Goal: Task Accomplishment & Management: Manage account settings

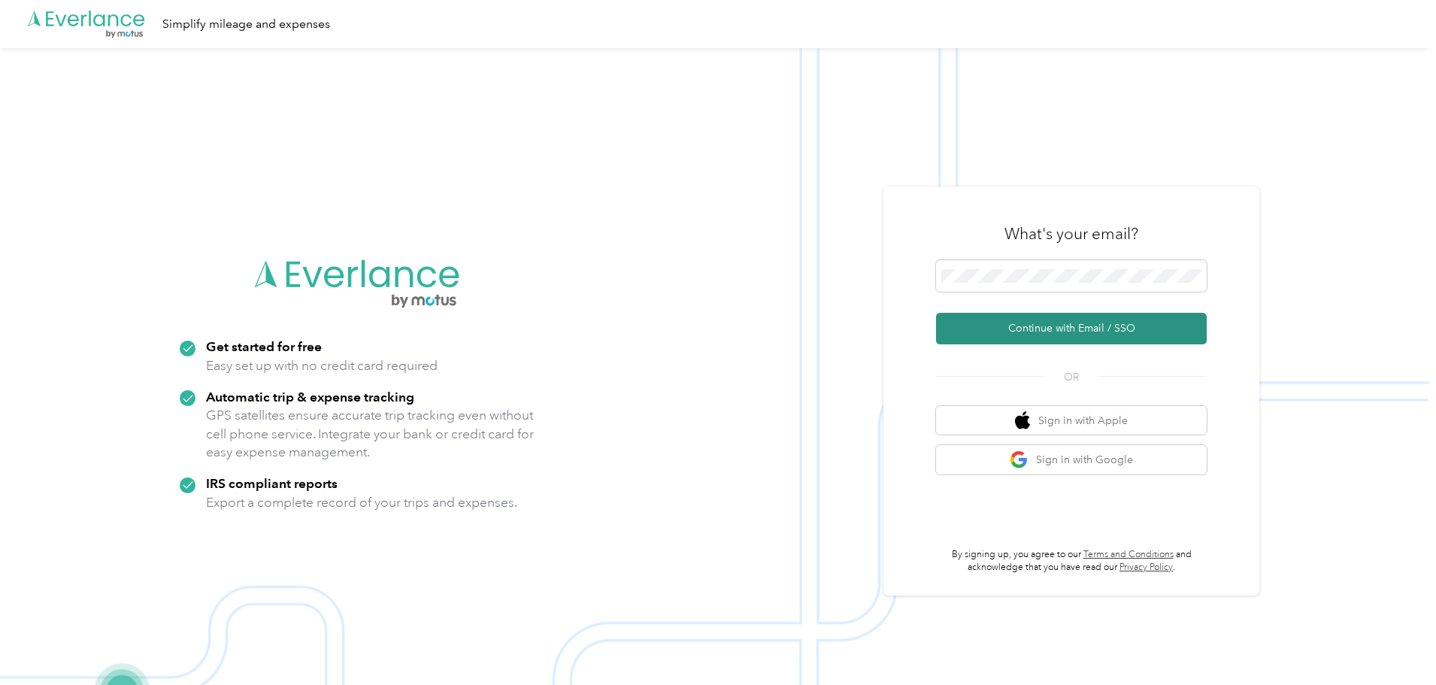
click at [1141, 341] on button "Continue with Email / SSO" at bounding box center [1071, 329] width 271 height 32
click at [992, 332] on button "Continue with Email / SSO" at bounding box center [1071, 329] width 271 height 32
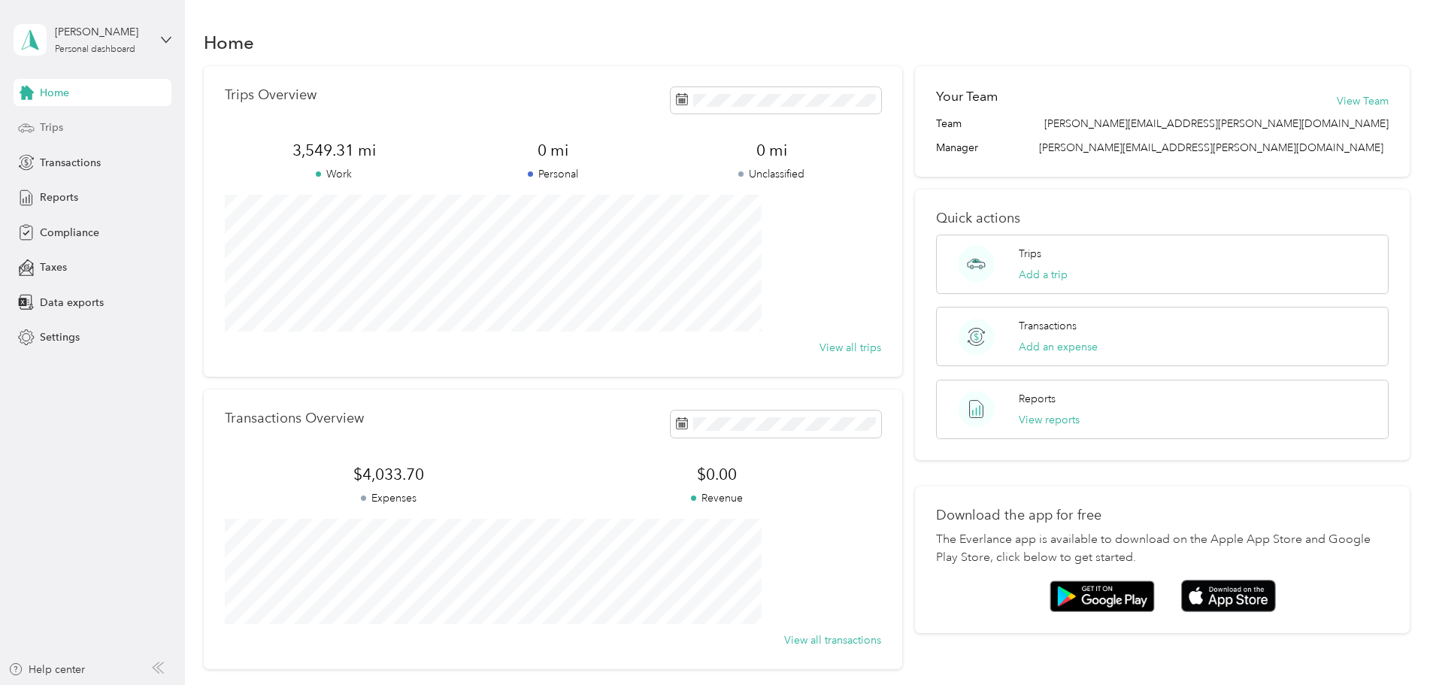
click at [65, 123] on div "Trips" at bounding box center [93, 127] width 158 height 27
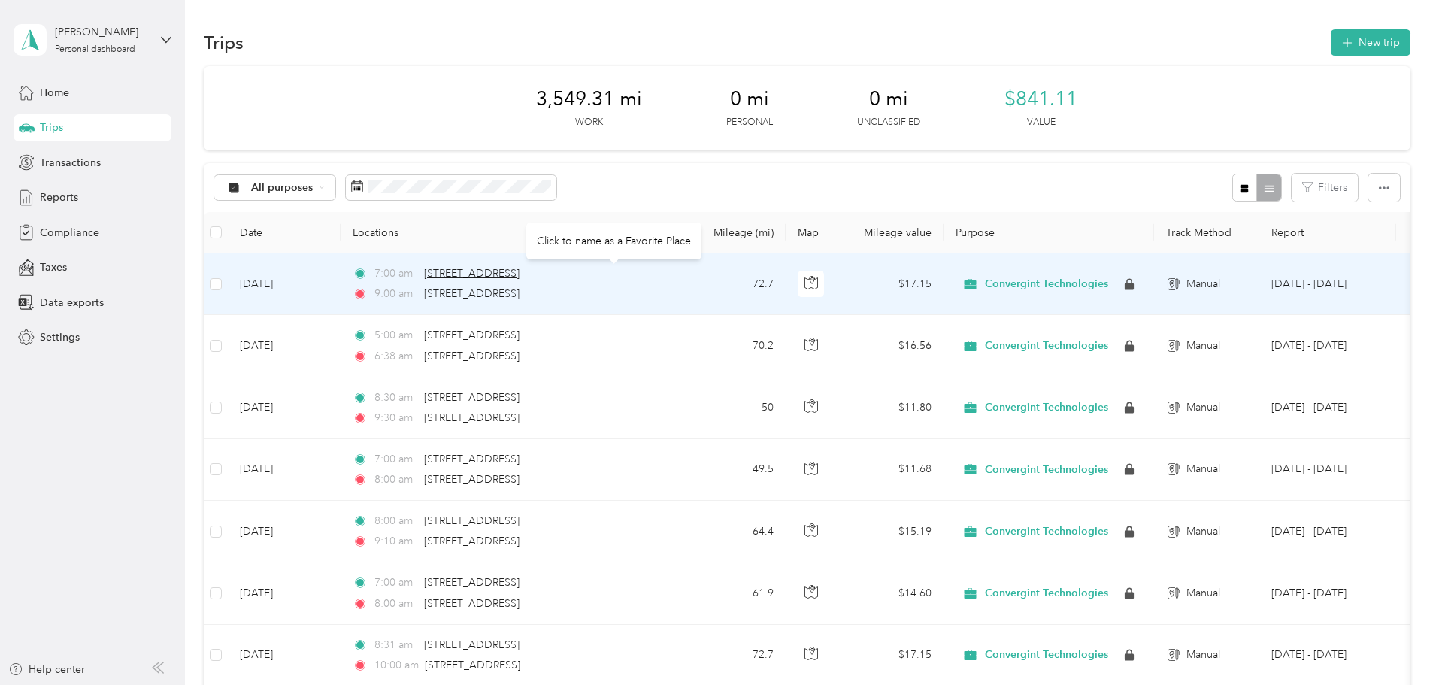
drag, startPoint x: 704, startPoint y: 273, endPoint x: 526, endPoint y: 277, distance: 178.2
click at [526, 277] on div "7:00 am [STREET_ADDRESS]" at bounding box center [511, 273] width 316 height 17
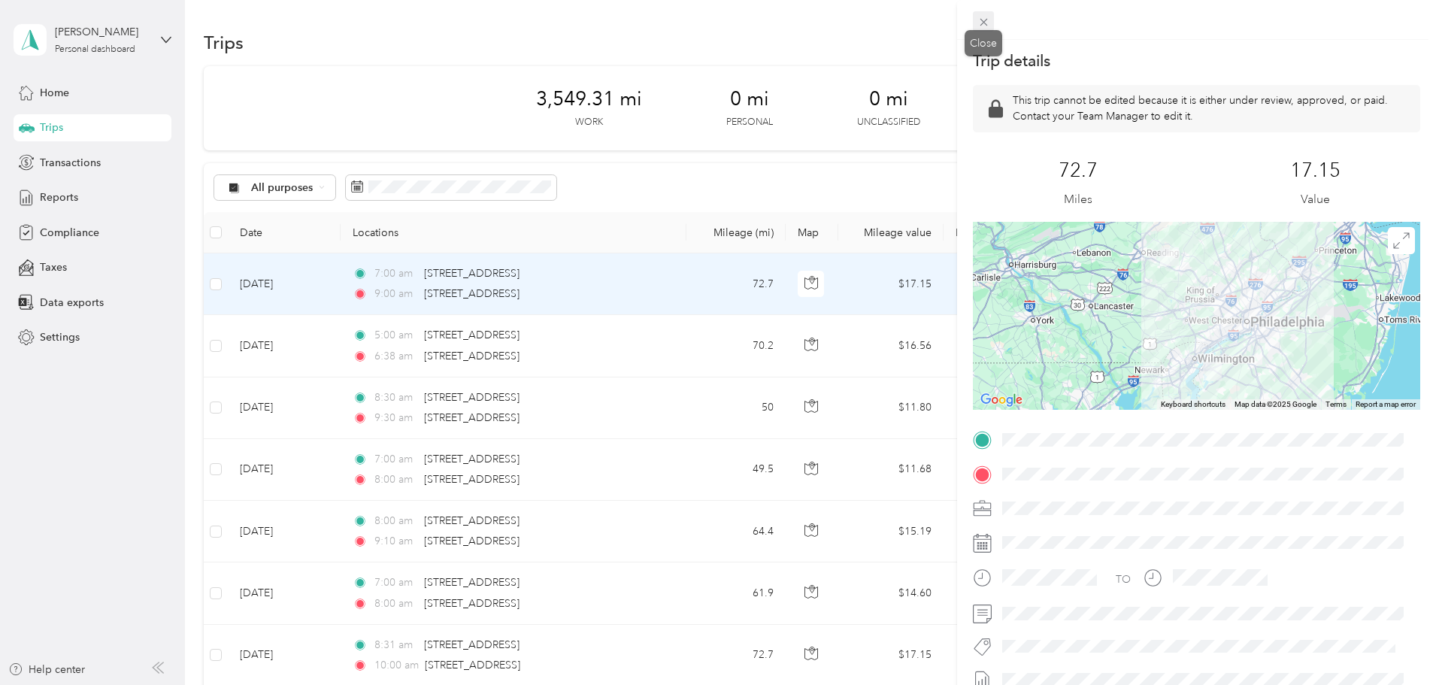
click at [986, 26] on icon at bounding box center [984, 23] width 8 height 8
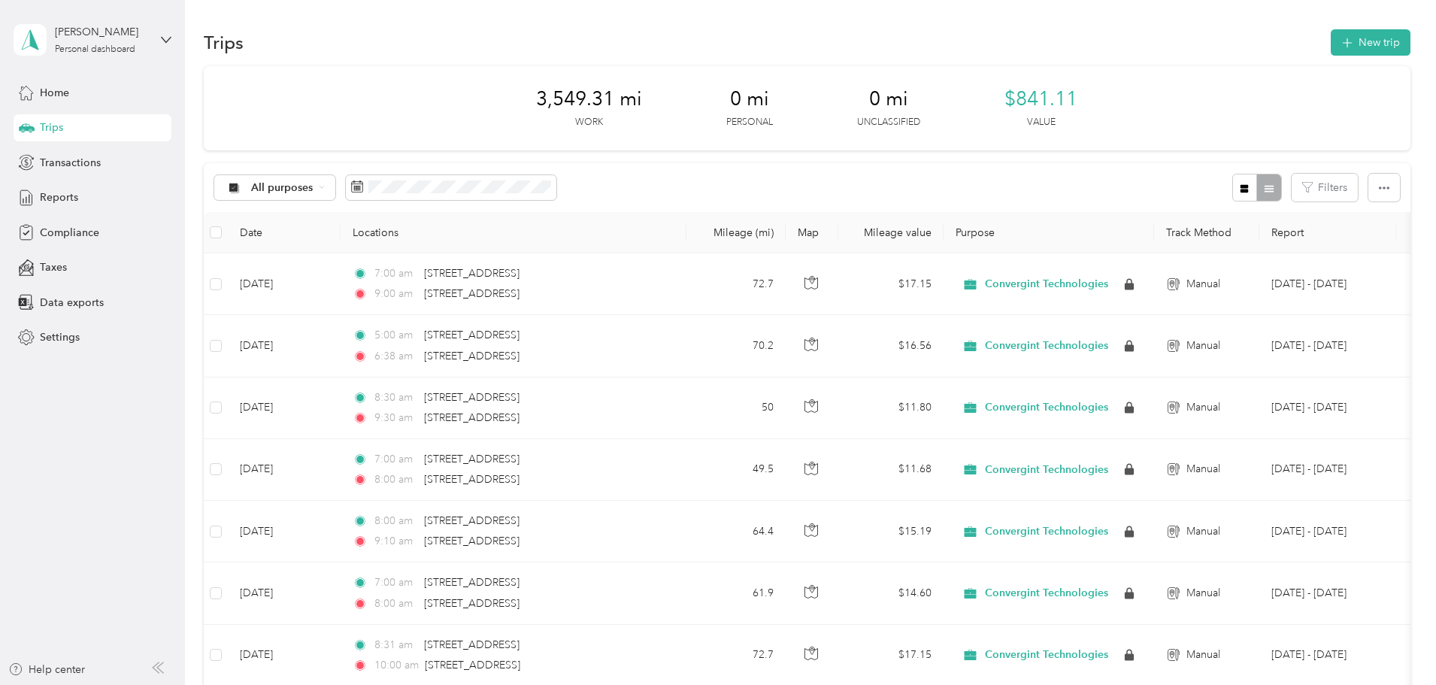
click at [458, 111] on div "3,549.31 mi Work 0 mi Personal 0 mi Unclassified $841.11 Value" at bounding box center [807, 108] width 1207 height 84
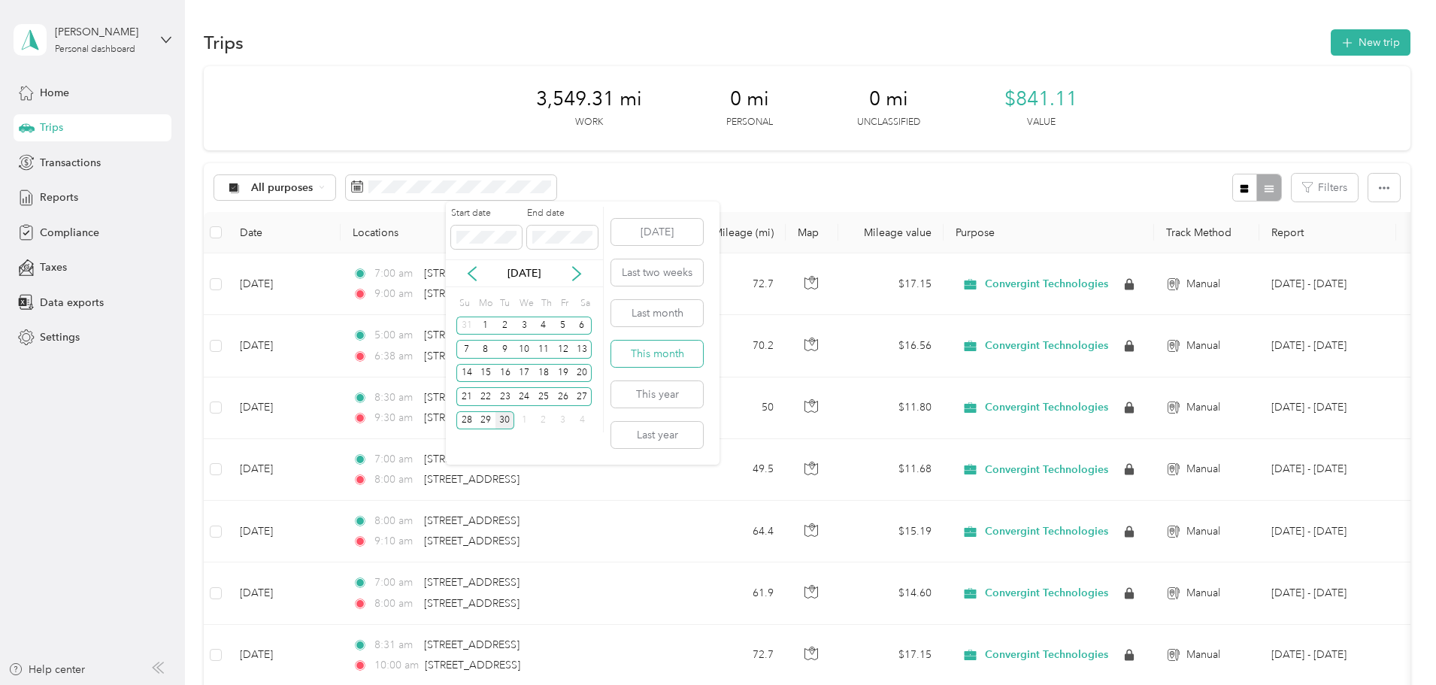
click at [653, 362] on button "This month" at bounding box center [657, 354] width 92 height 26
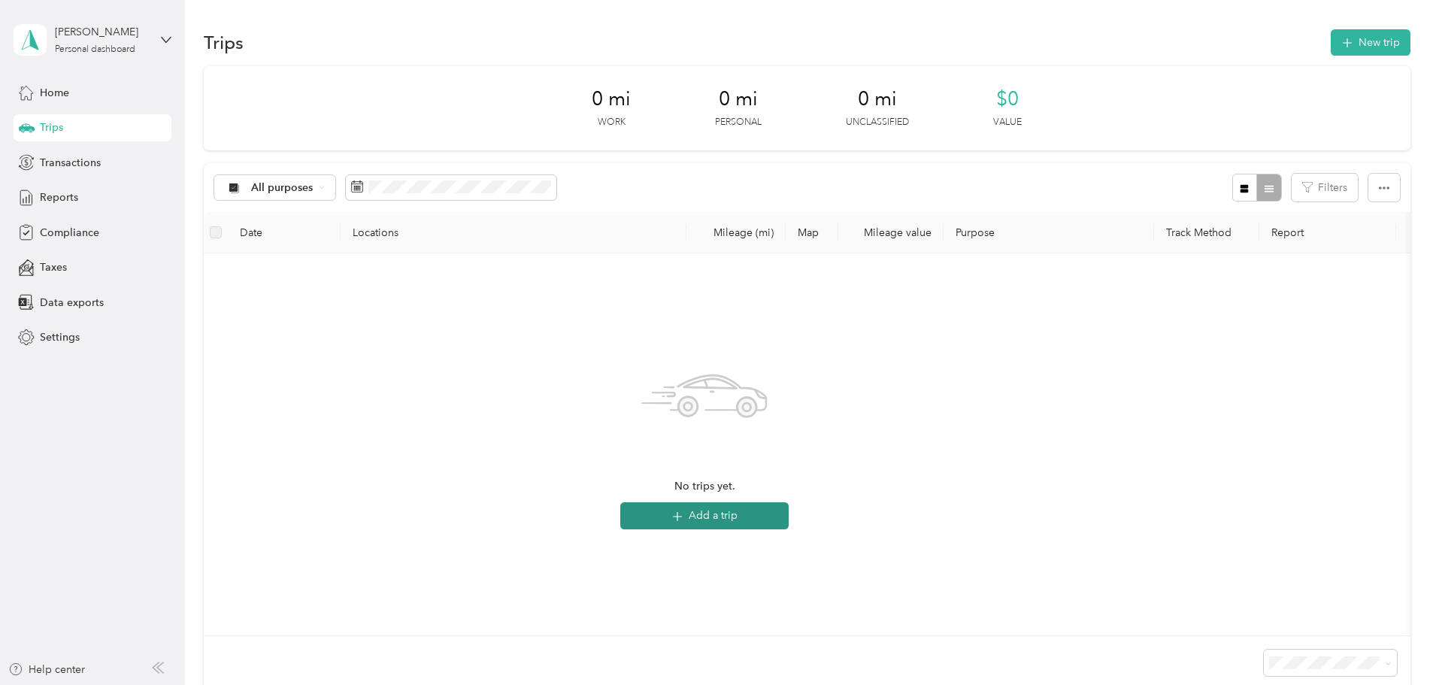
click at [789, 517] on button "Add a trip" at bounding box center [704, 515] width 168 height 27
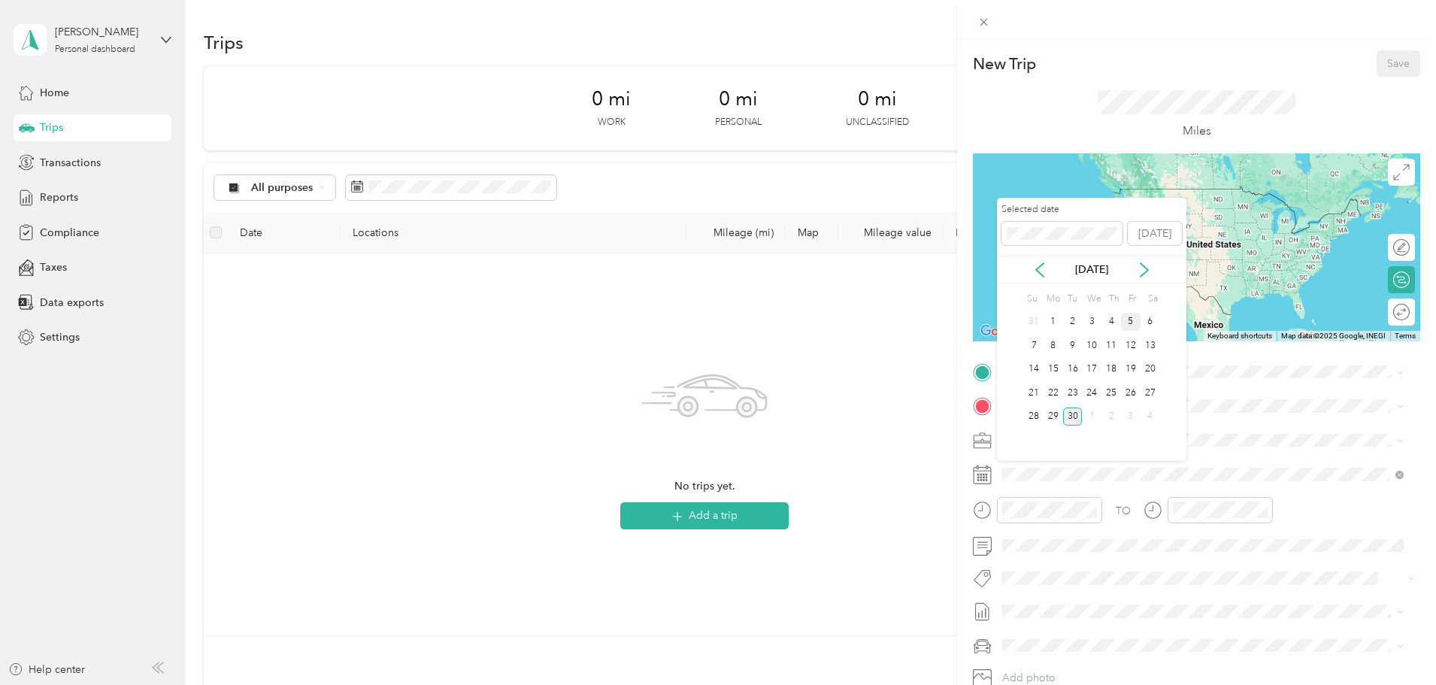
click at [1135, 326] on div "5" at bounding box center [1131, 322] width 20 height 19
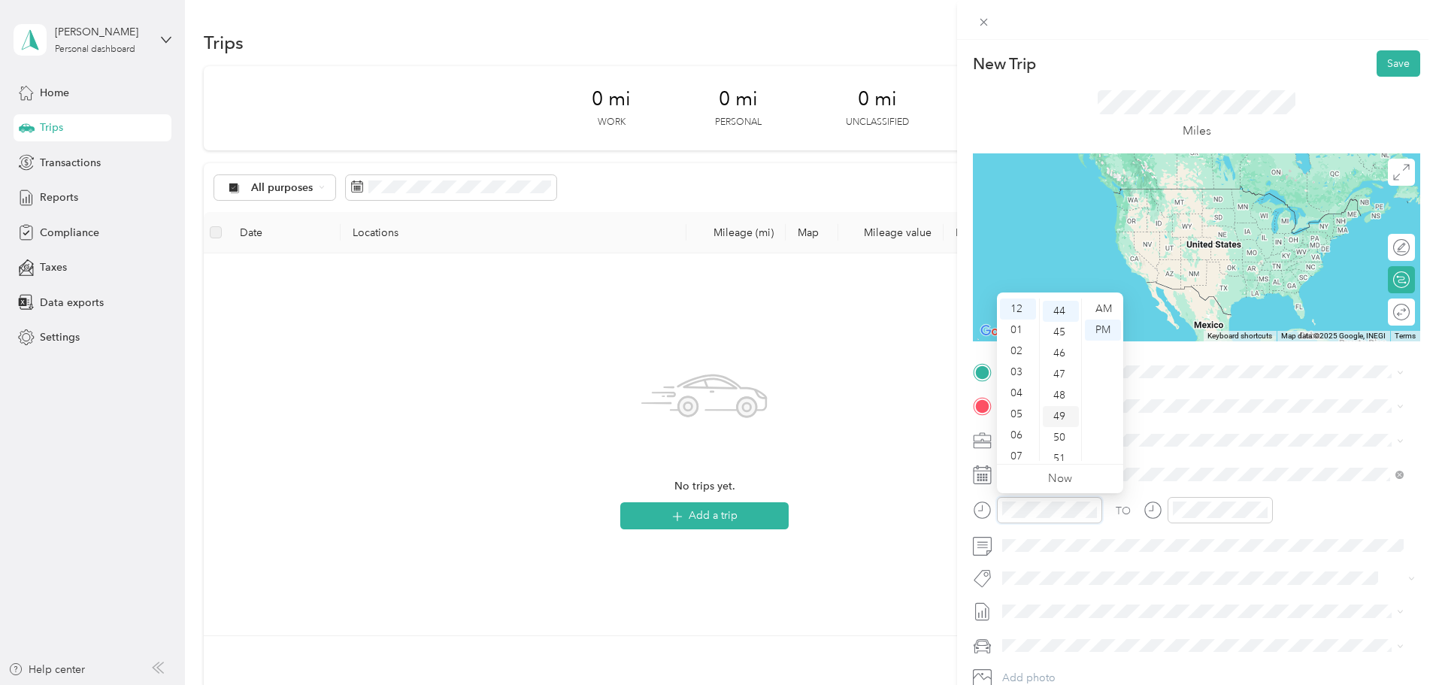
scroll to position [926, 0]
click at [1022, 426] on div "06" at bounding box center [1018, 435] width 36 height 21
click at [1028, 420] on div "05" at bounding box center [1018, 414] width 36 height 21
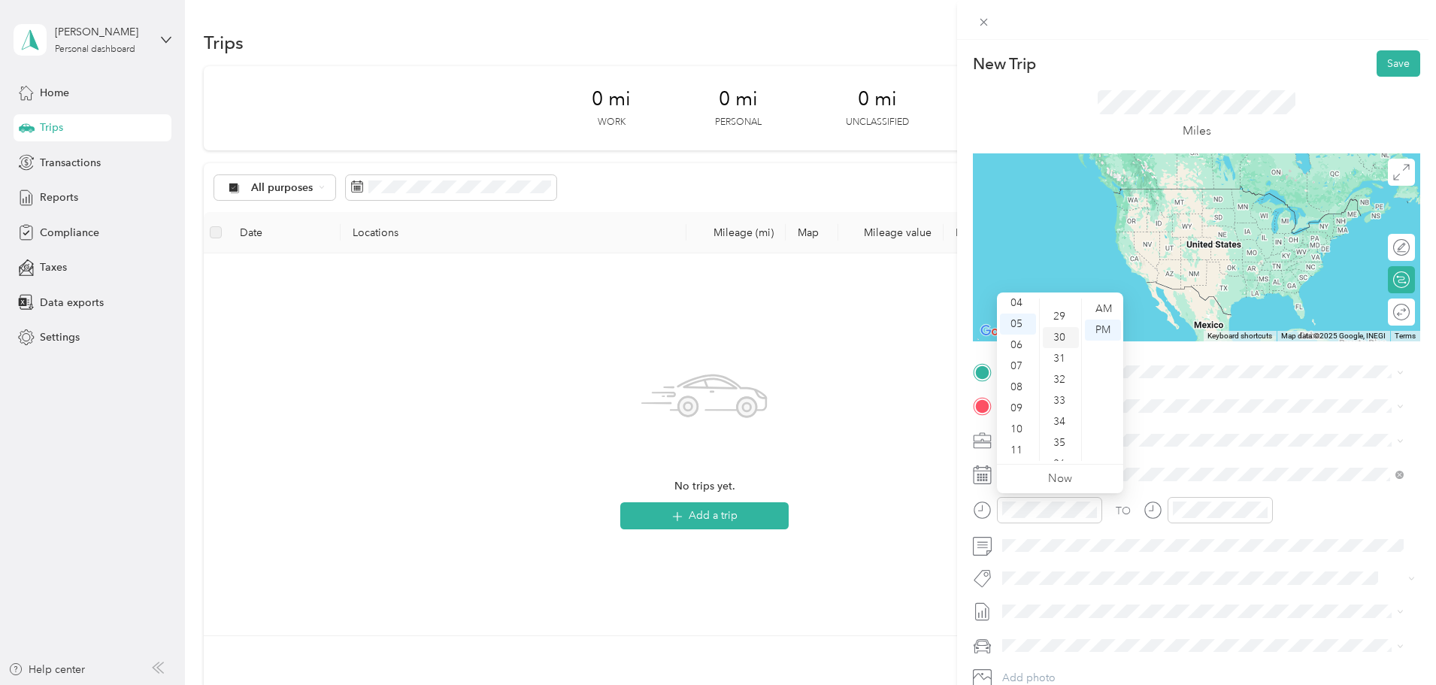
click at [1067, 335] on div "30" at bounding box center [1061, 337] width 36 height 21
click at [1097, 308] on div "AM" at bounding box center [1103, 308] width 36 height 21
click at [1215, 386] on div "TO Add photo" at bounding box center [1196, 541] width 447 height 363
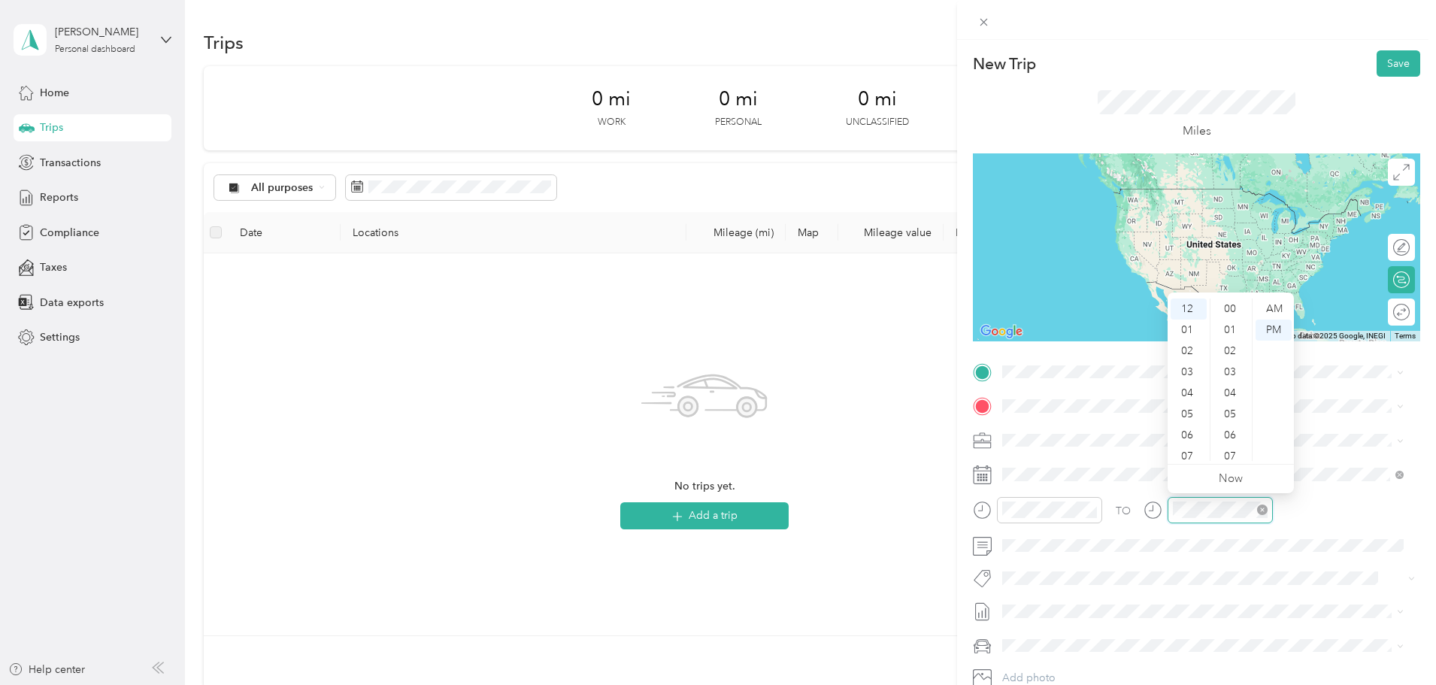
scroll to position [926, 0]
click at [1189, 456] on div "07" at bounding box center [1189, 456] width 36 height 21
click at [1228, 308] on div "00" at bounding box center [1231, 308] width 36 height 21
click at [1271, 311] on div "AM" at bounding box center [1274, 308] width 36 height 21
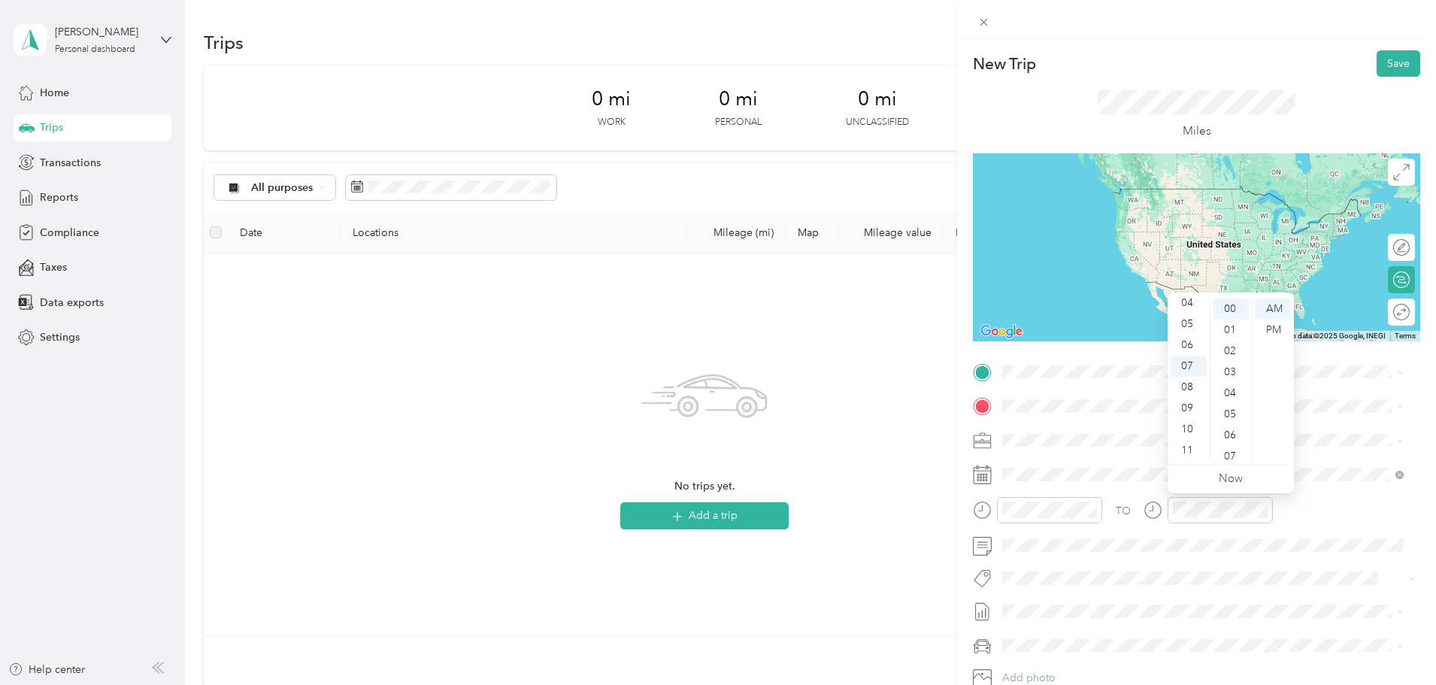
click at [1328, 456] on div "TO Add photo" at bounding box center [1196, 541] width 447 height 363
drag, startPoint x: 1058, startPoint y: 417, endPoint x: 1065, endPoint y: 414, distance: 7.7
click at [1061, 417] on div "[STREET_ADDRESS][US_STATE]" at bounding box center [1202, 427] width 391 height 20
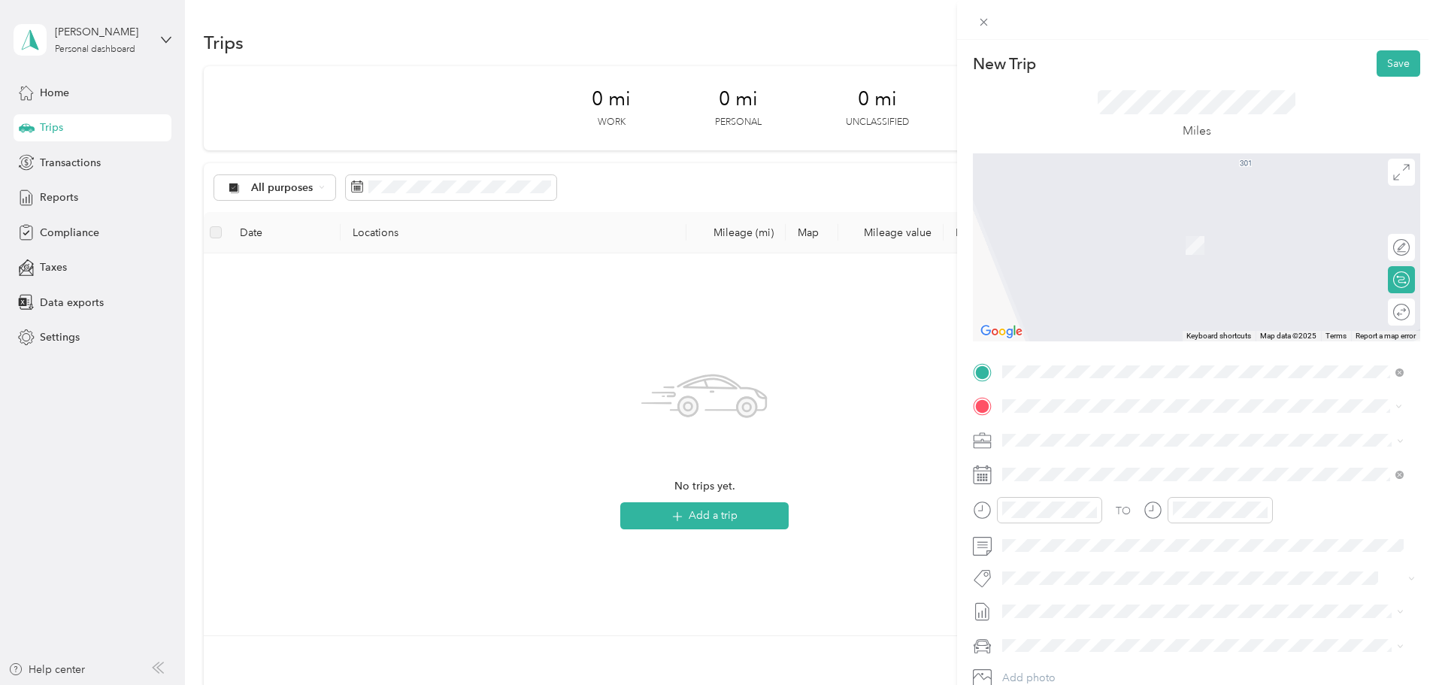
click at [1127, 466] on span "[STREET_ADDRESS][US_STATE]" at bounding box center [1106, 460] width 150 height 14
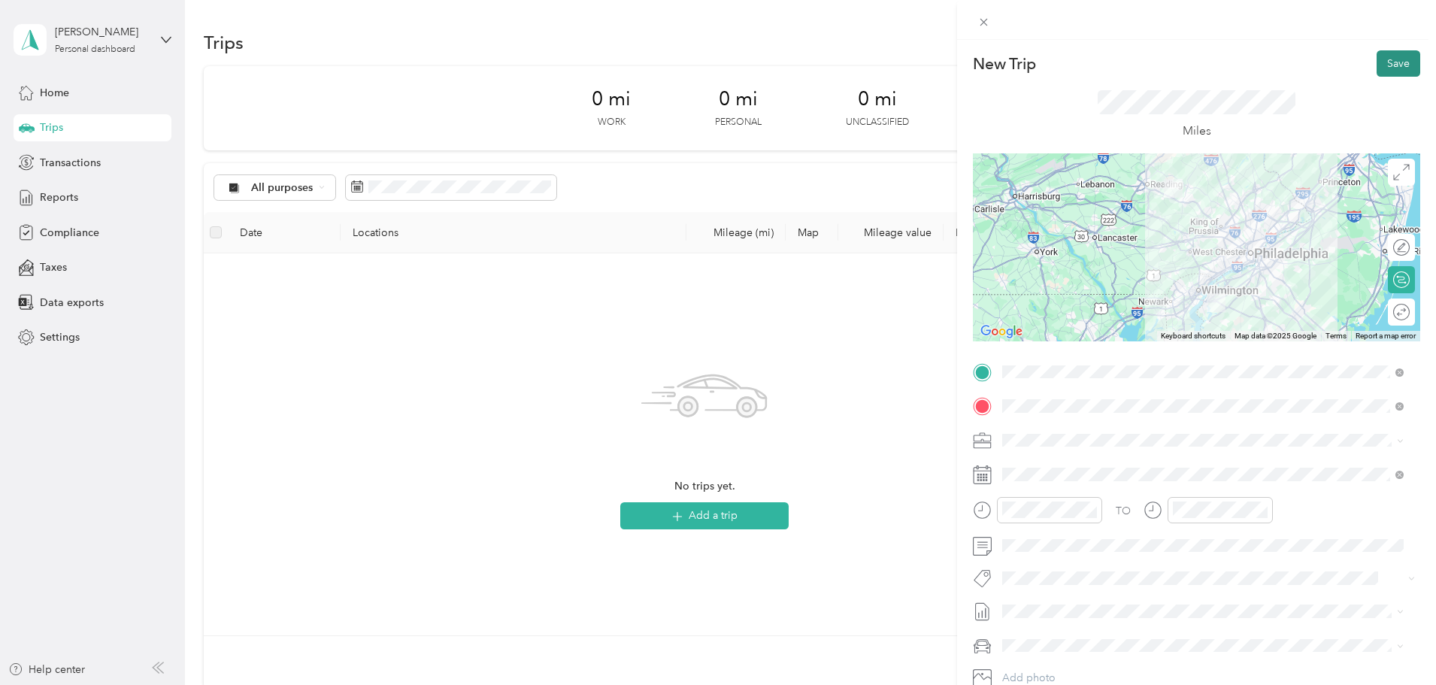
click at [1389, 68] on button "Save" at bounding box center [1399, 63] width 44 height 26
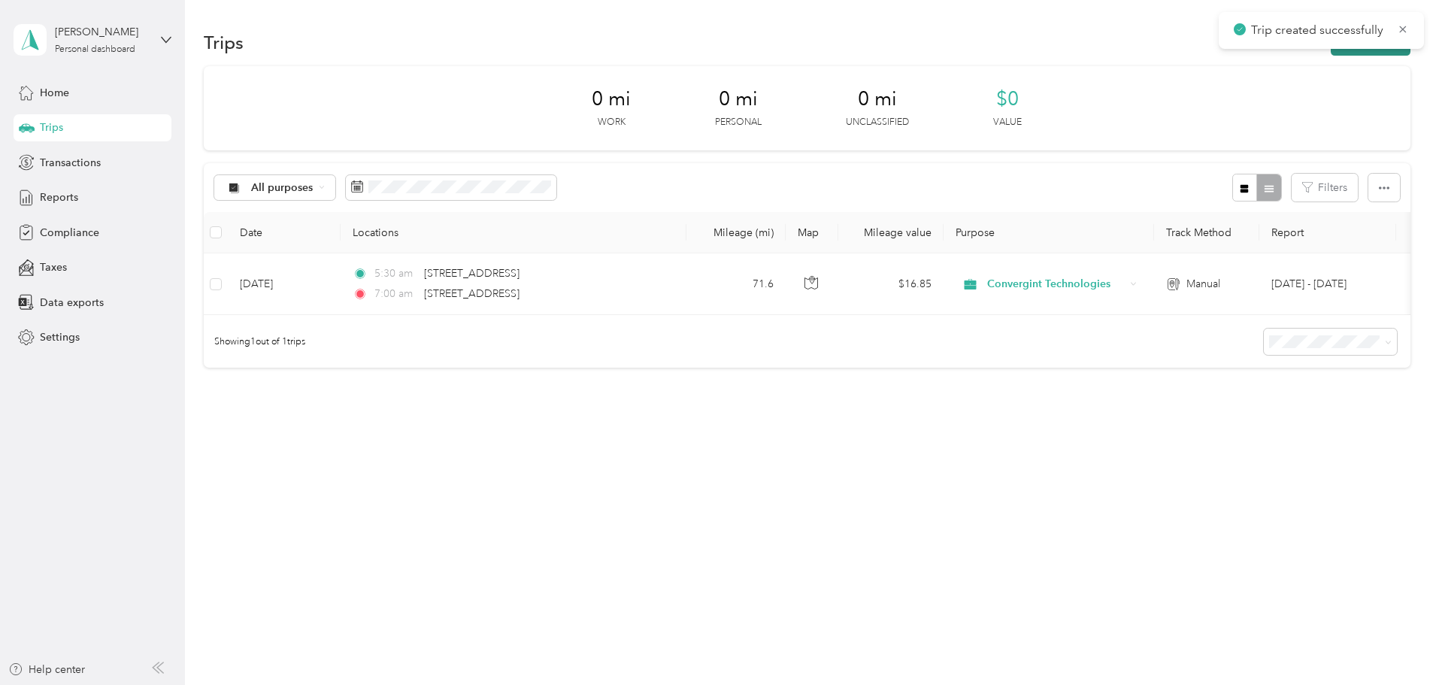
click at [1331, 53] on button "New trip" at bounding box center [1371, 42] width 80 height 26
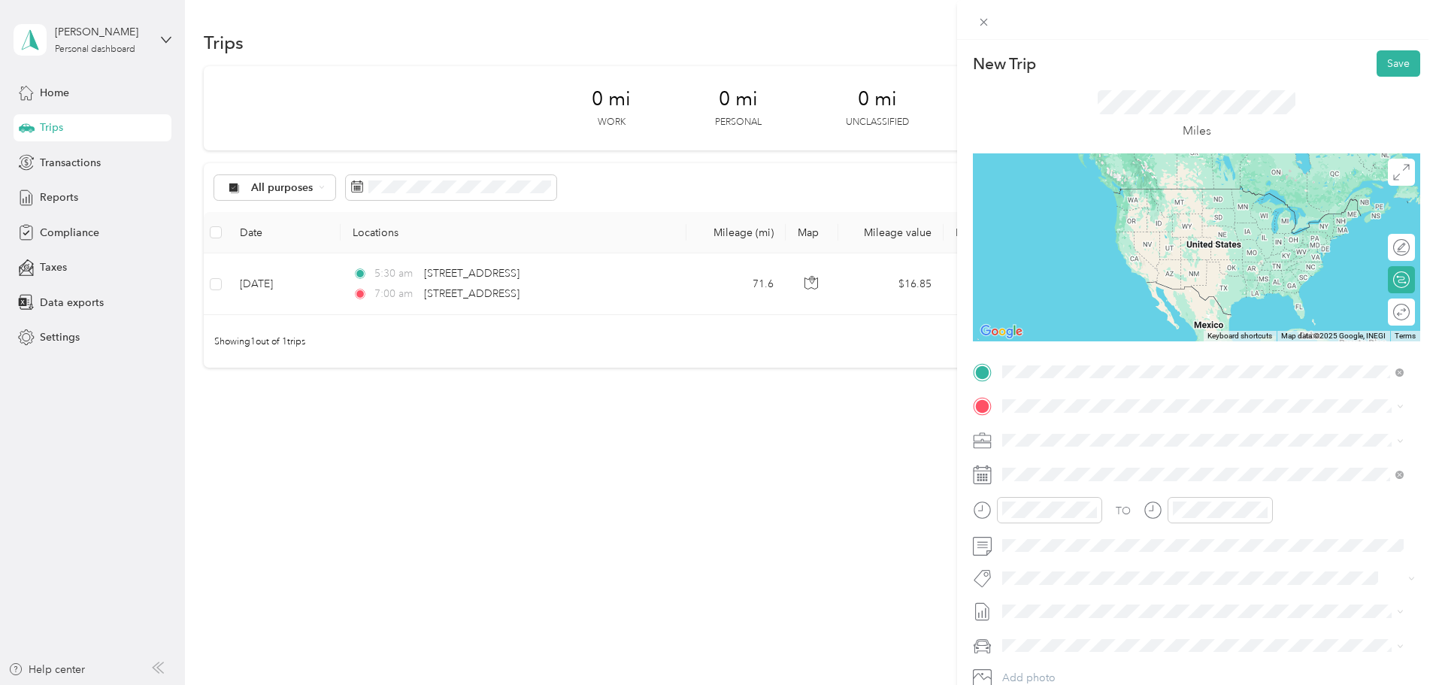
click at [1180, 433] on span "[STREET_ADDRESS][US_STATE]" at bounding box center [1106, 427] width 150 height 14
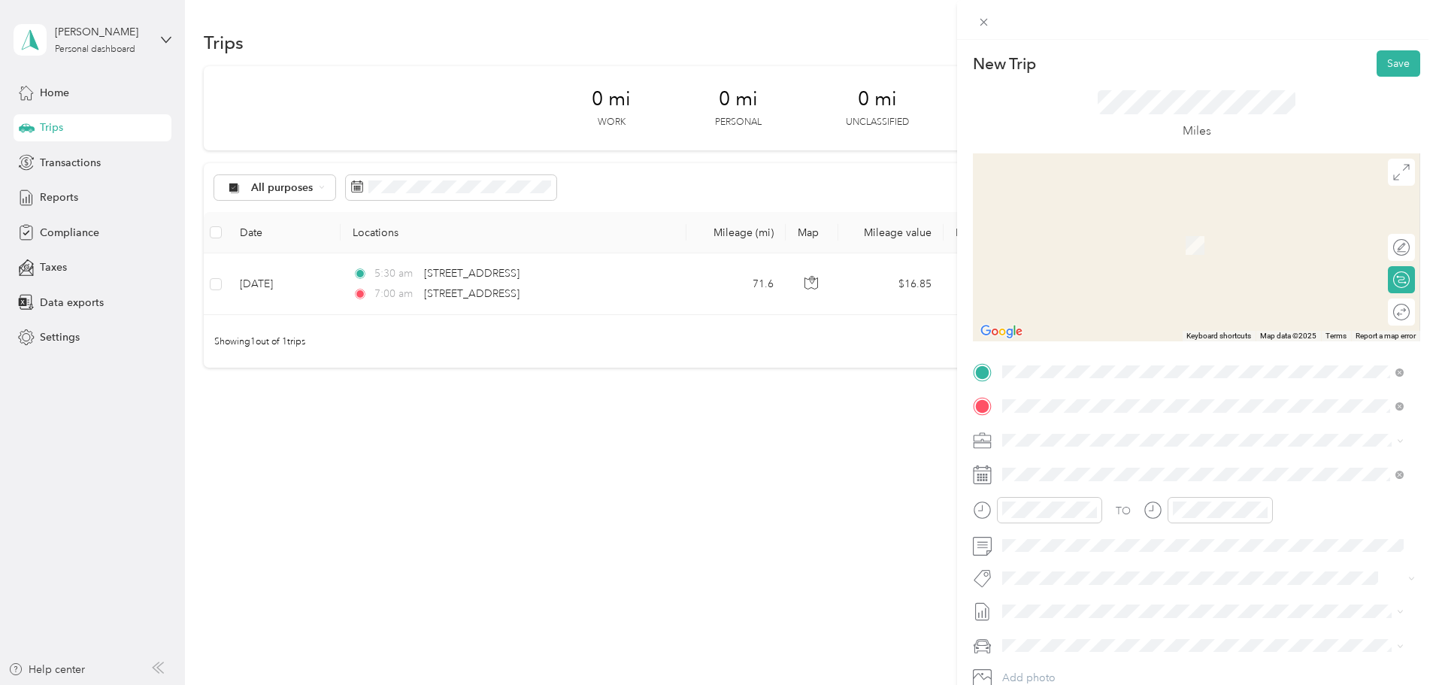
click at [1094, 507] on li "[STREET_ADDRESS][PERSON_NAME][US_STATE]" at bounding box center [1203, 492] width 412 height 31
click at [1116, 467] on span "[STREET_ADDRESS][US_STATE]" at bounding box center [1106, 460] width 150 height 14
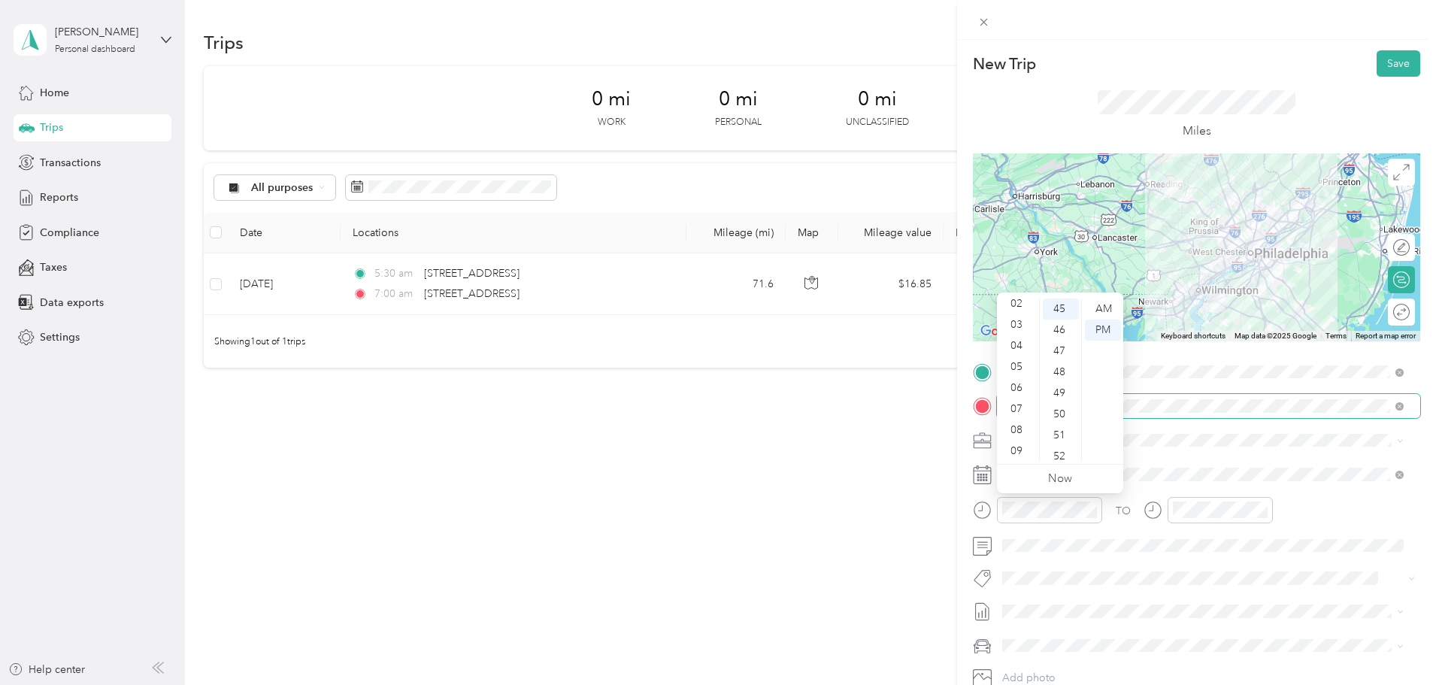
scroll to position [55, 0]
click at [1016, 440] on div "09" at bounding box center [1018, 443] width 36 height 21
click at [1055, 308] on div "00" at bounding box center [1061, 308] width 36 height 21
click at [1018, 385] on div "08" at bounding box center [1018, 387] width 36 height 21
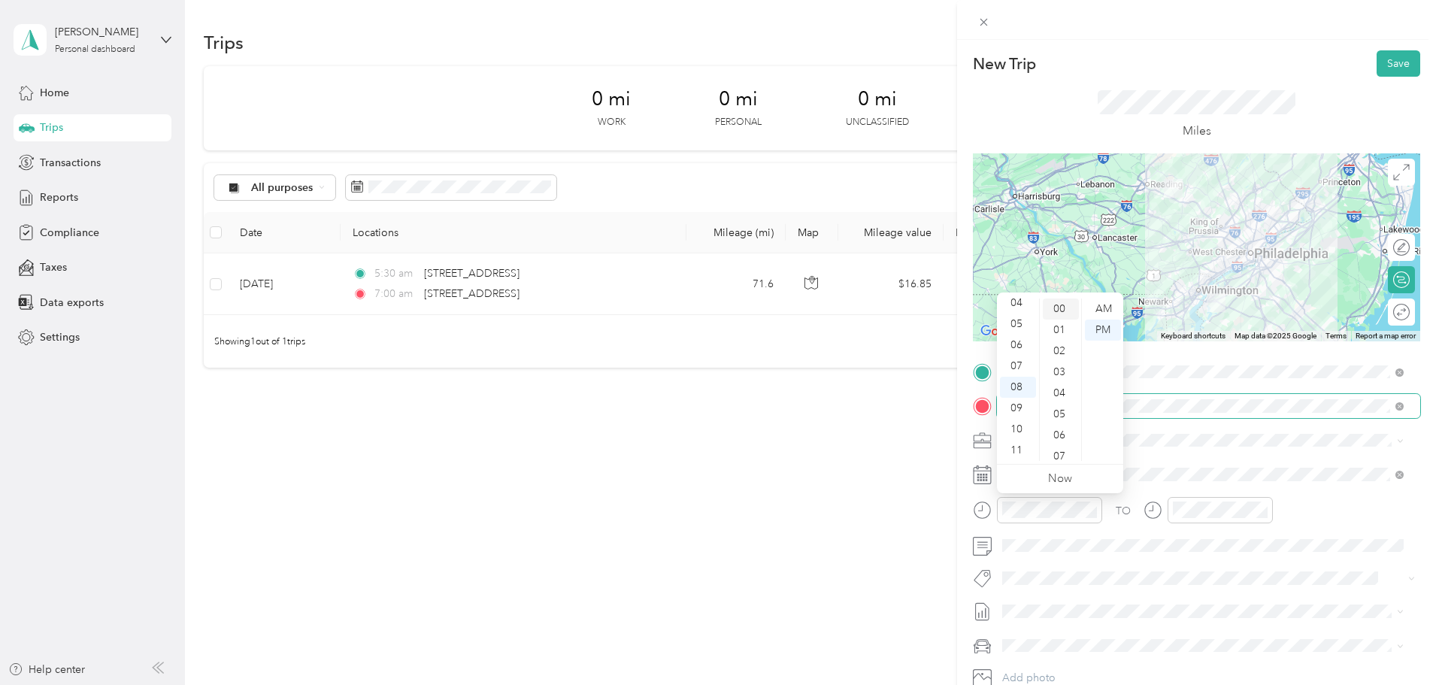
click at [1062, 308] on div "00" at bounding box center [1061, 308] width 36 height 21
click at [1089, 311] on div "AM" at bounding box center [1103, 308] width 36 height 21
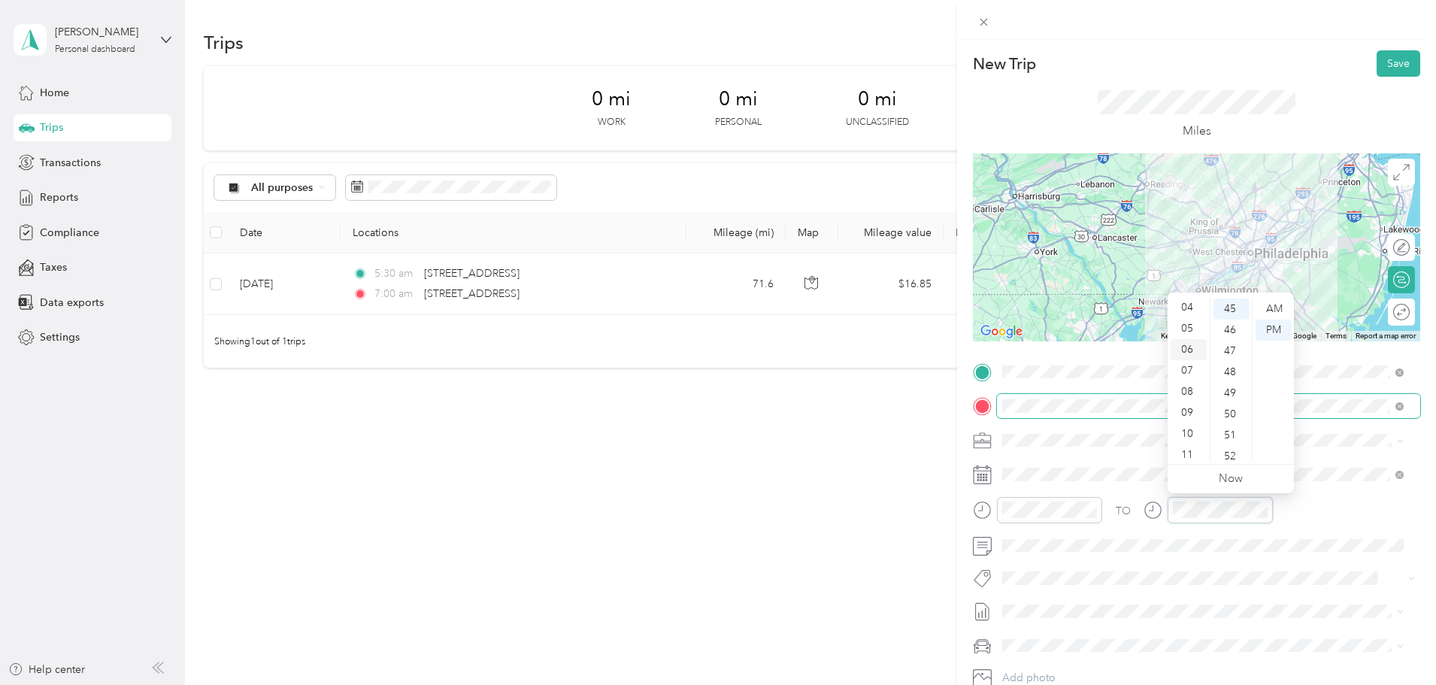
scroll to position [90, 0]
click at [1192, 404] on div "09" at bounding box center [1189, 408] width 36 height 21
drag, startPoint x: 1226, startPoint y: 381, endPoint x: 1237, endPoint y: 371, distance: 14.9
click at [1232, 376] on ul "00 01 02 03 04 05 06 07 08 09 10 11 12 13 14 15 16 17 18 19 20 21 22 23 24 25 2…" at bounding box center [1231, 379] width 42 height 162
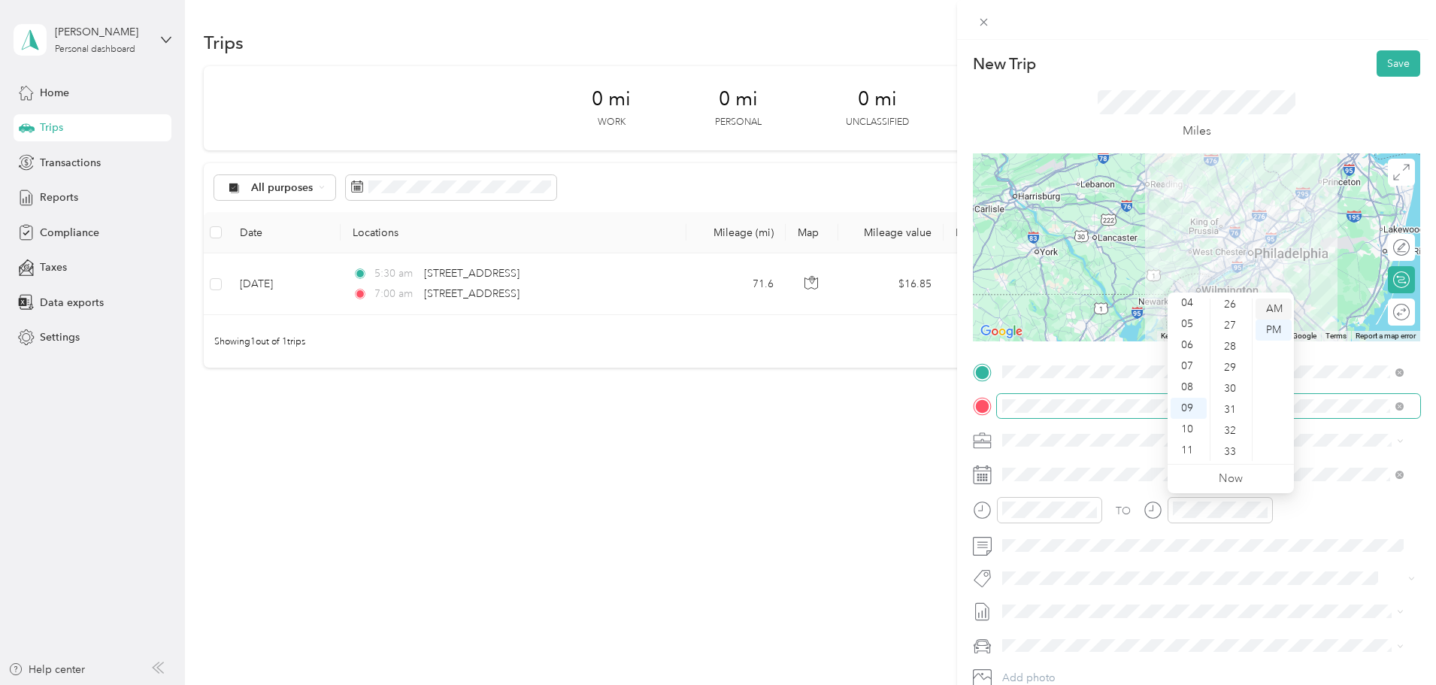
click at [1283, 311] on div "AM" at bounding box center [1274, 308] width 36 height 21
drag, startPoint x: 1289, startPoint y: 84, endPoint x: 1341, endPoint y: 68, distance: 54.9
click at [1290, 82] on div "Miles" at bounding box center [1196, 115] width 447 height 77
click at [1382, 67] on button "Save" at bounding box center [1399, 63] width 44 height 26
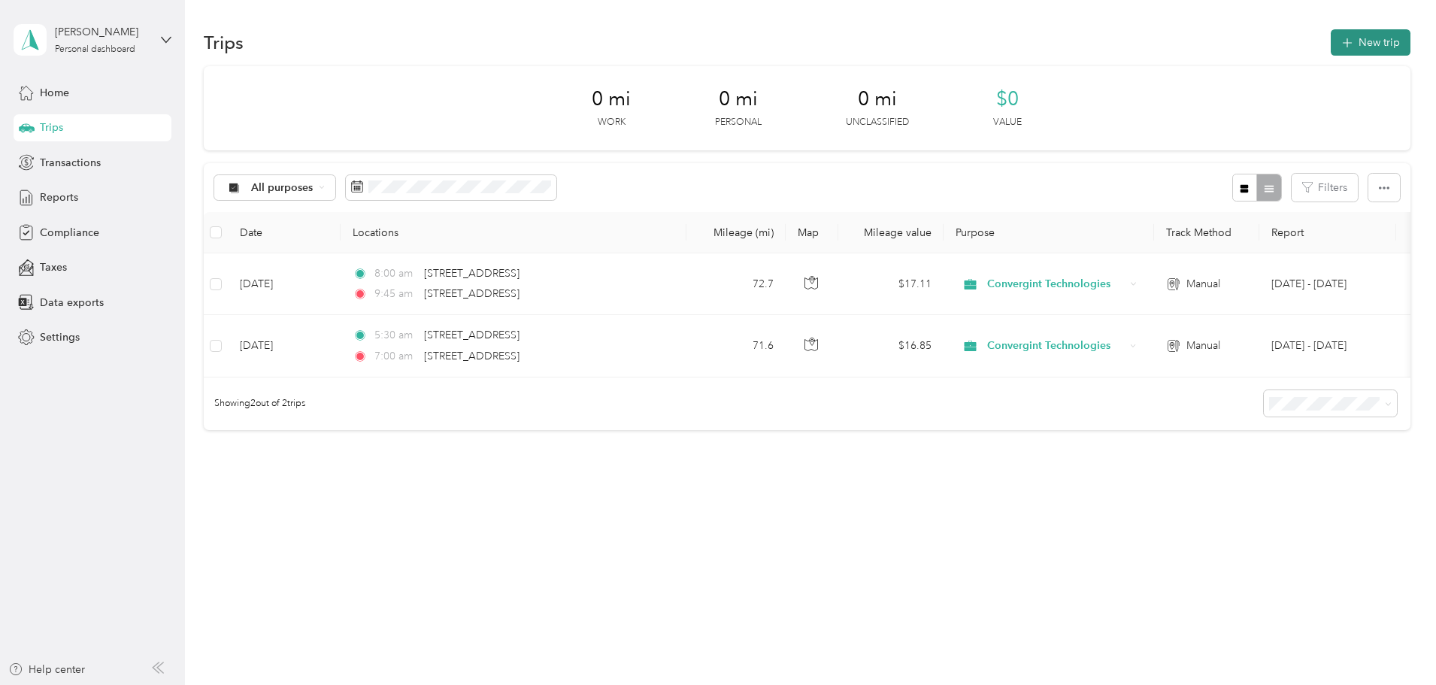
click at [1331, 41] on button "New trip" at bounding box center [1371, 42] width 80 height 26
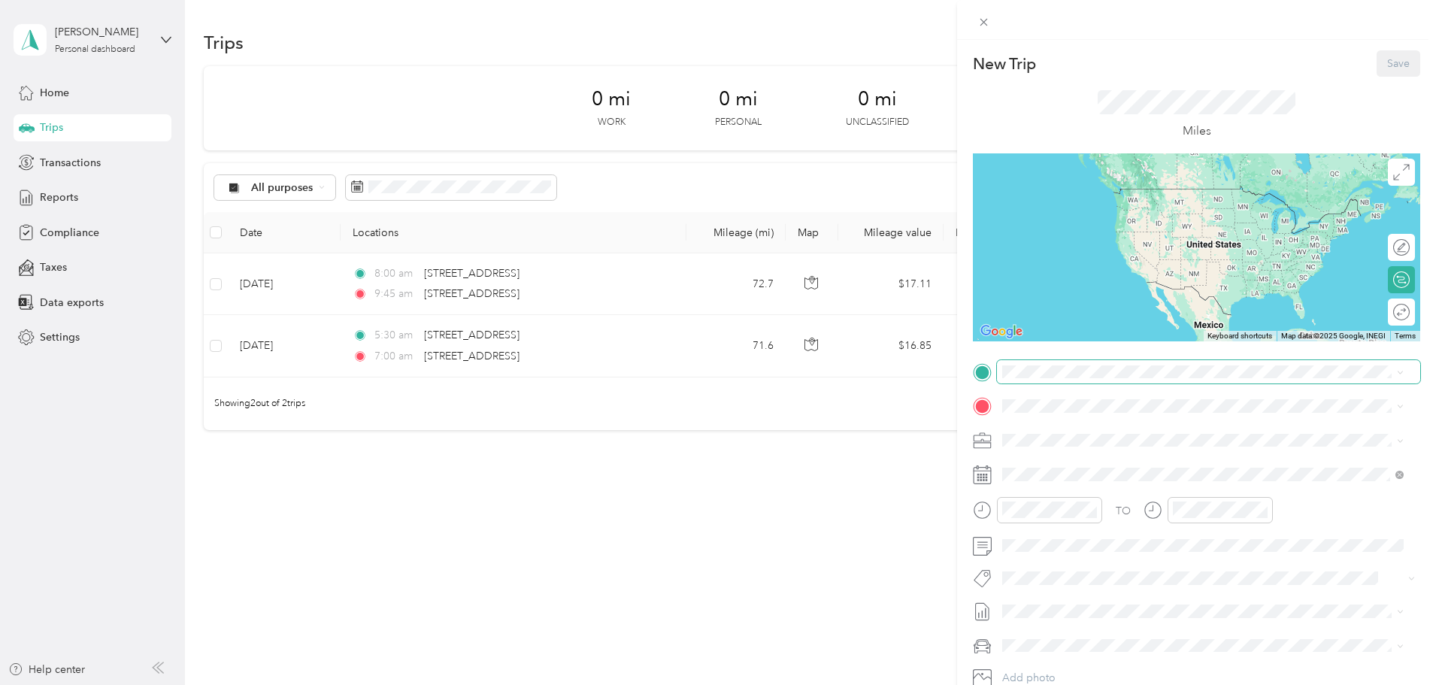
click at [1074, 380] on span at bounding box center [1208, 372] width 423 height 24
click at [1114, 418] on div "[STREET_ADDRESS][US_STATE]" at bounding box center [1202, 427] width 391 height 20
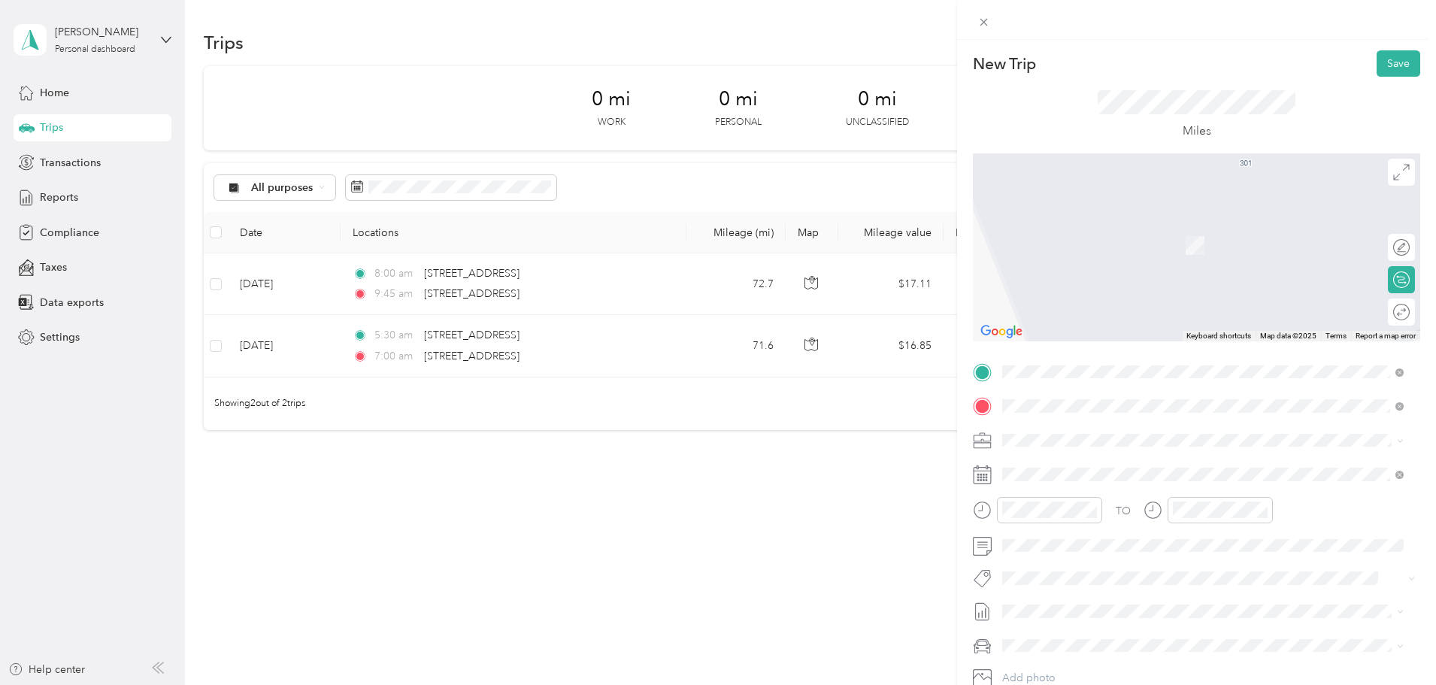
click at [1132, 465] on span "[STREET_ADDRESS][US_STATE][US_STATE]" at bounding box center [1133, 460] width 205 height 14
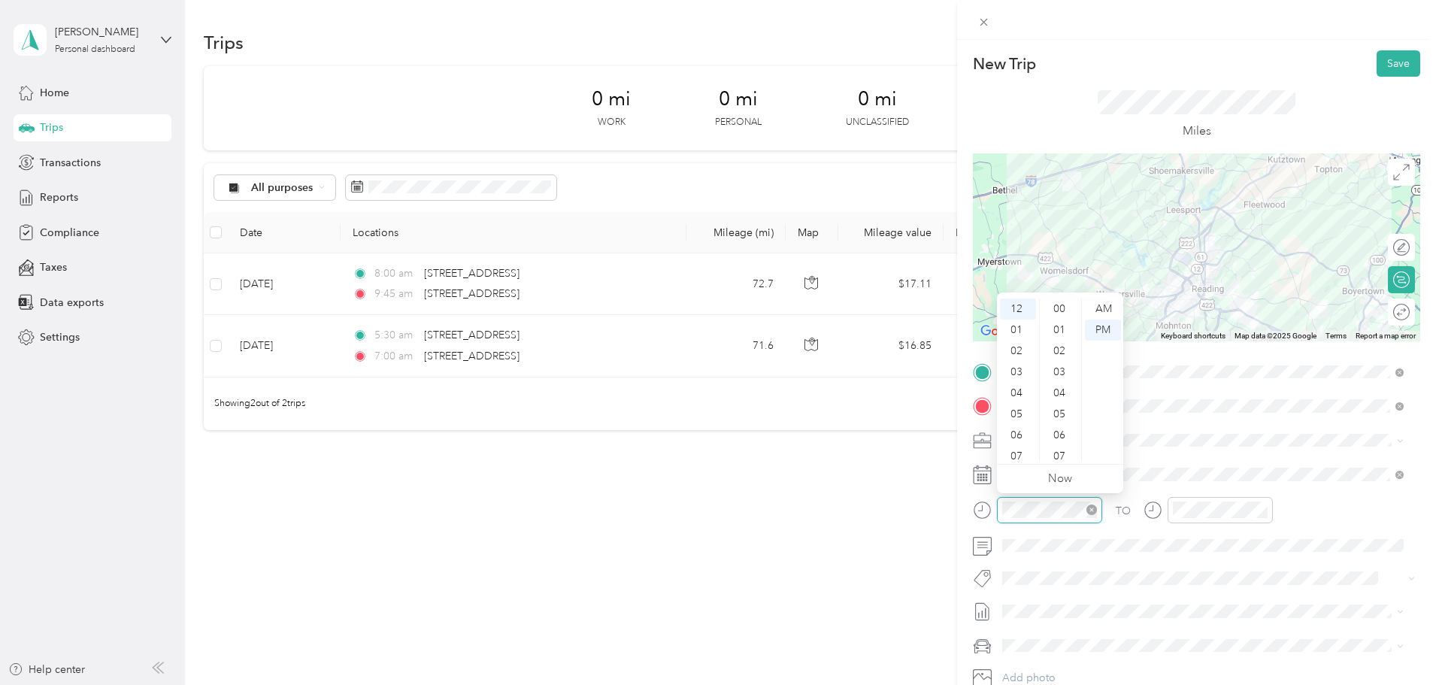
scroll to position [1010, 0]
click at [1025, 429] on div "06" at bounding box center [1018, 435] width 36 height 21
click at [1103, 312] on div "AM" at bounding box center [1103, 308] width 36 height 21
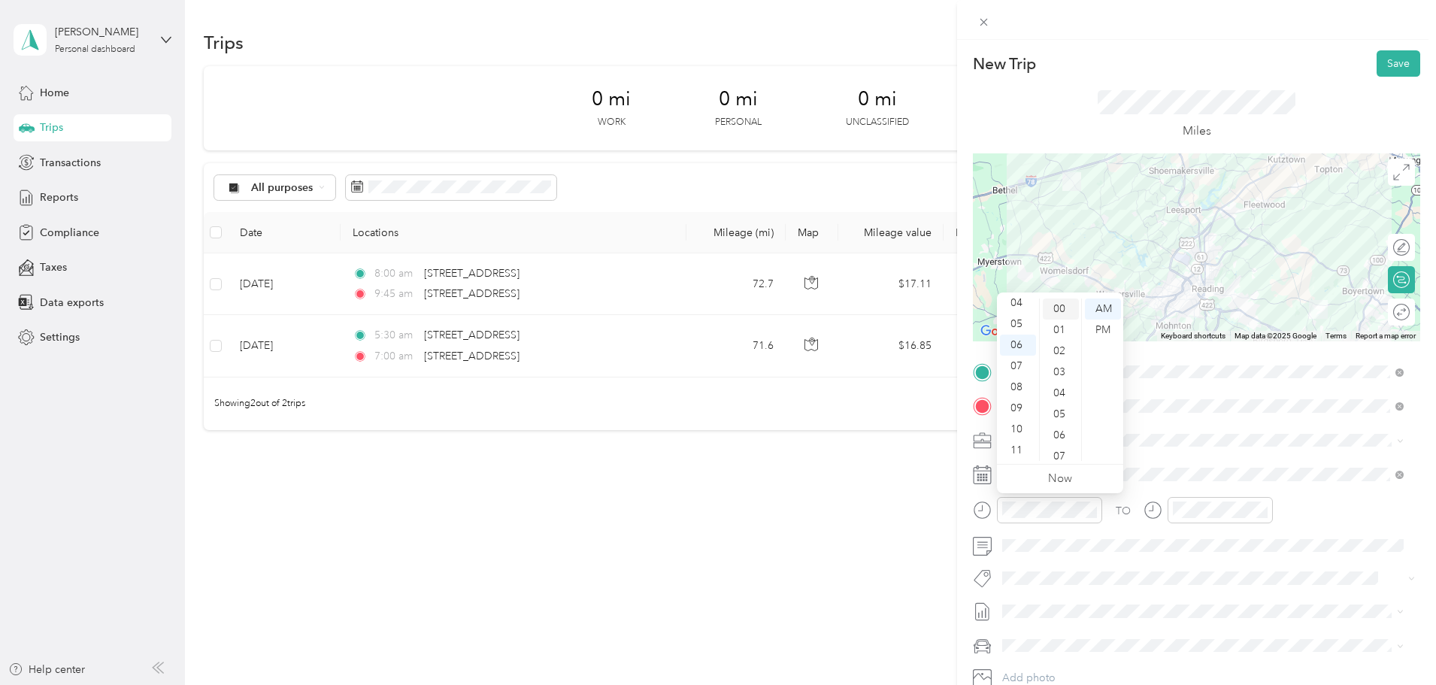
click at [1060, 309] on div "00" at bounding box center [1061, 308] width 36 height 21
click at [1104, 307] on div "AM" at bounding box center [1103, 308] width 36 height 21
drag, startPoint x: 1155, startPoint y: 419, endPoint x: 1200, endPoint y: 492, distance: 86.4
click at [1158, 420] on div "TO Add photo" at bounding box center [1196, 541] width 447 height 363
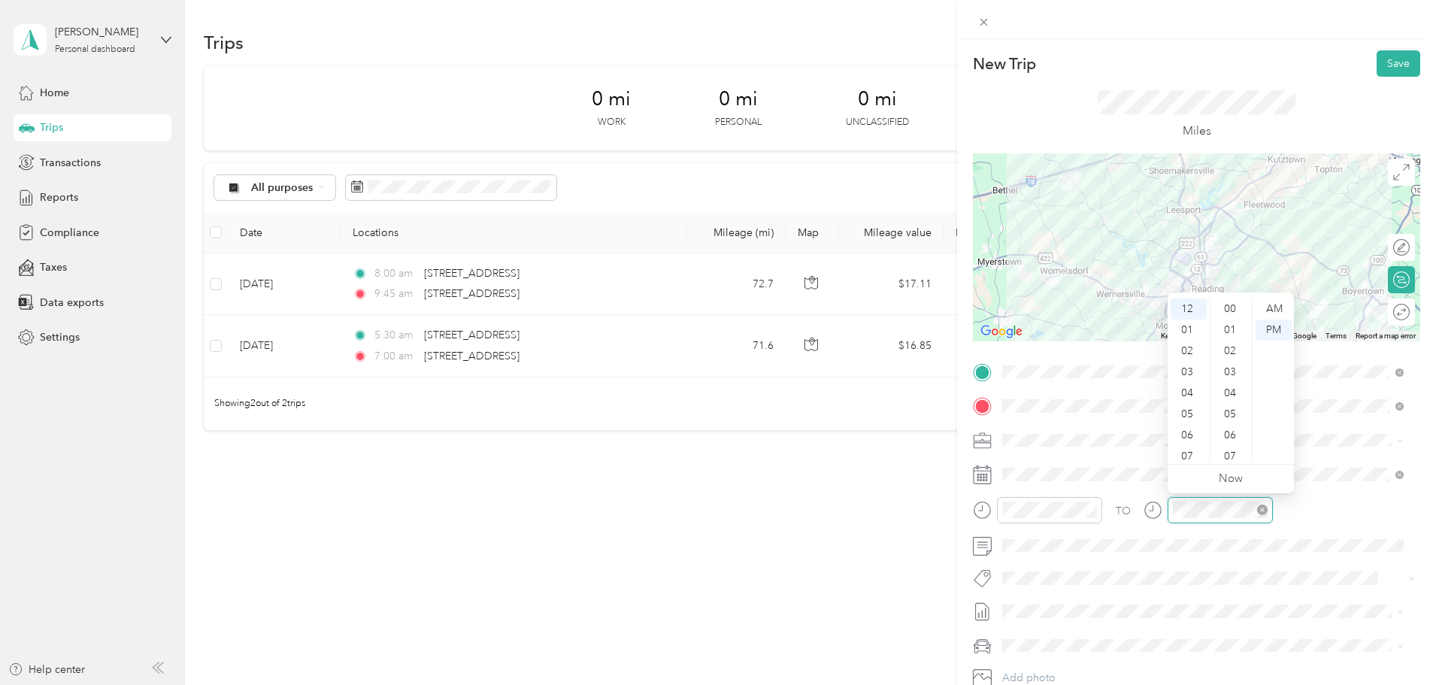
scroll to position [1010, 0]
click at [1200, 459] on div "07" at bounding box center [1189, 456] width 36 height 21
drag, startPoint x: 1223, startPoint y: 308, endPoint x: 1250, endPoint y: 340, distance: 42.2
click at [1224, 308] on div "00" at bounding box center [1231, 308] width 36 height 21
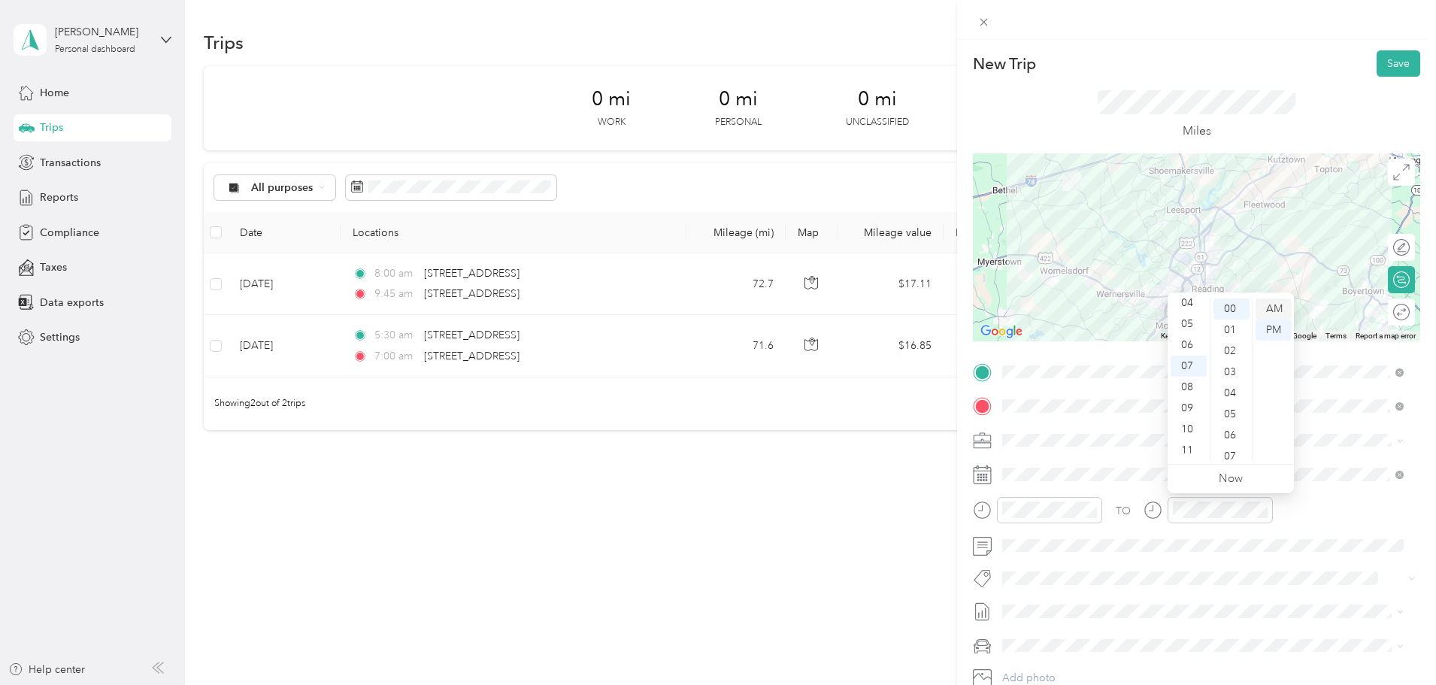
click at [1275, 312] on div "AM" at bounding box center [1274, 308] width 36 height 21
click at [1325, 530] on div "TO" at bounding box center [1196, 515] width 447 height 37
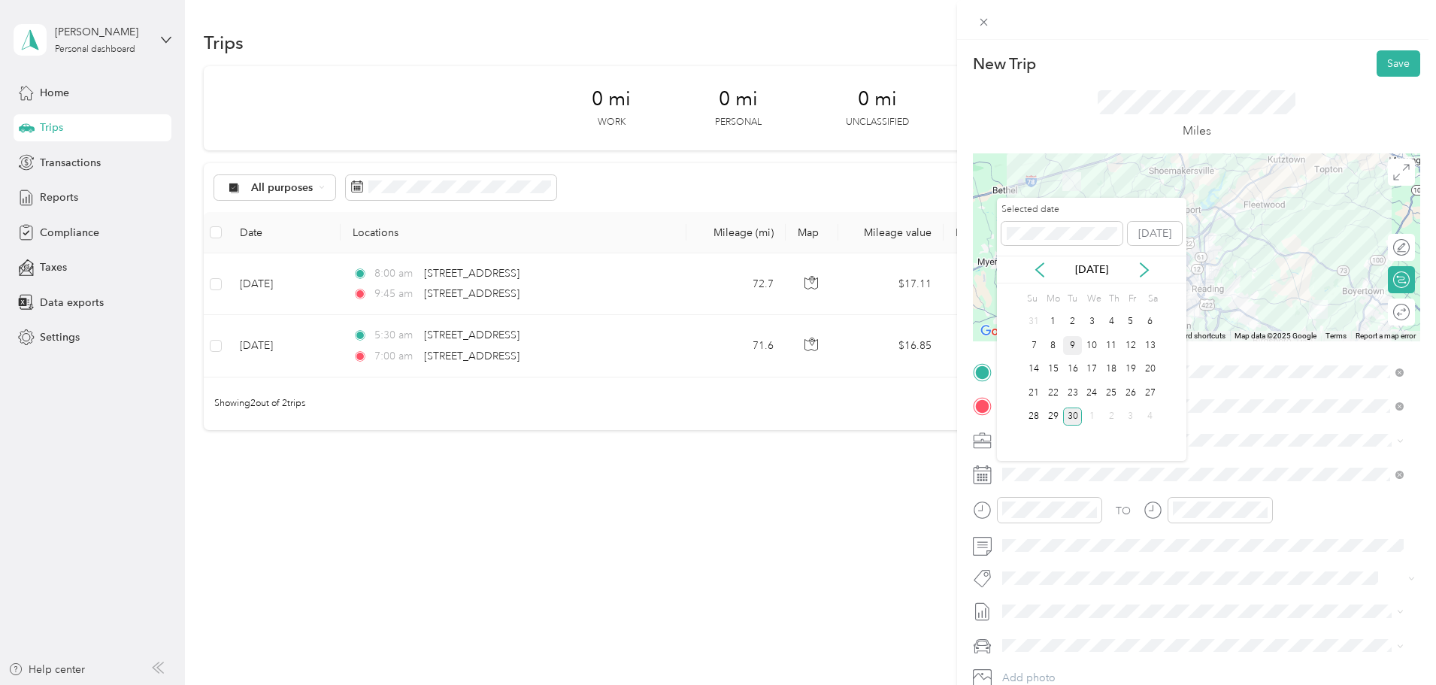
click at [1071, 343] on div "9" at bounding box center [1073, 345] width 20 height 19
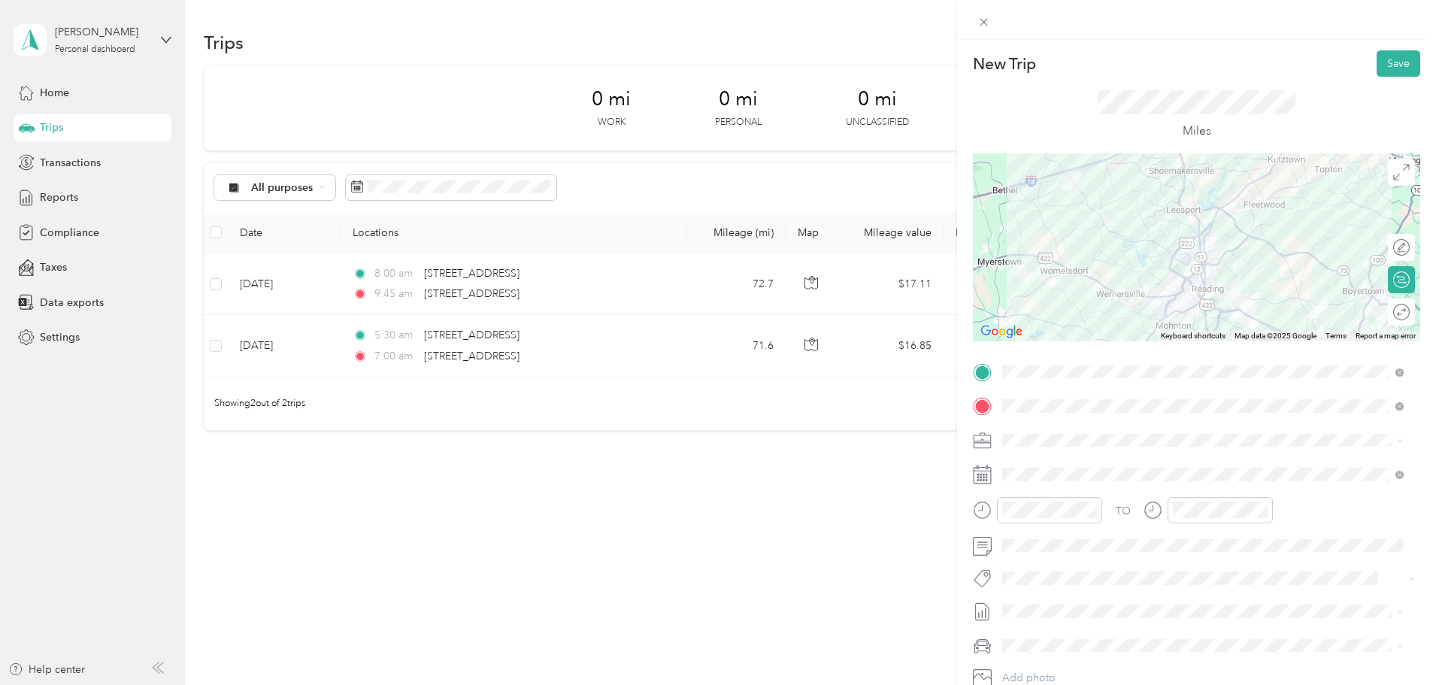
click at [1339, 78] on div "Miles" at bounding box center [1196, 115] width 447 height 77
click at [1389, 64] on button "Save" at bounding box center [1399, 63] width 44 height 26
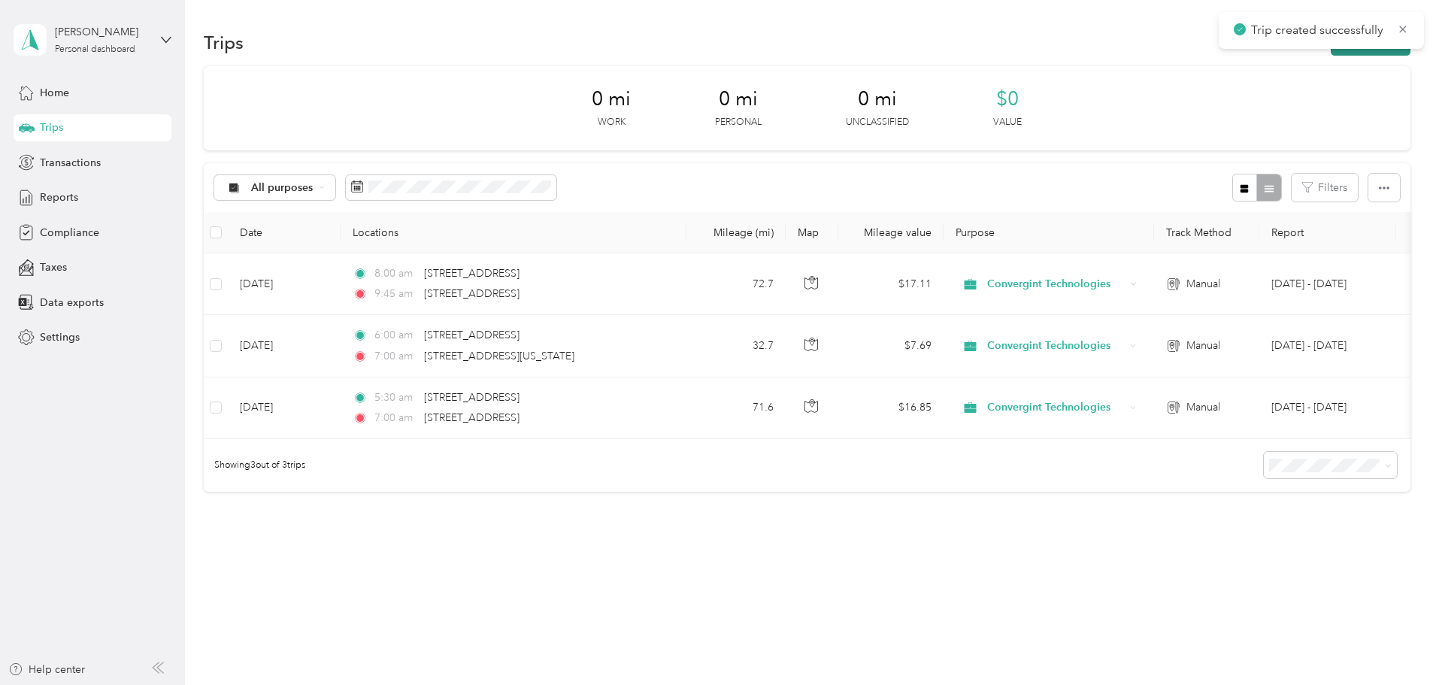
click at [1331, 53] on button "New trip" at bounding box center [1371, 42] width 80 height 26
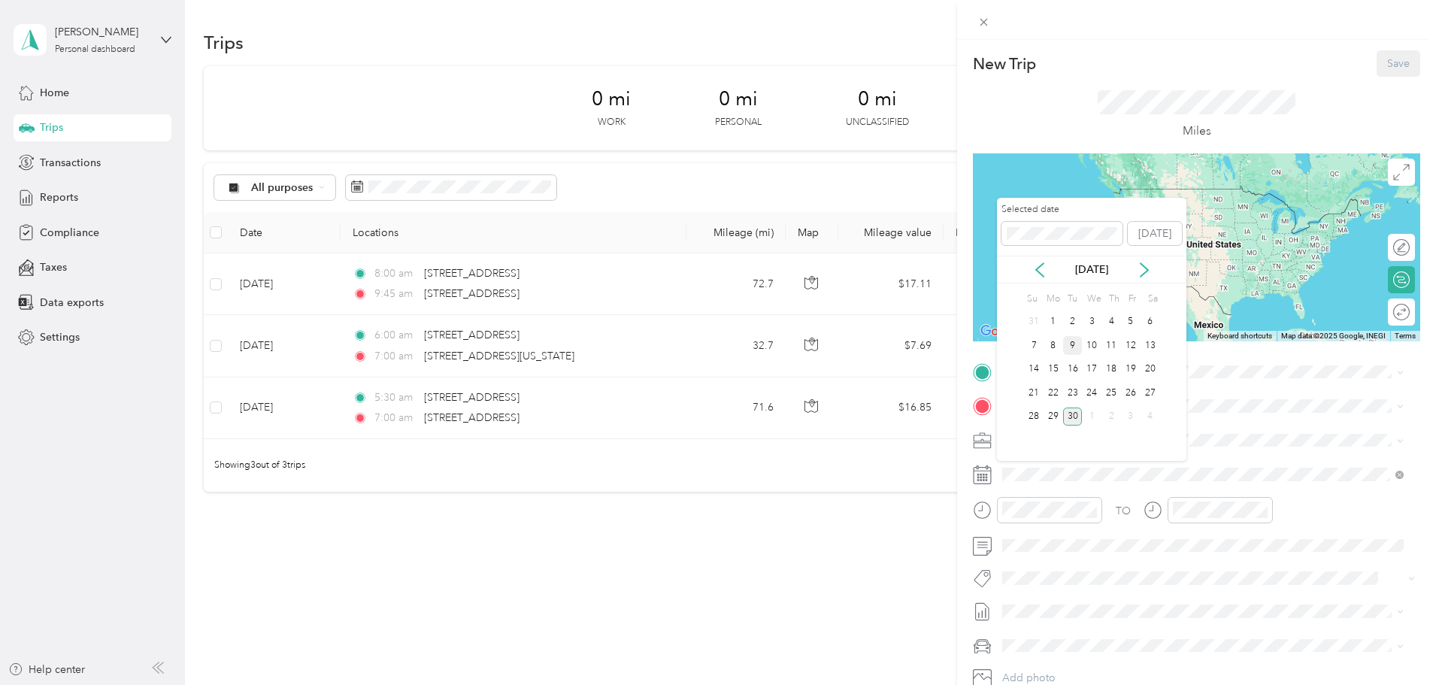
click at [1075, 344] on div "9" at bounding box center [1073, 345] width 20 height 19
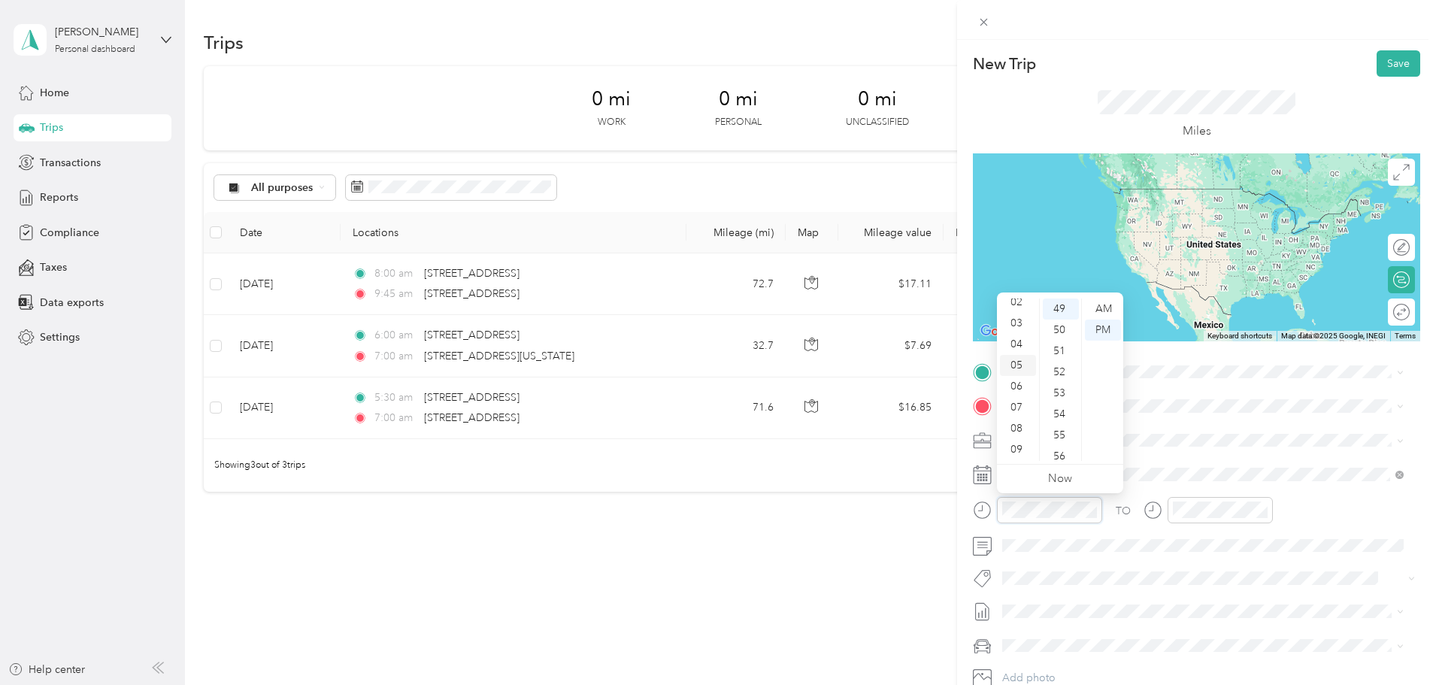
scroll to position [75, 0]
click at [1016, 409] on div "08" at bounding box center [1018, 402] width 36 height 21
click at [1065, 304] on div "00" at bounding box center [1061, 308] width 36 height 21
drag, startPoint x: 1107, startPoint y: 305, endPoint x: 1123, endPoint y: 332, distance: 31.3
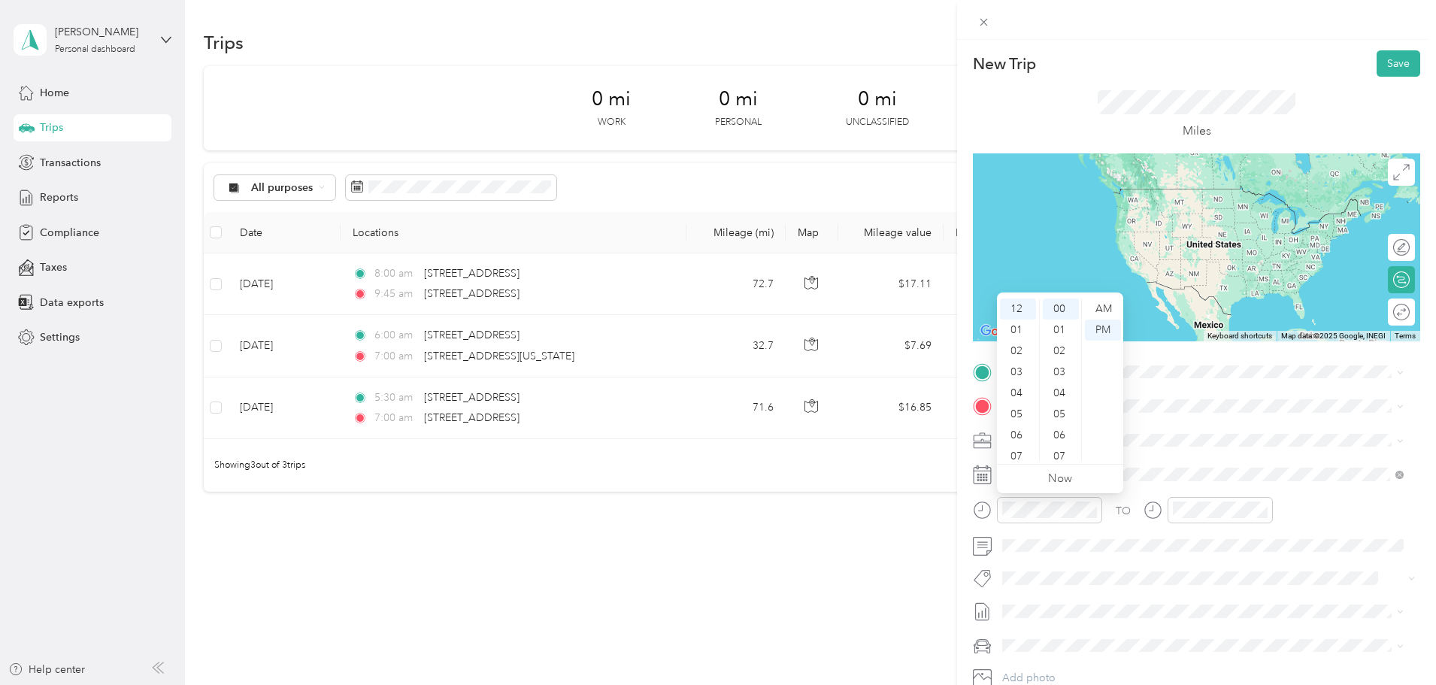
click at [1107, 305] on div "AM" at bounding box center [1103, 308] width 36 height 21
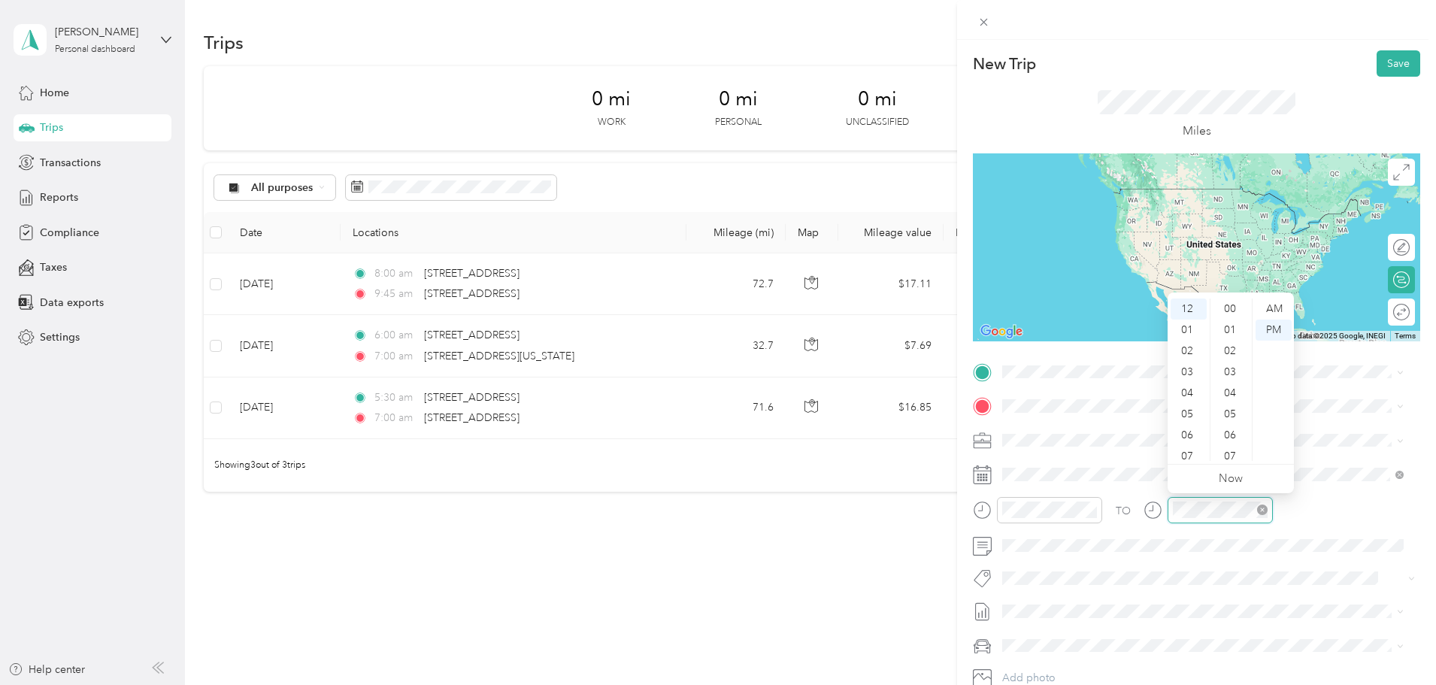
scroll to position [1032, 0]
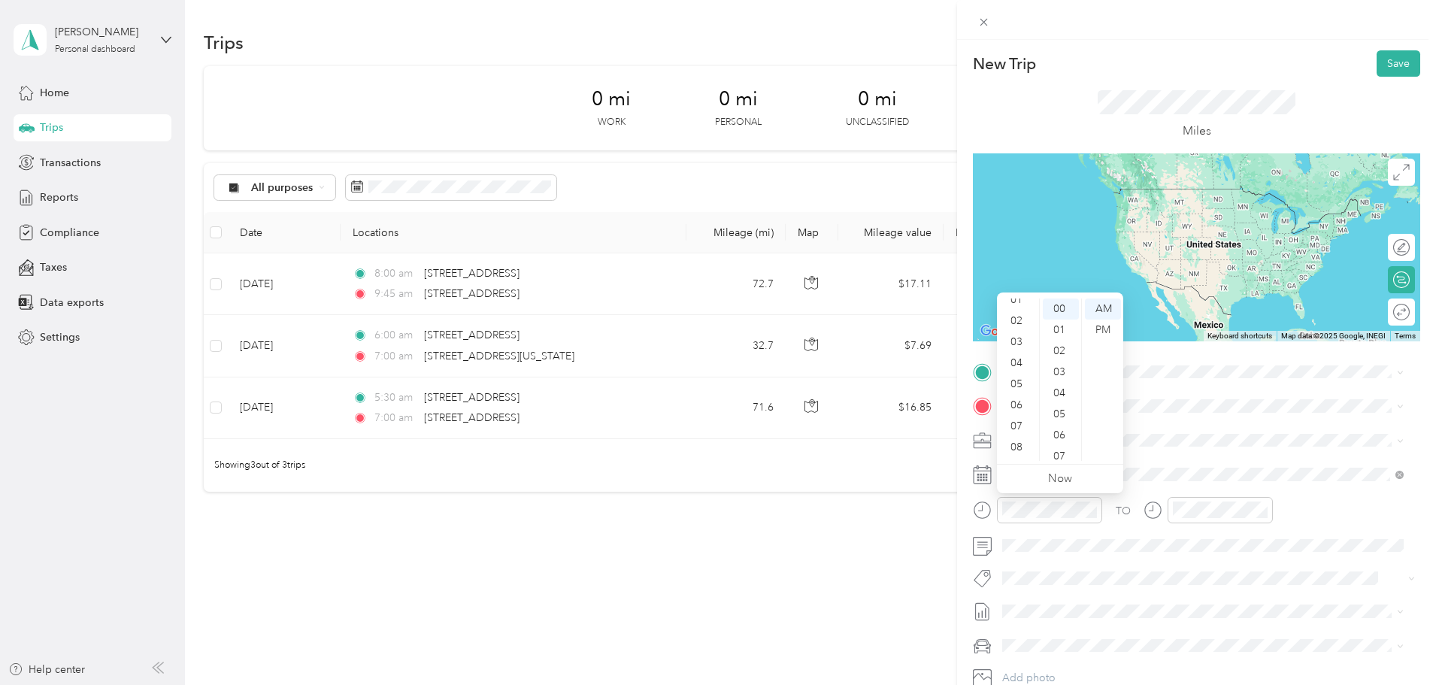
click at [1023, 454] on div "08" at bounding box center [1018, 447] width 36 height 21
click at [1056, 300] on div "00" at bounding box center [1061, 308] width 36 height 21
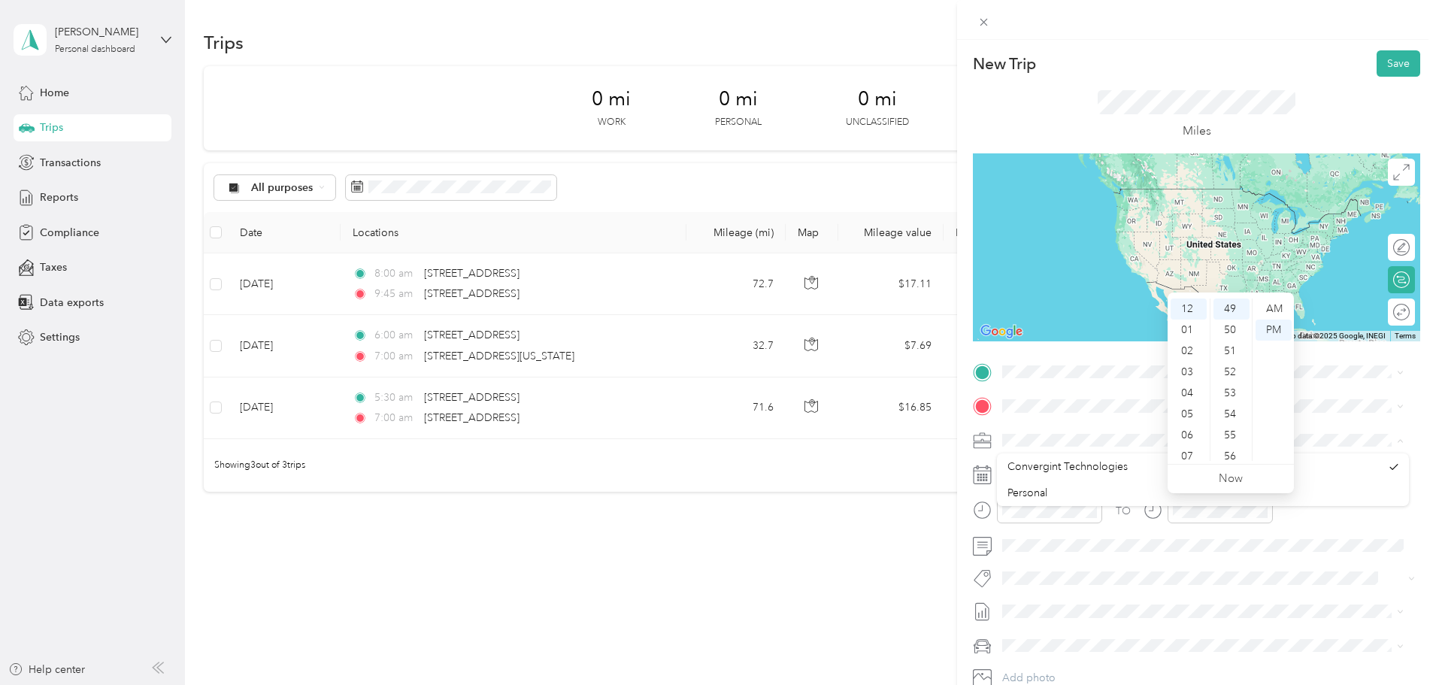
click at [1295, 637] on span at bounding box center [1208, 646] width 423 height 24
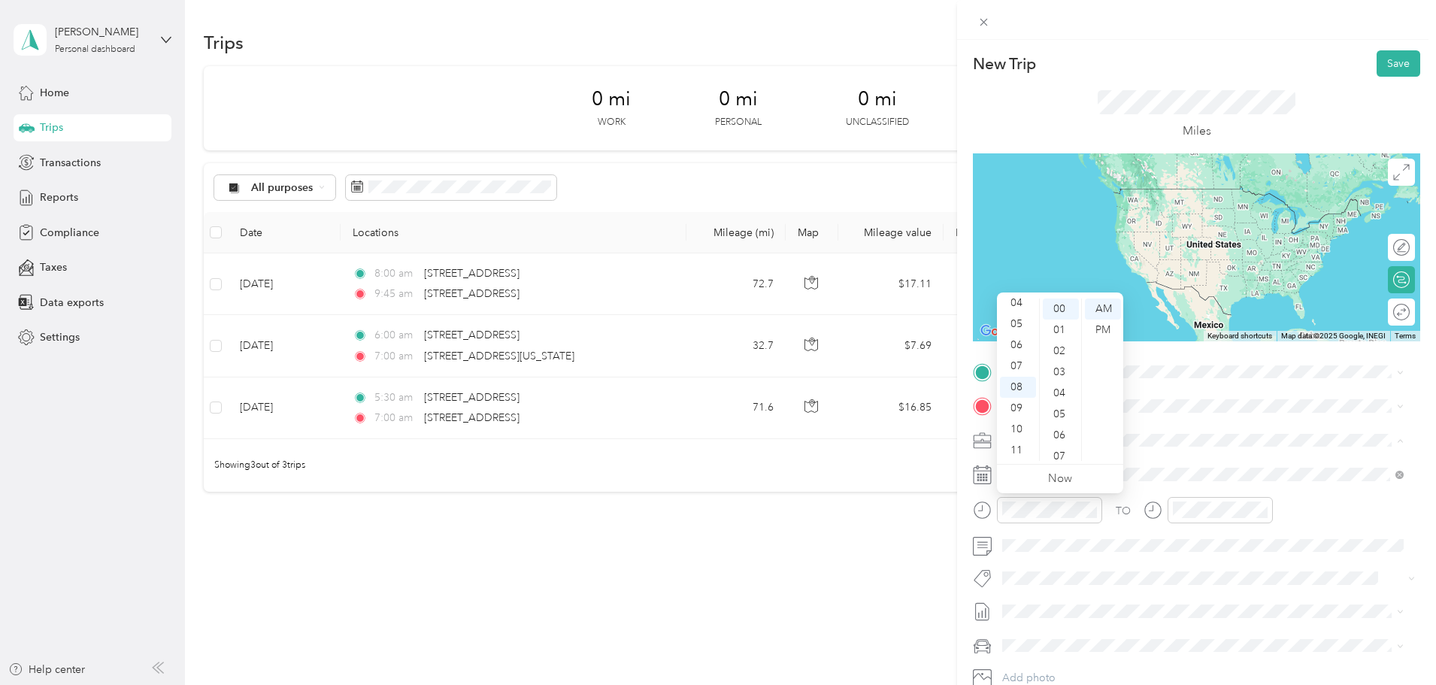
click at [1257, 468] on div "Convergint Technologies" at bounding box center [1193, 467] width 373 height 16
click at [1020, 369] on div "07" at bounding box center [1018, 366] width 36 height 21
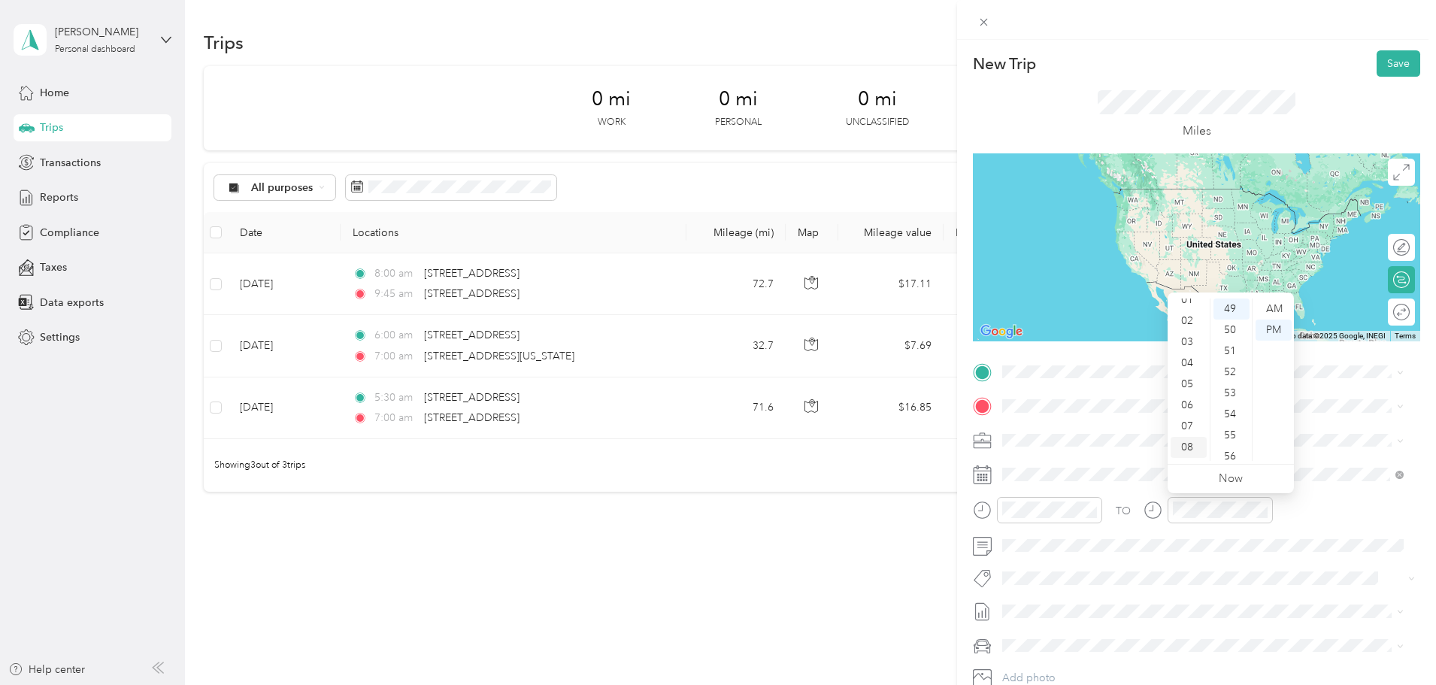
click at [1198, 451] on div "08" at bounding box center [1189, 447] width 36 height 21
click at [1223, 324] on div "08" at bounding box center [1231, 327] width 36 height 21
click at [1268, 301] on div "AM" at bounding box center [1274, 308] width 36 height 21
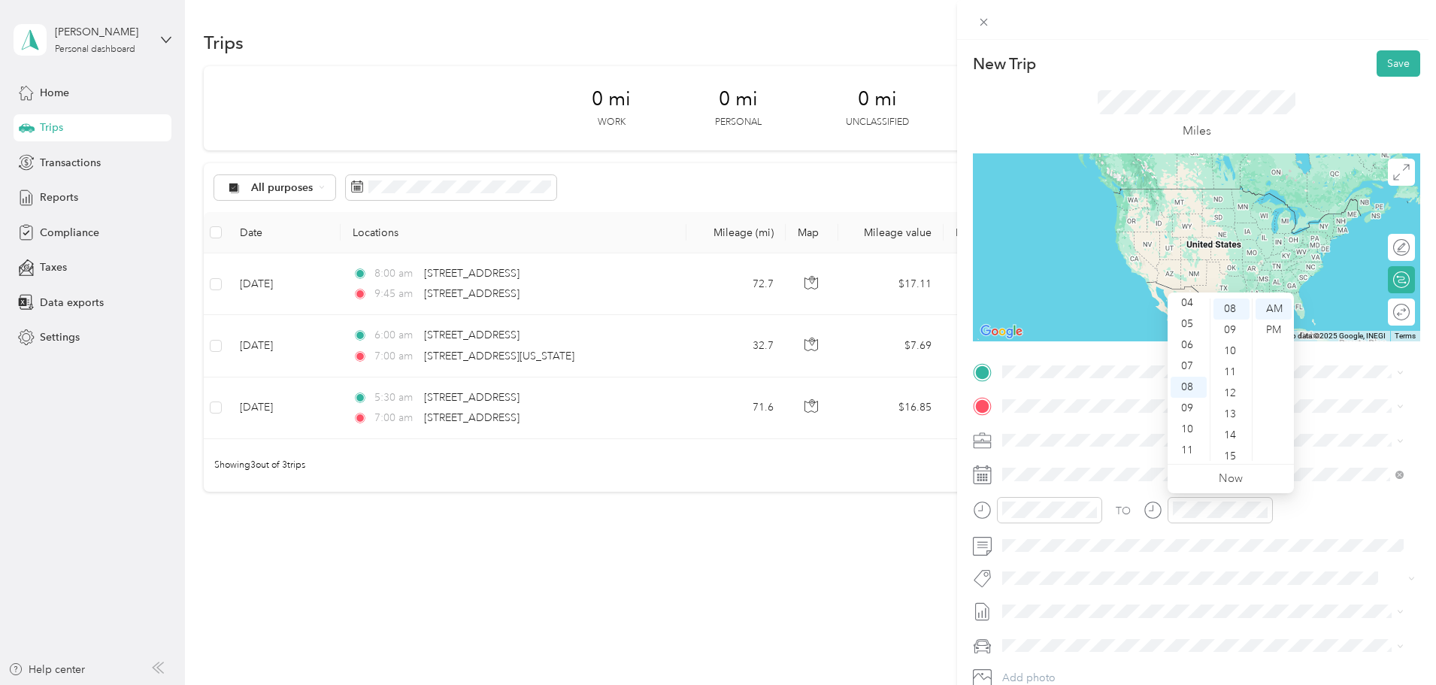
scroll to position [0, 0]
click at [1226, 311] on div "00" at bounding box center [1231, 308] width 36 height 21
click at [1319, 86] on div "Miles" at bounding box center [1196, 115] width 447 height 77
click at [1068, 433] on span "[STREET_ADDRESS][US_STATE][US_STATE]" at bounding box center [1133, 427] width 205 height 14
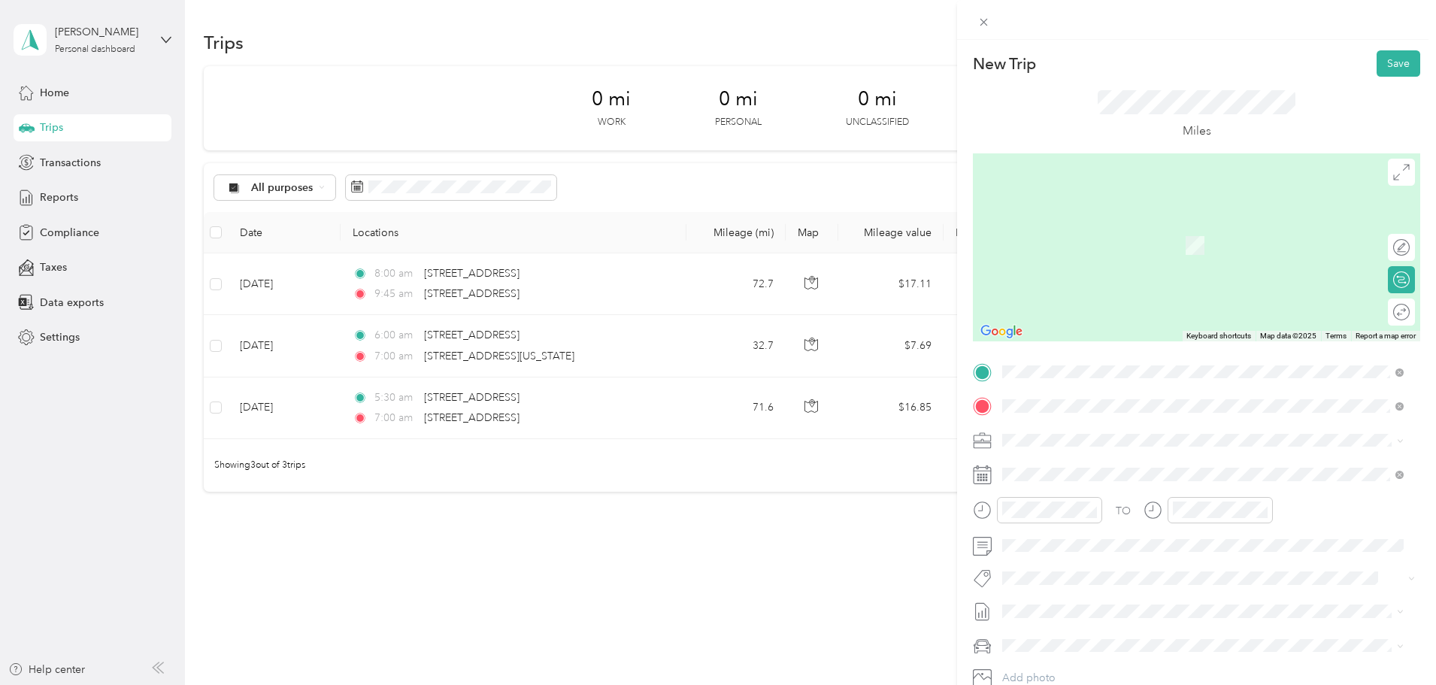
drag, startPoint x: 1073, startPoint y: 459, endPoint x: 1084, endPoint y: 442, distance: 20.6
click at [1076, 455] on span "[STREET_ADDRESS][US_STATE]" at bounding box center [1106, 460] width 150 height 14
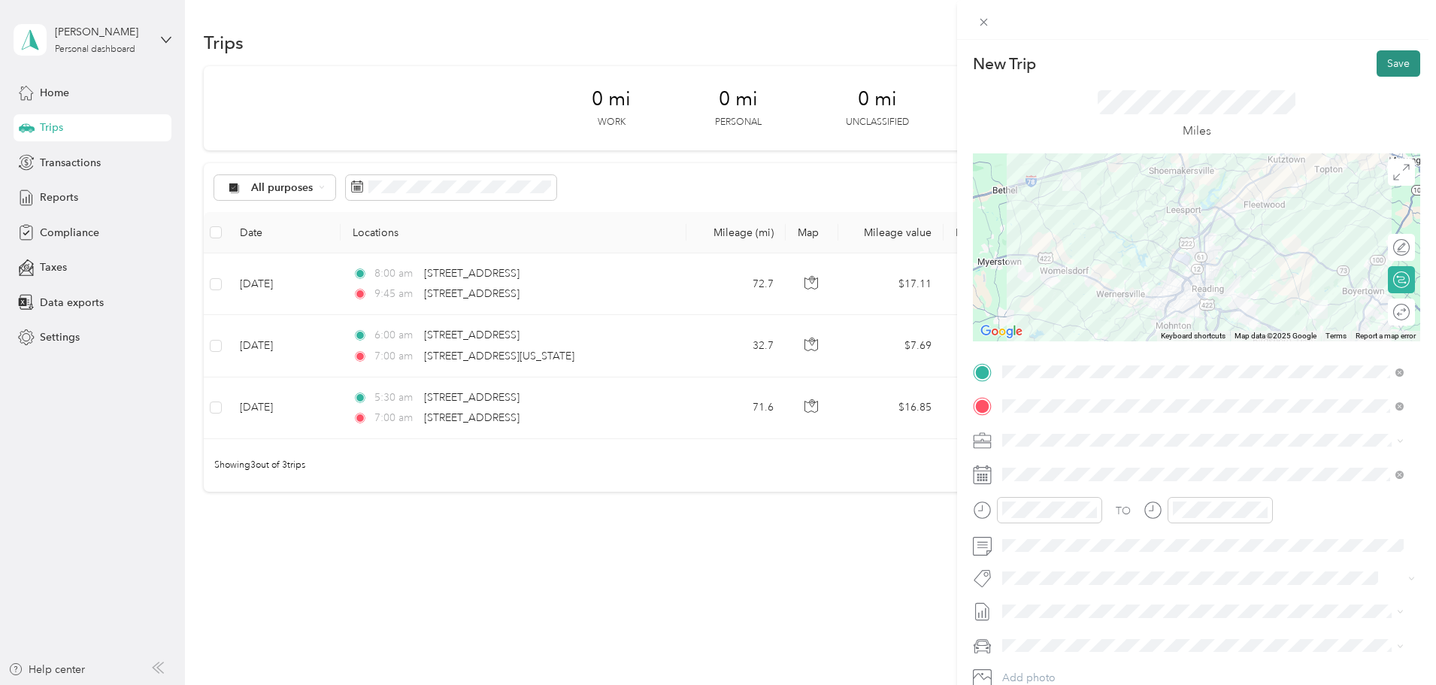
click at [1381, 59] on button "Save" at bounding box center [1399, 63] width 44 height 26
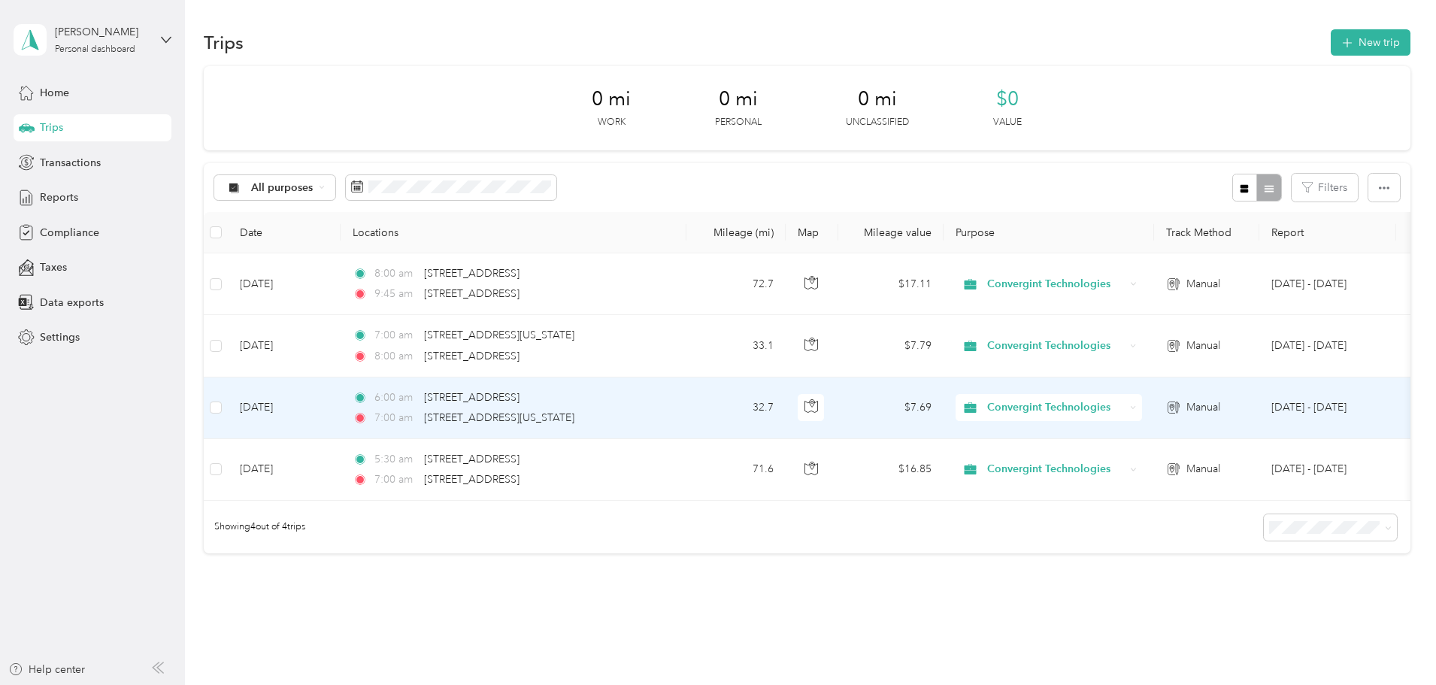
scroll to position [75, 0]
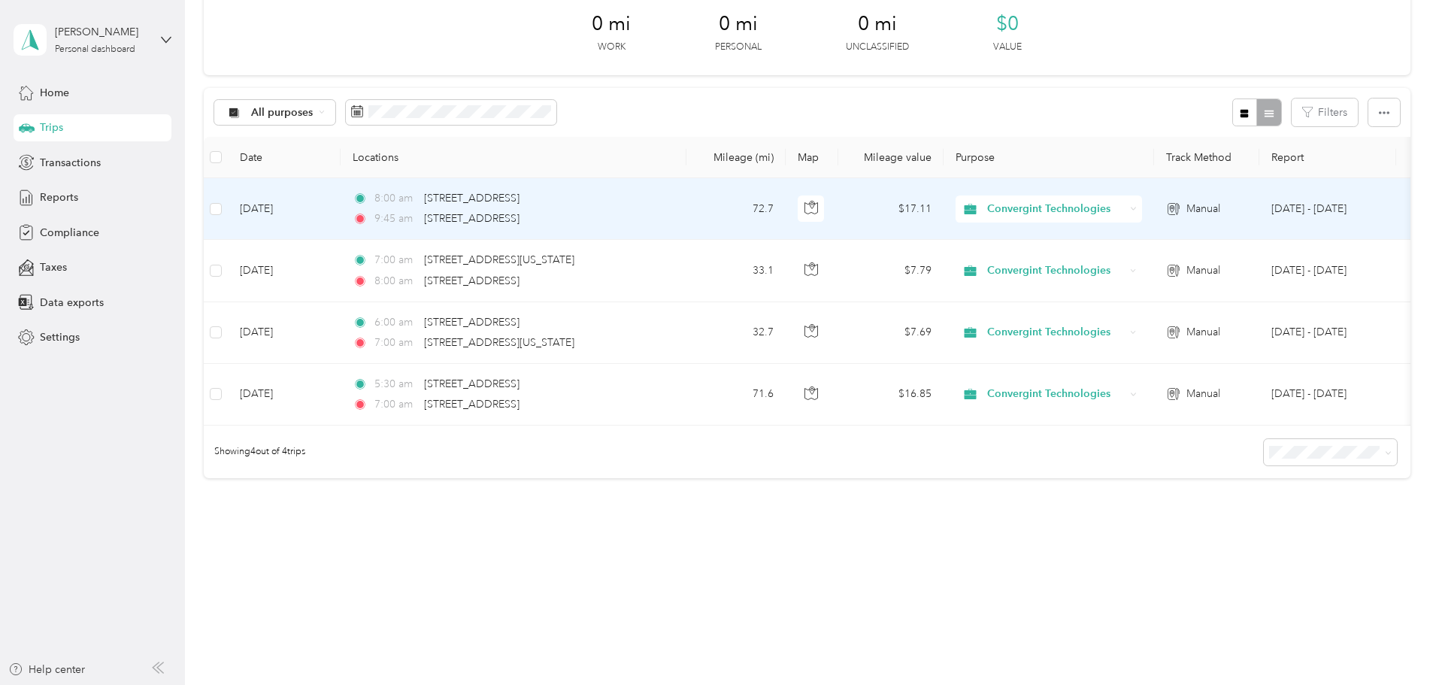
click at [341, 213] on td "[DATE]" at bounding box center [284, 209] width 113 height 62
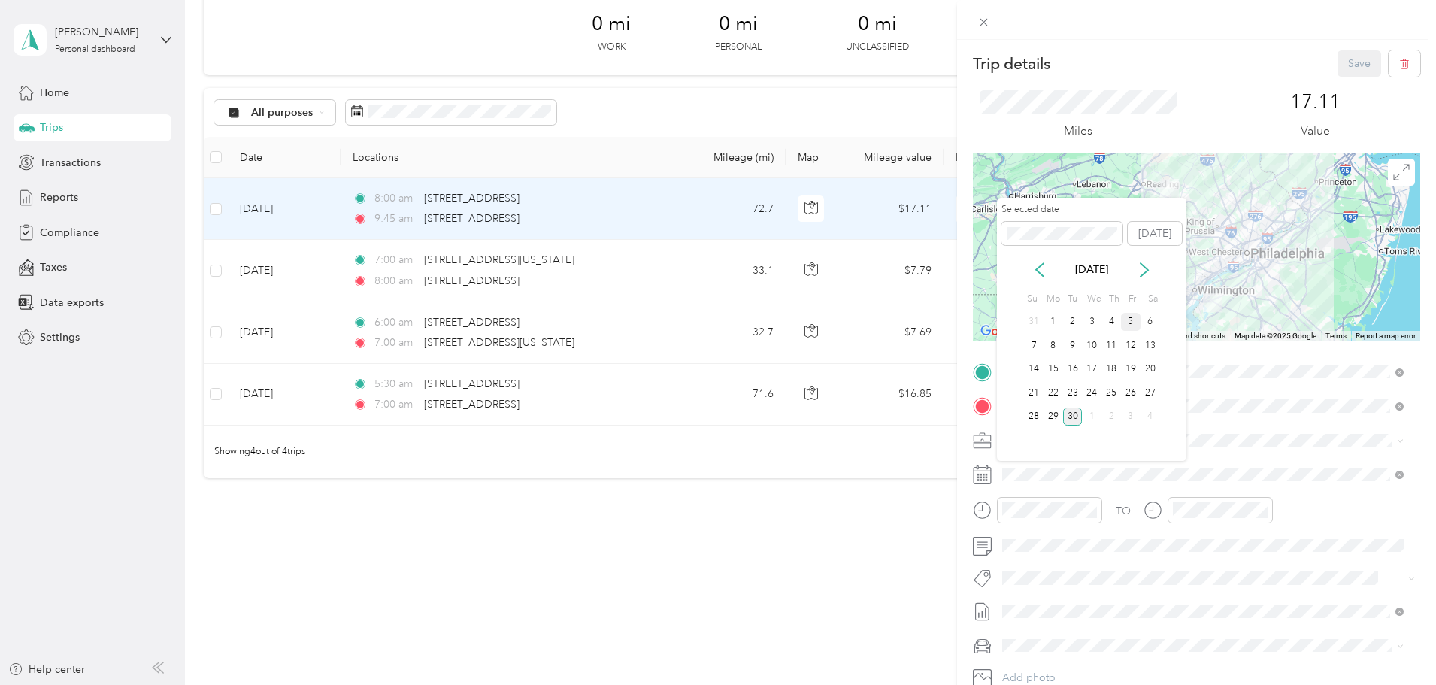
click at [1131, 321] on div "5" at bounding box center [1131, 322] width 20 height 19
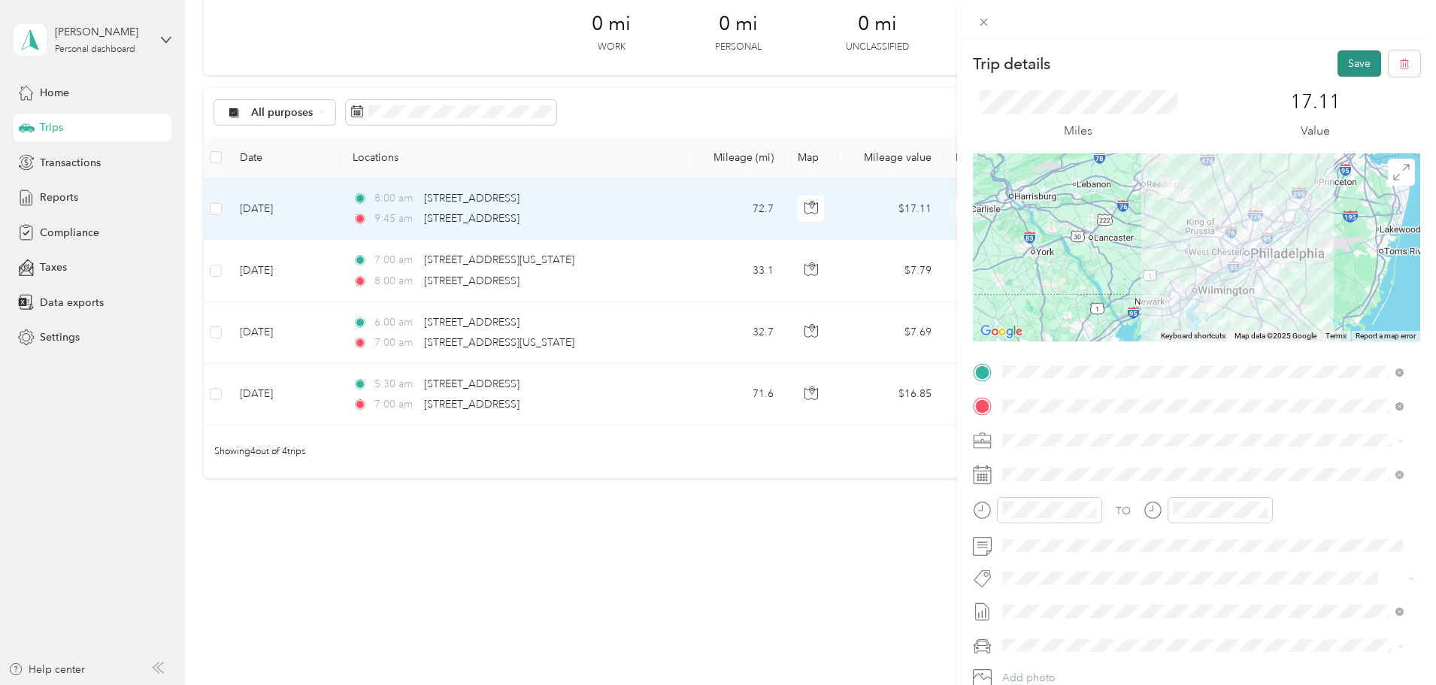
click at [1339, 65] on button "Save" at bounding box center [1360, 63] width 44 height 26
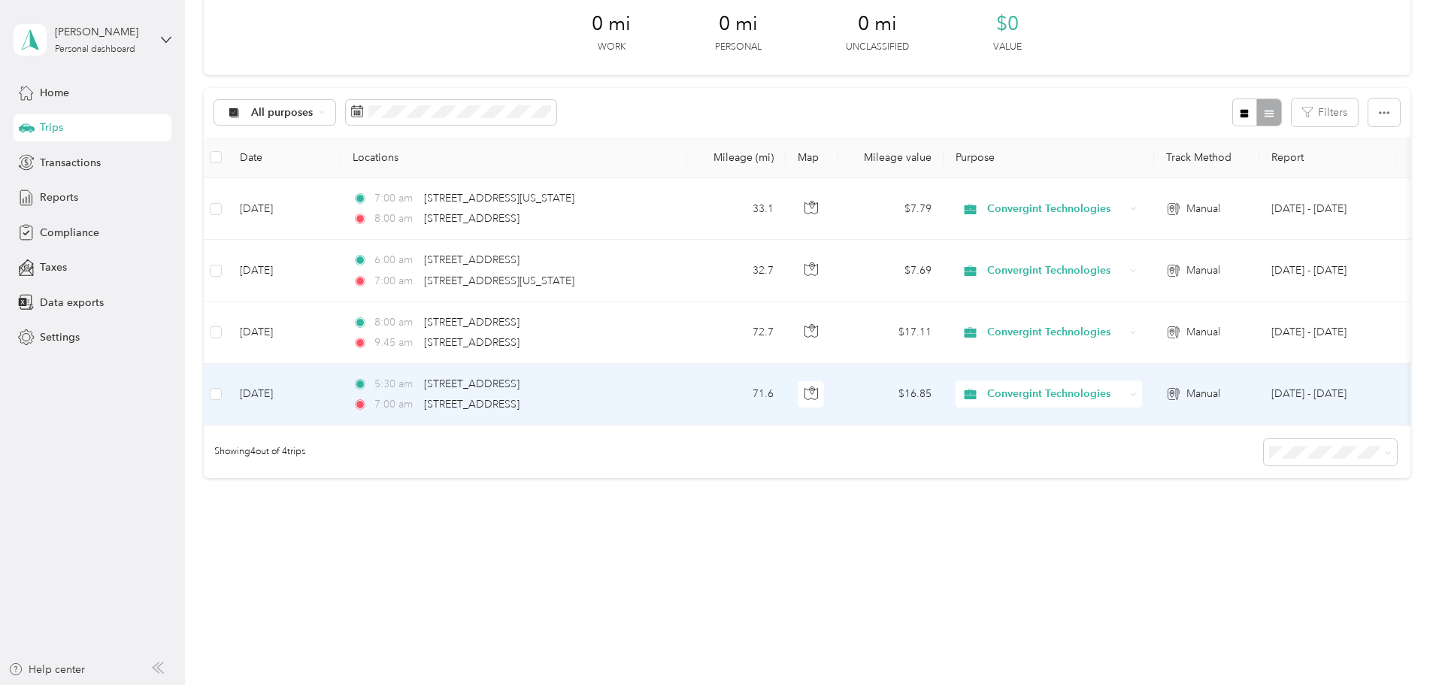
click at [341, 401] on td "[DATE]" at bounding box center [284, 395] width 113 height 62
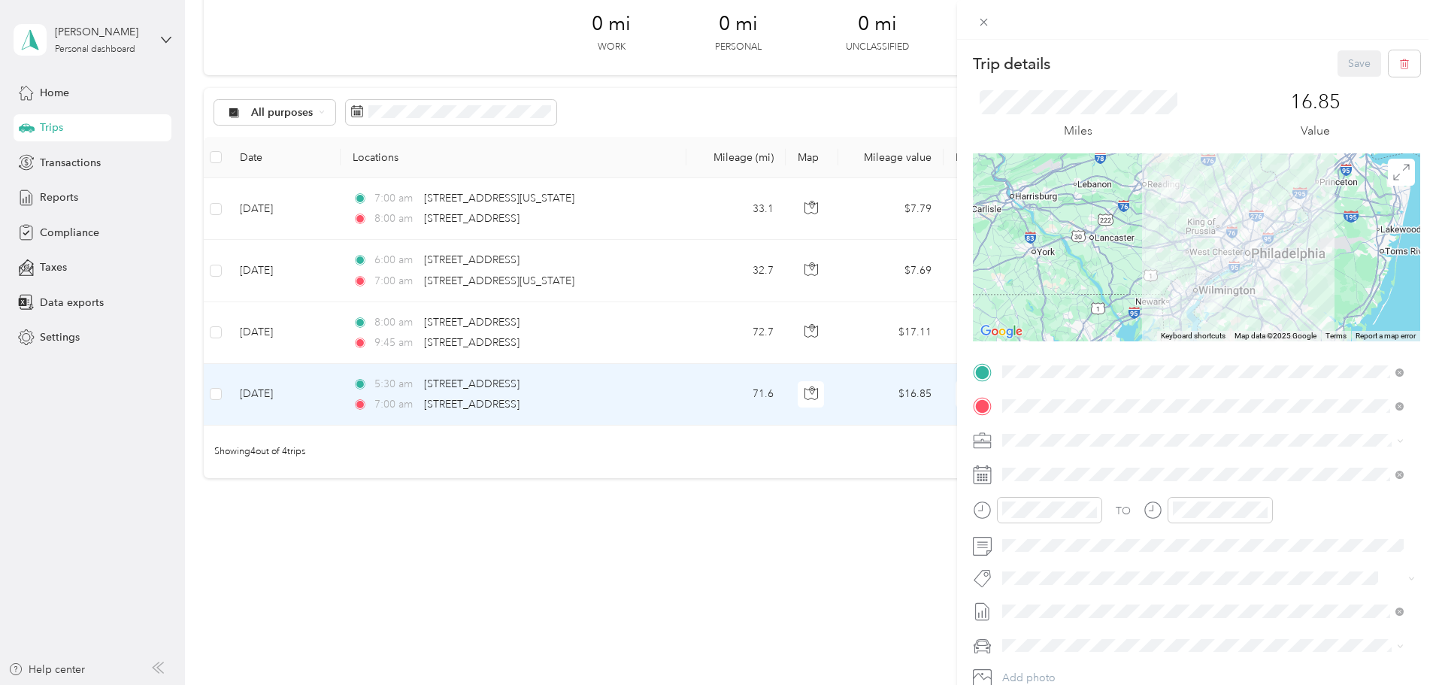
click at [414, 326] on div "Trip details Save This trip cannot be edited because it is either under review,…" at bounding box center [718, 342] width 1436 height 685
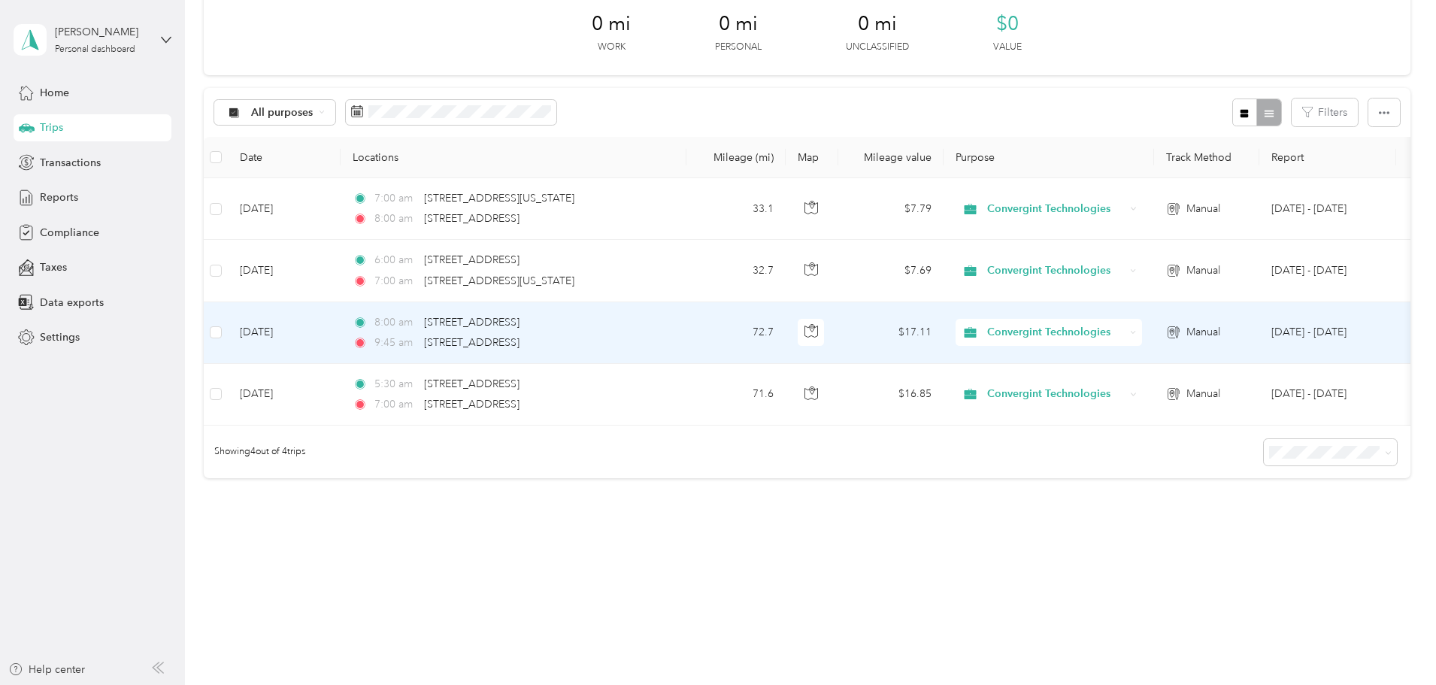
click at [341, 326] on td "[DATE]" at bounding box center [284, 333] width 113 height 62
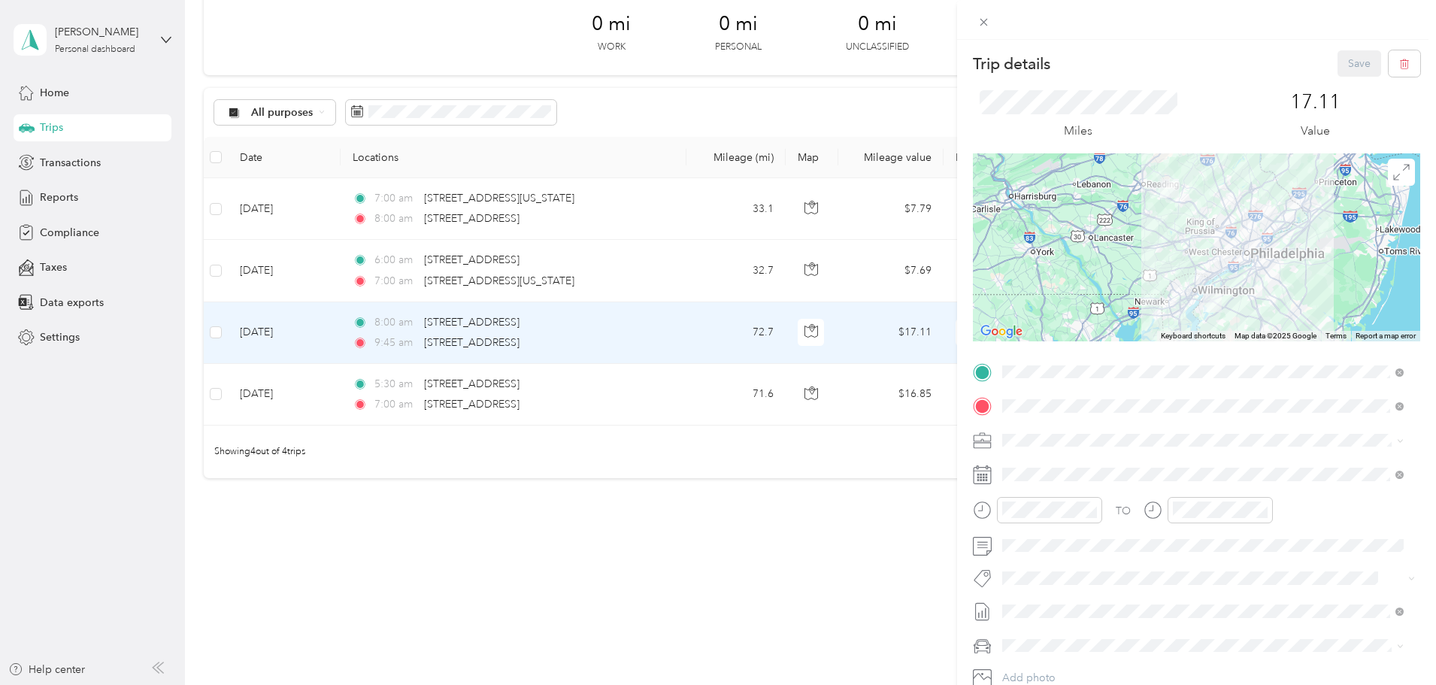
click at [411, 265] on div "Trip details Save This trip cannot be edited because it is either under review,…" at bounding box center [718, 342] width 1436 height 685
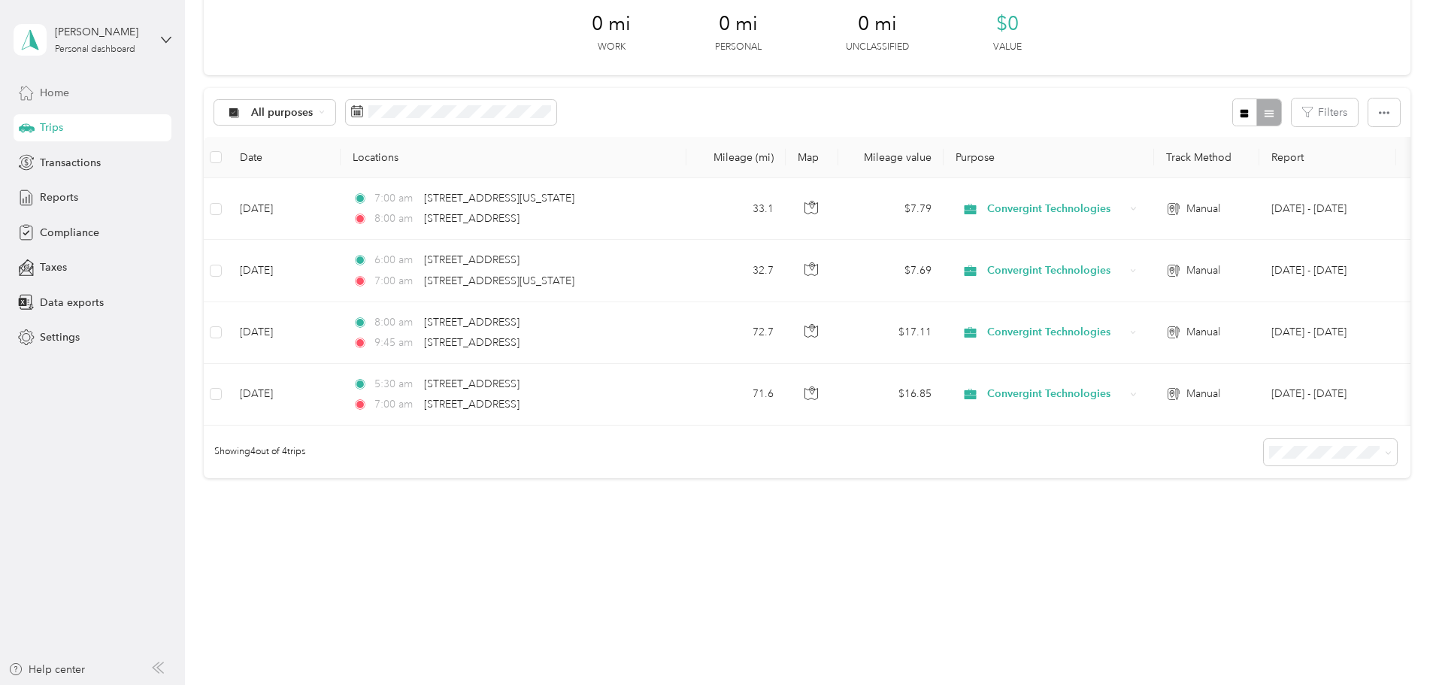
click at [50, 86] on span "Home" at bounding box center [54, 93] width 29 height 16
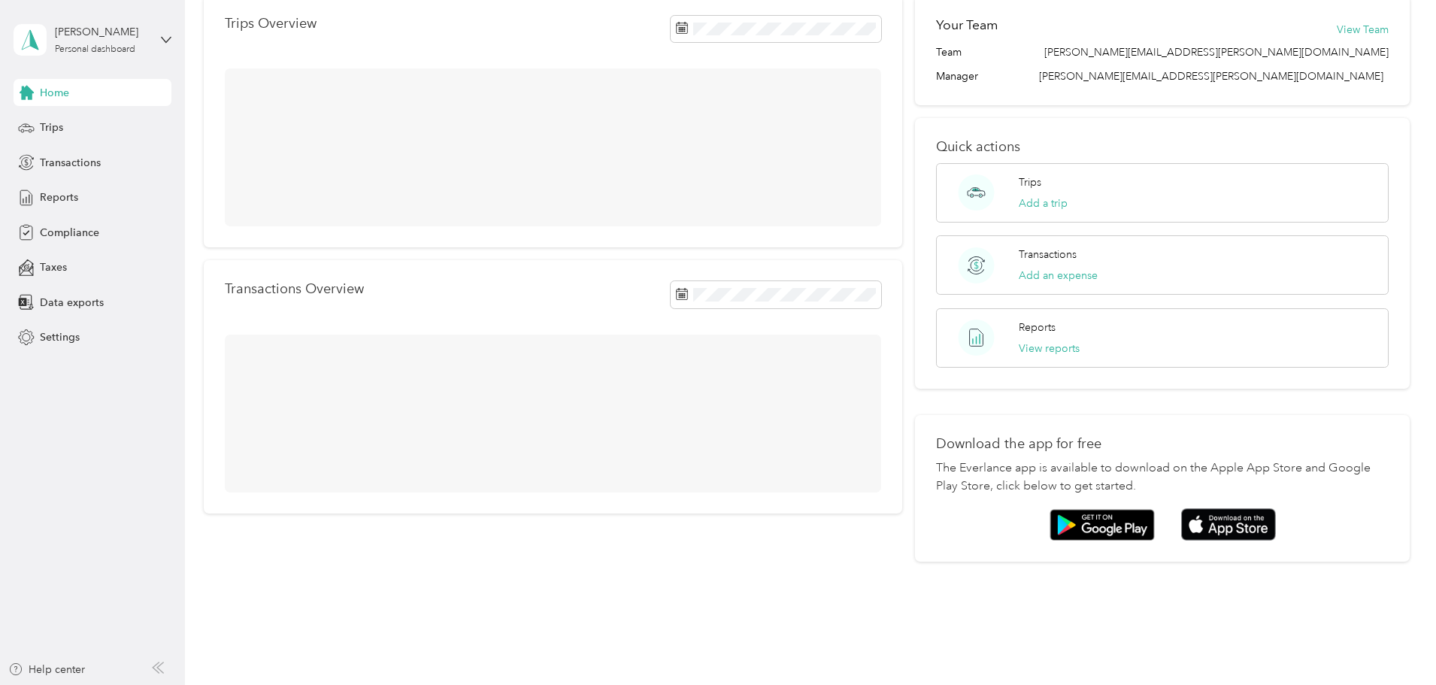
scroll to position [75, 0]
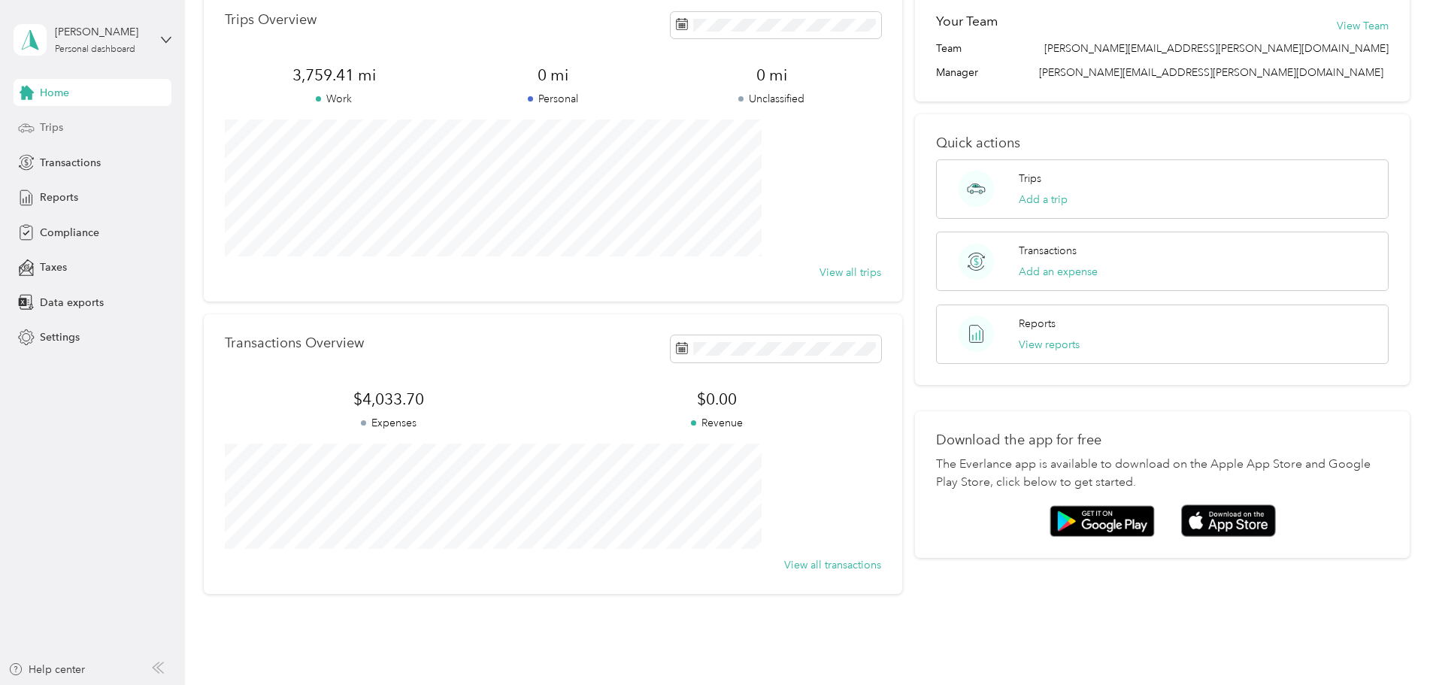
click at [56, 130] on span "Trips" at bounding box center [51, 128] width 23 height 16
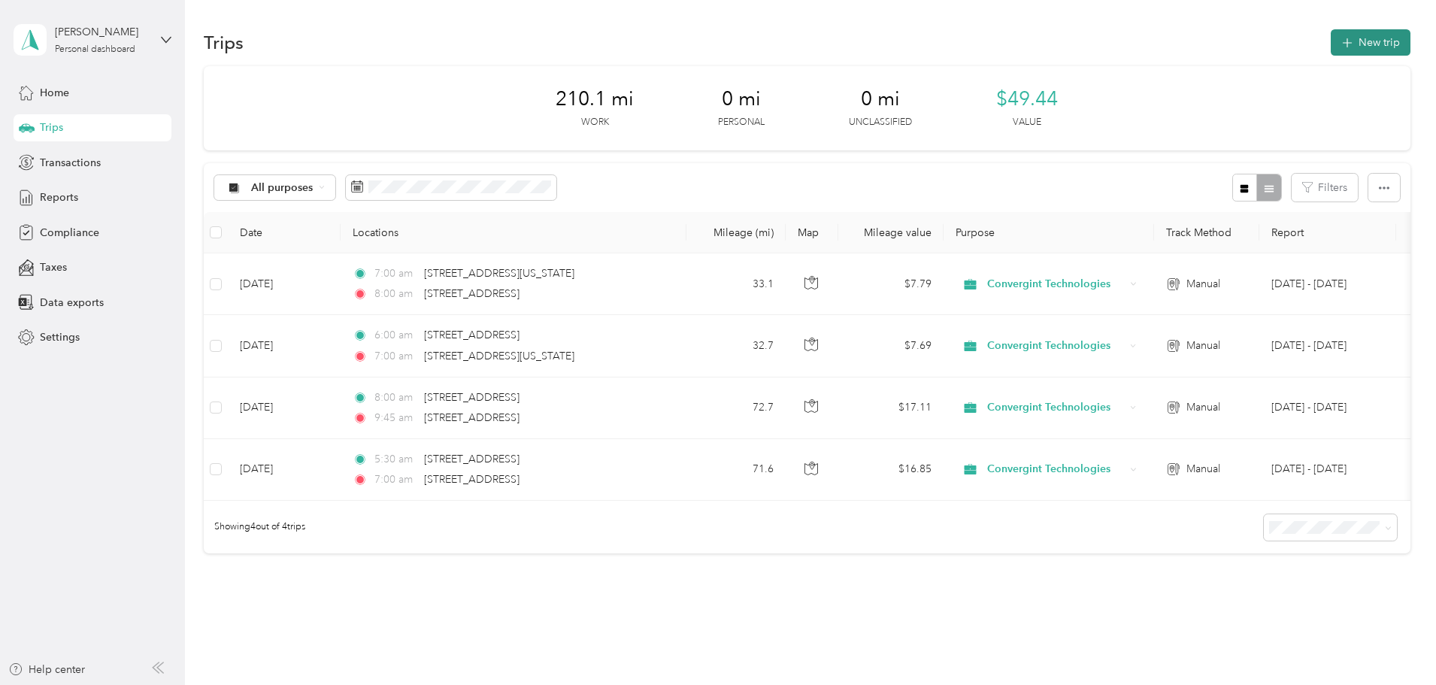
click at [1331, 37] on button "New trip" at bounding box center [1371, 42] width 80 height 26
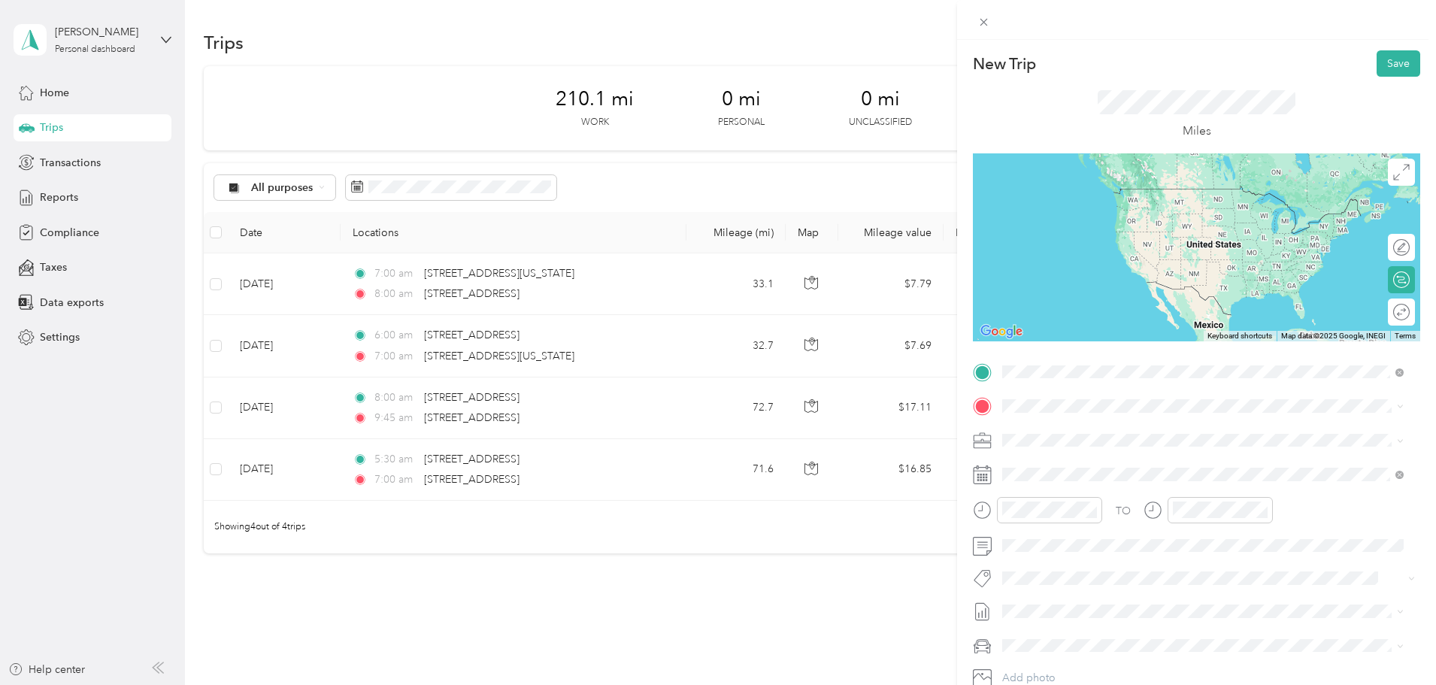
click at [1098, 433] on span "[STREET_ADDRESS][US_STATE]" at bounding box center [1106, 427] width 150 height 14
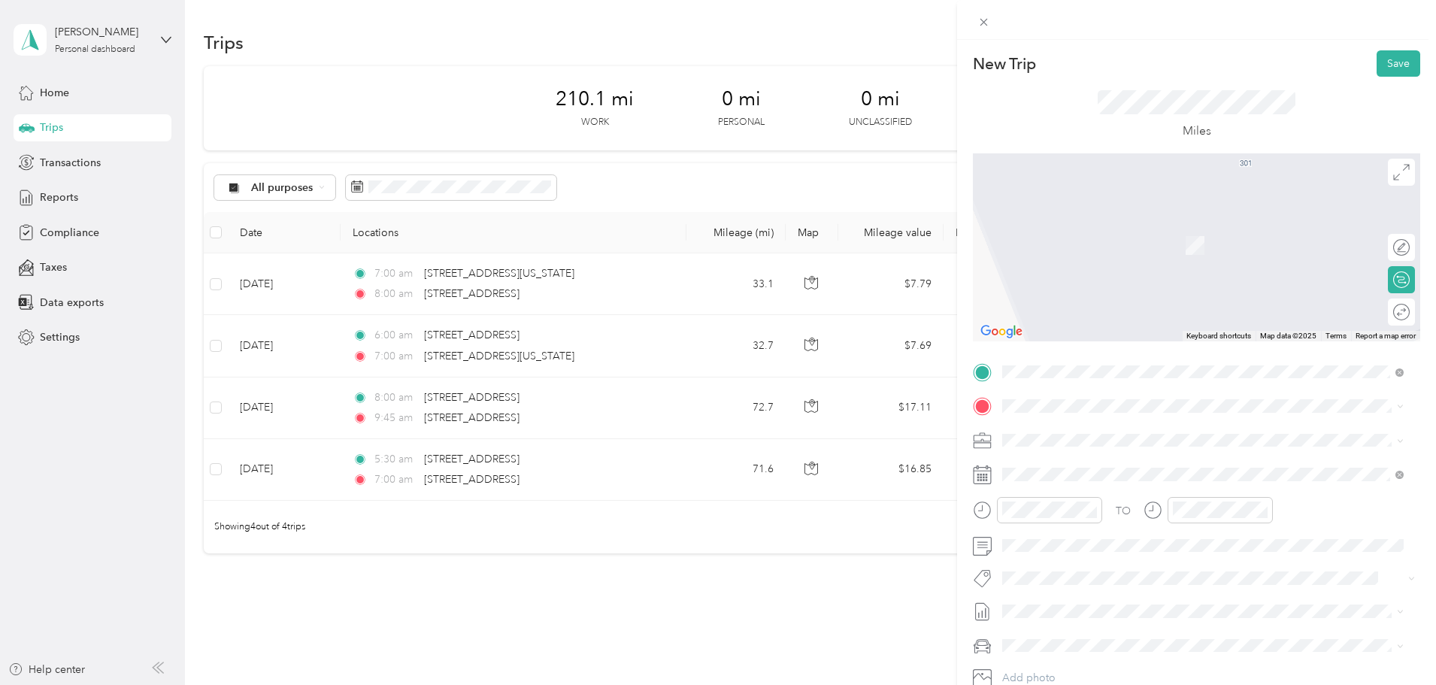
click at [1088, 464] on span "[STREET_ADDRESS][US_STATE][US_STATE]" at bounding box center [1133, 457] width 205 height 14
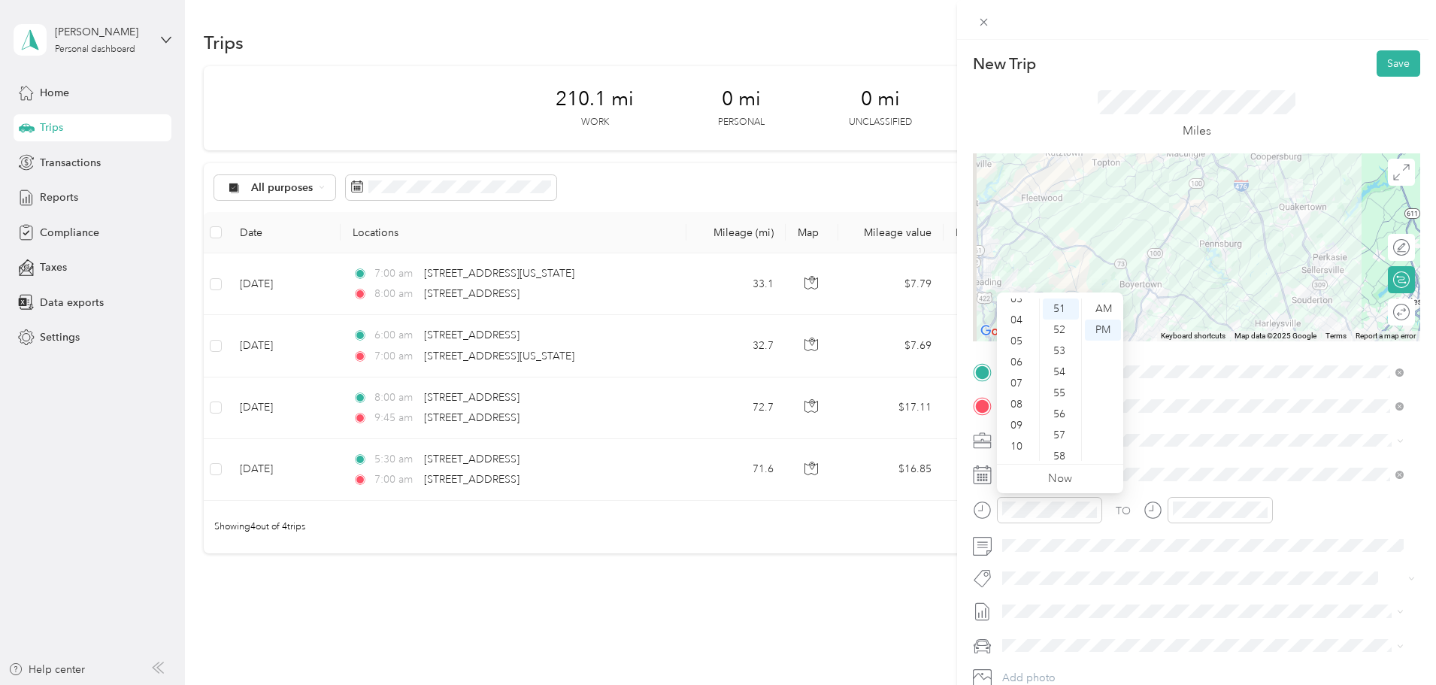
scroll to position [90, 0]
click at [1018, 450] on div "11" at bounding box center [1018, 450] width 36 height 21
click at [1071, 451] on div "58" at bounding box center [1061, 456] width 36 height 21
click at [1058, 303] on div "00" at bounding box center [1061, 308] width 36 height 21
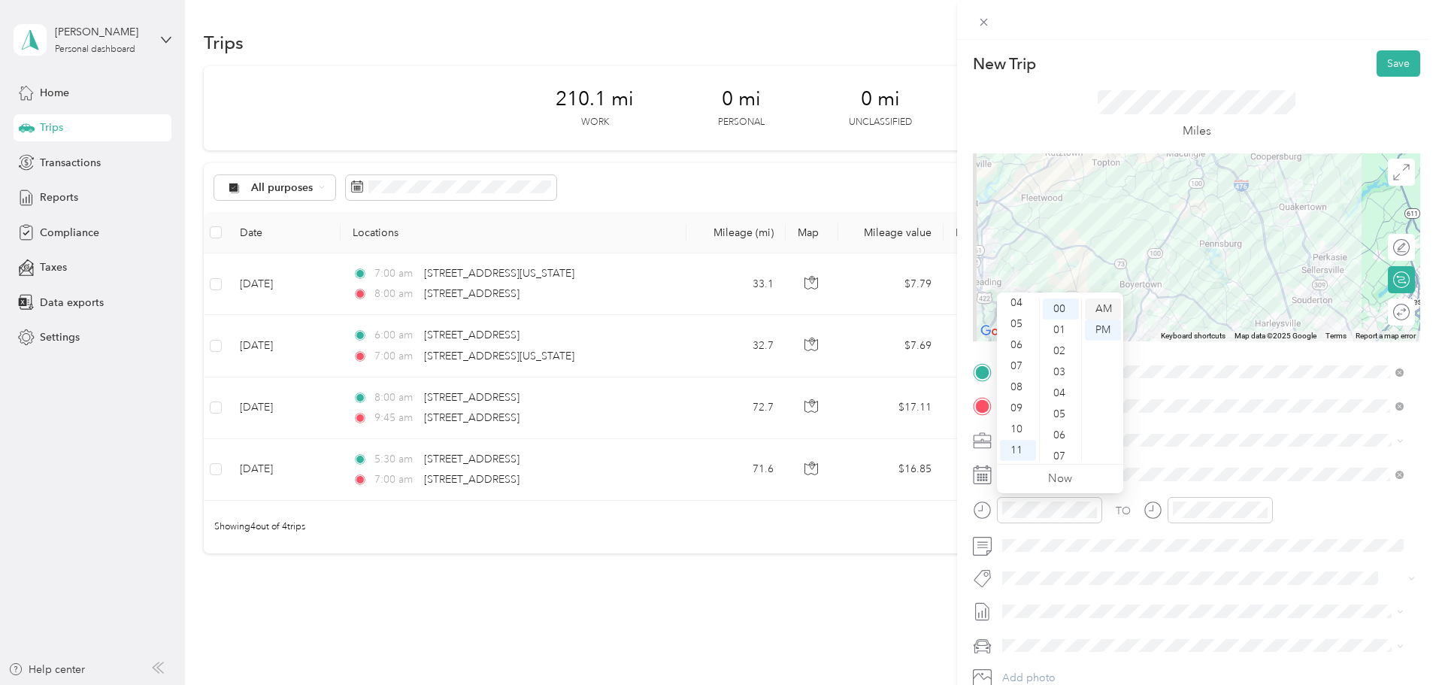
click at [1109, 308] on div "AM" at bounding box center [1103, 308] width 36 height 21
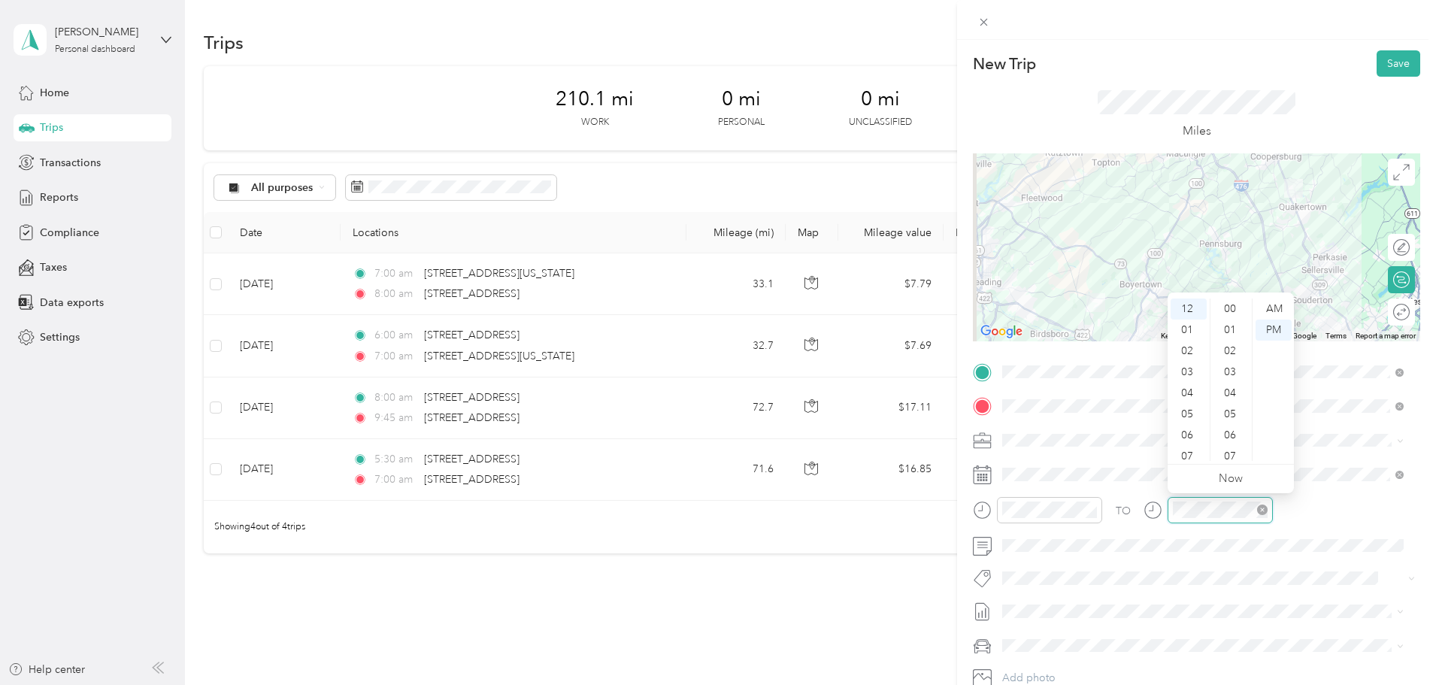
scroll to position [1074, 0]
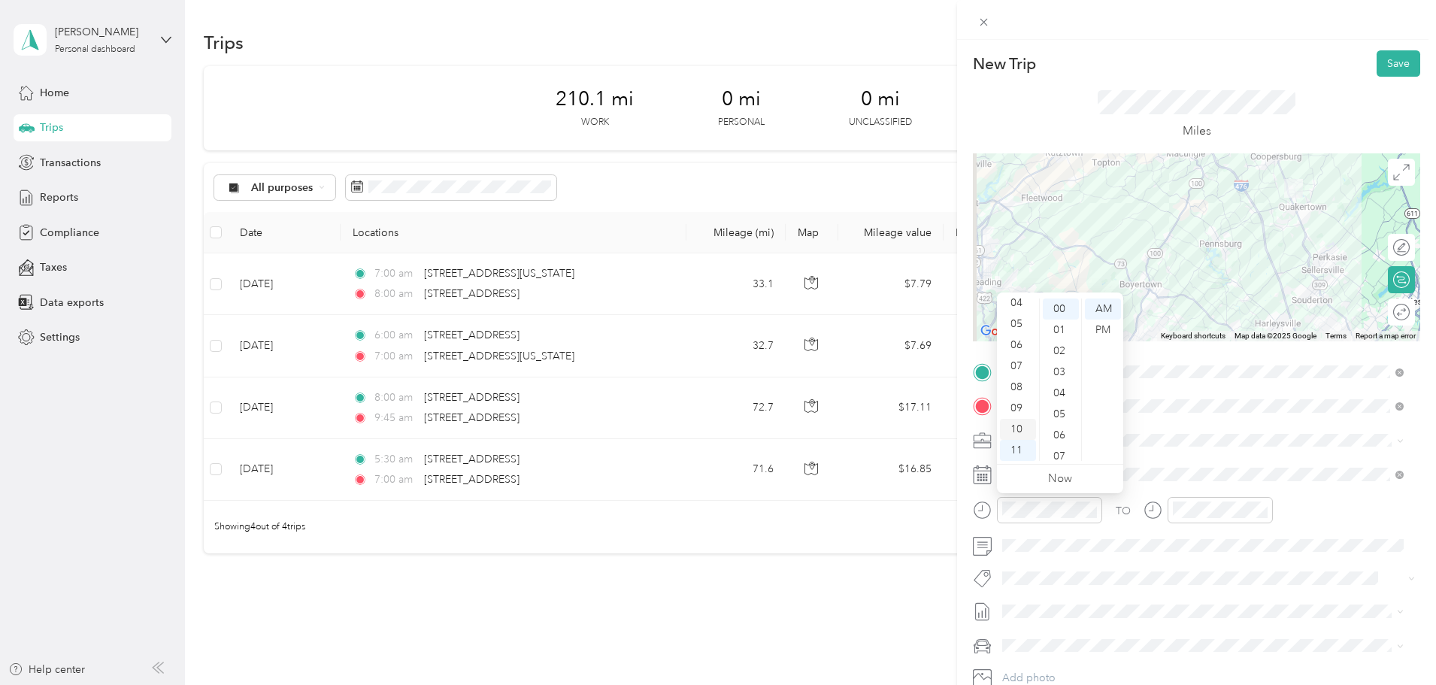
drag, startPoint x: 1026, startPoint y: 426, endPoint x: 1046, endPoint y: 412, distance: 24.4
click at [1027, 425] on div "10" at bounding box center [1018, 429] width 36 height 21
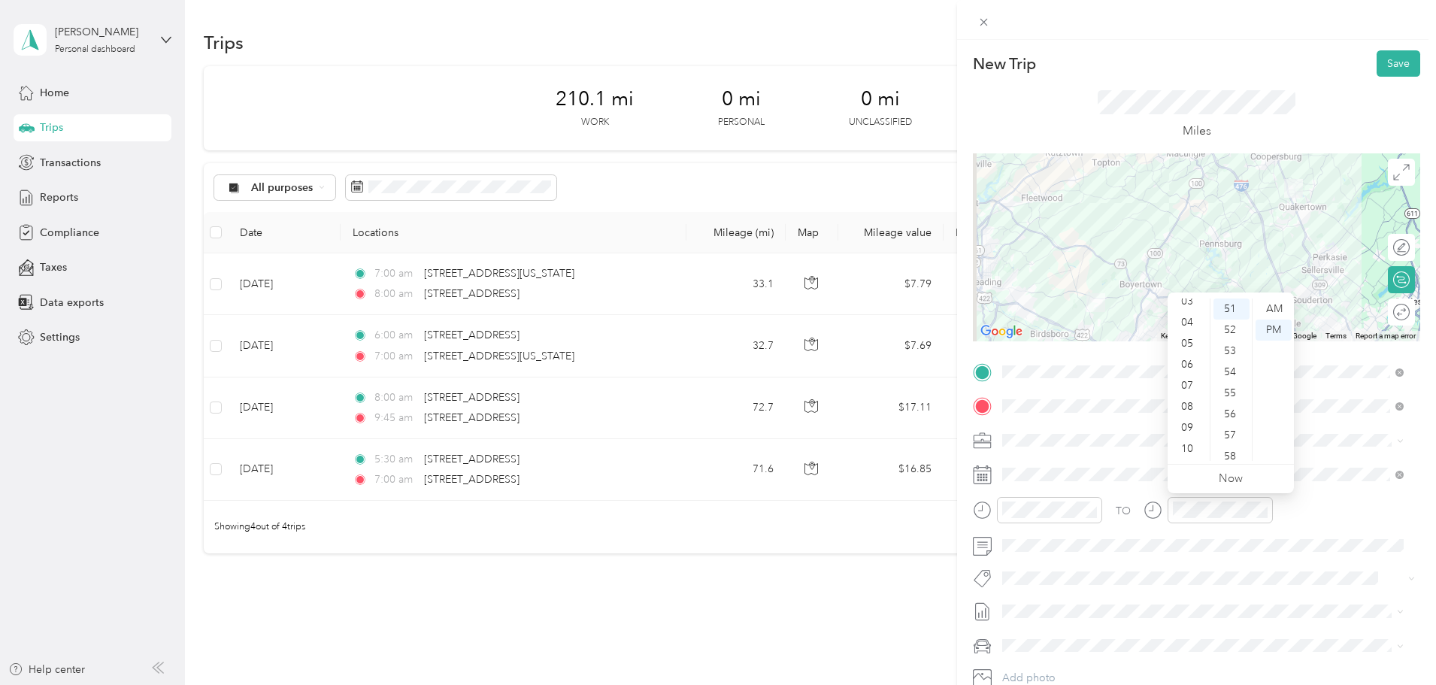
scroll to position [90, 0]
click at [1182, 452] on div "11" at bounding box center [1189, 450] width 36 height 21
click at [1238, 304] on div "00" at bounding box center [1231, 308] width 36 height 21
click at [1265, 305] on div "AM" at bounding box center [1274, 308] width 36 height 21
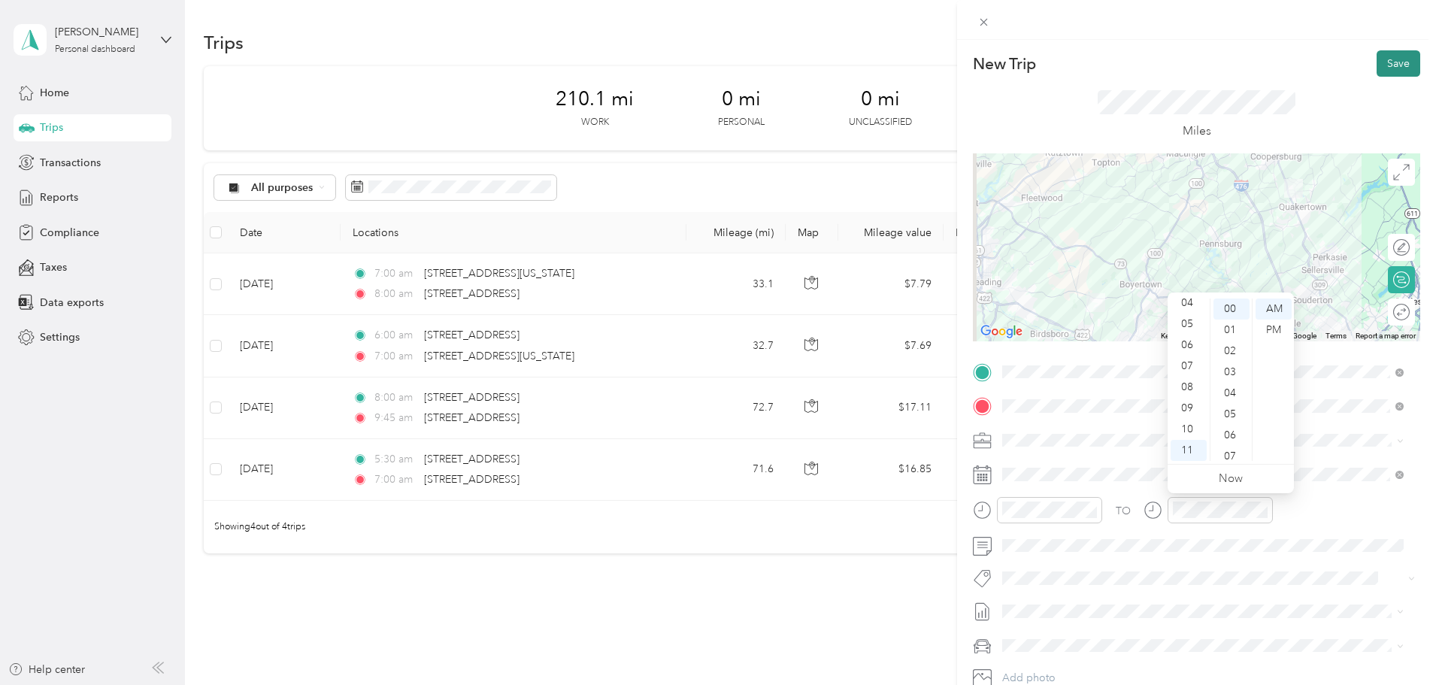
click at [1390, 55] on button "Save" at bounding box center [1399, 63] width 44 height 26
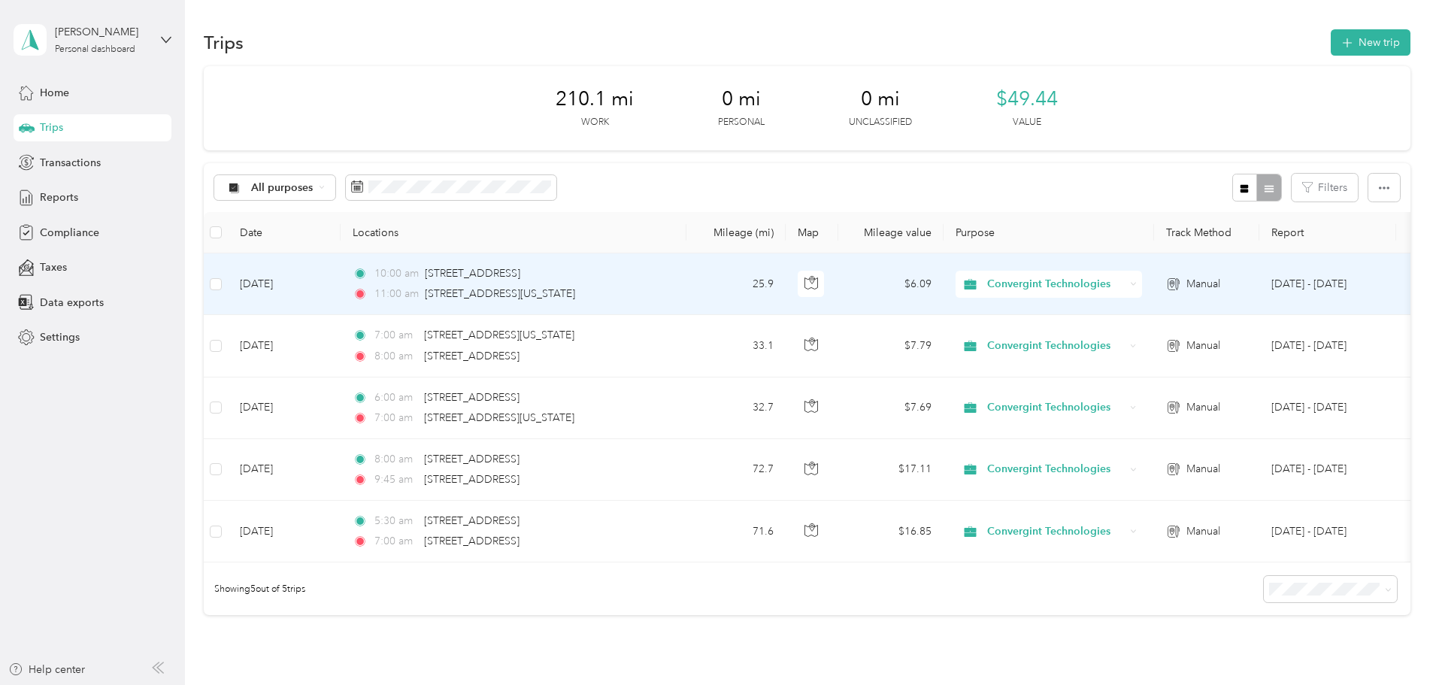
click at [341, 286] on td "[DATE]" at bounding box center [284, 284] width 113 height 62
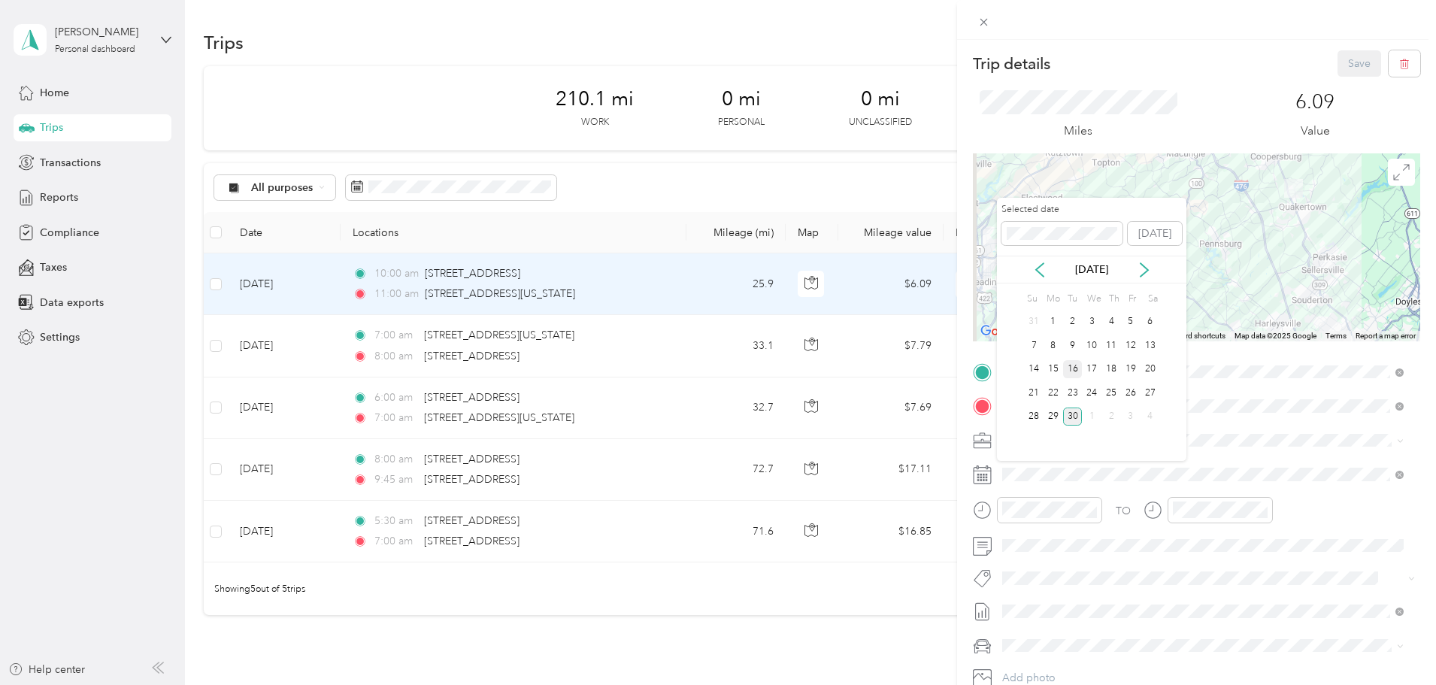
click at [1074, 373] on div "16" at bounding box center [1073, 369] width 20 height 19
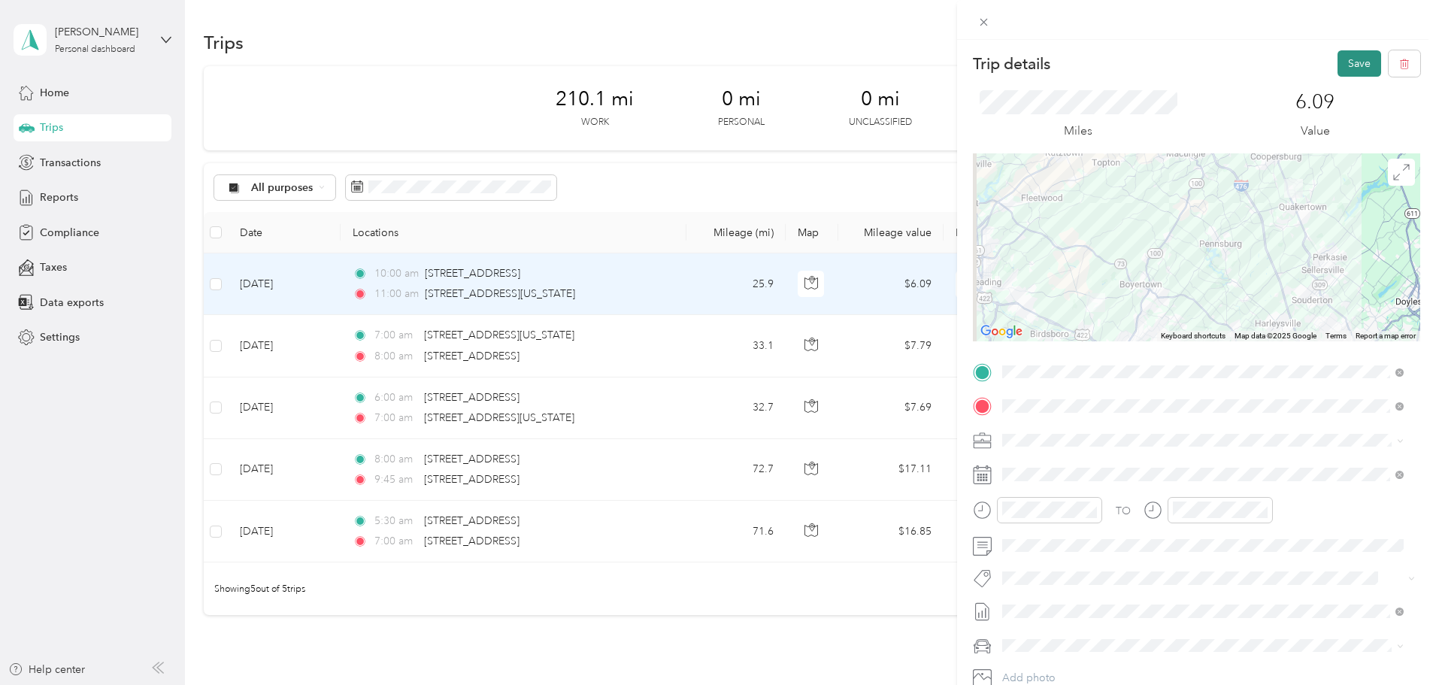
click at [1356, 53] on button "Save" at bounding box center [1360, 63] width 44 height 26
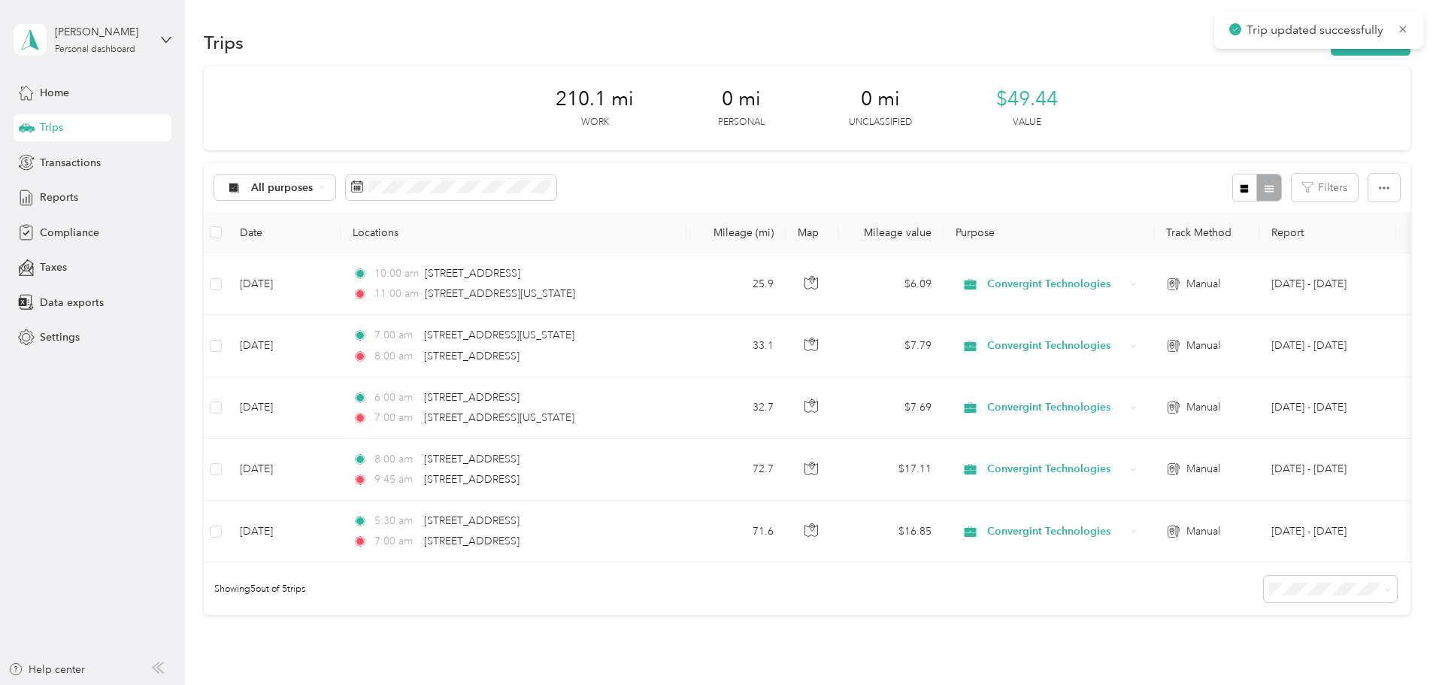
click at [1283, 56] on div "Trips New trip" at bounding box center [807, 42] width 1207 height 32
click at [1281, 48] on div "Trip updated successfully" at bounding box center [1319, 30] width 210 height 37
click at [1331, 50] on button "New trip" at bounding box center [1371, 42] width 80 height 26
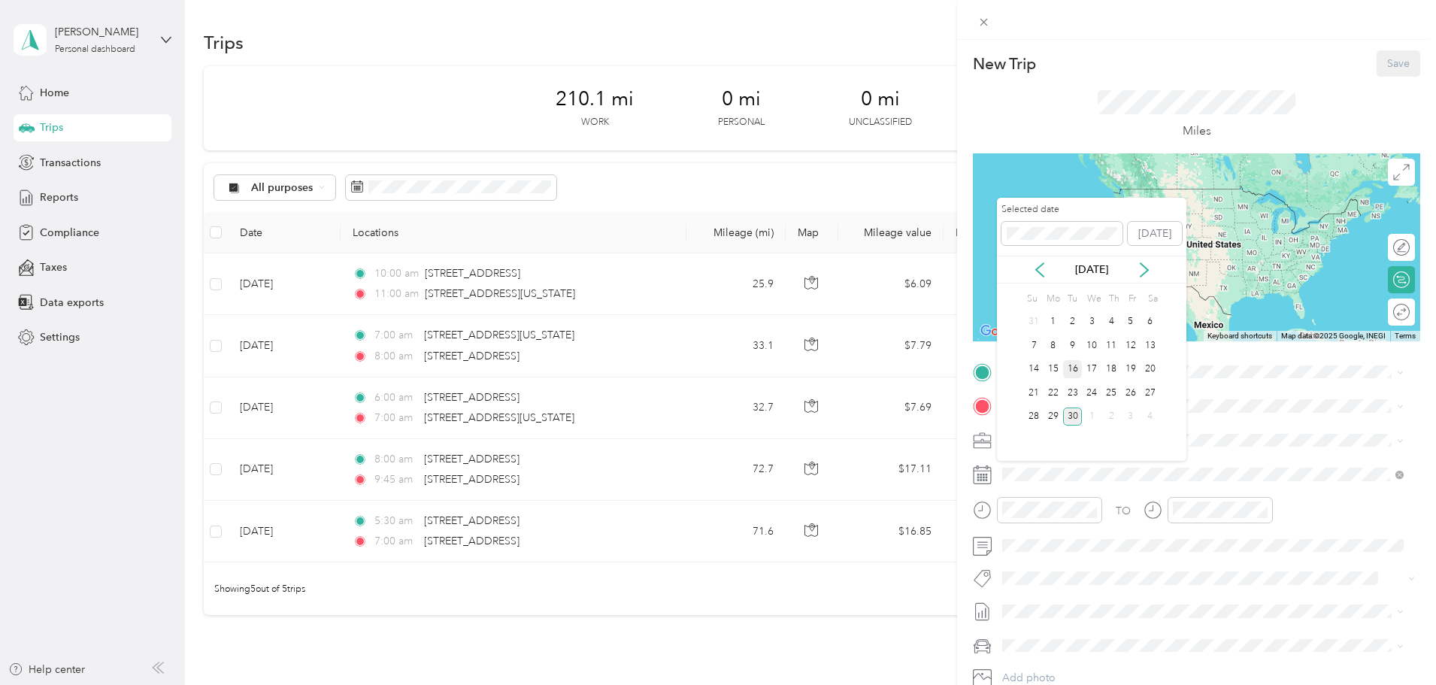
click at [1073, 373] on div "16" at bounding box center [1073, 369] width 20 height 19
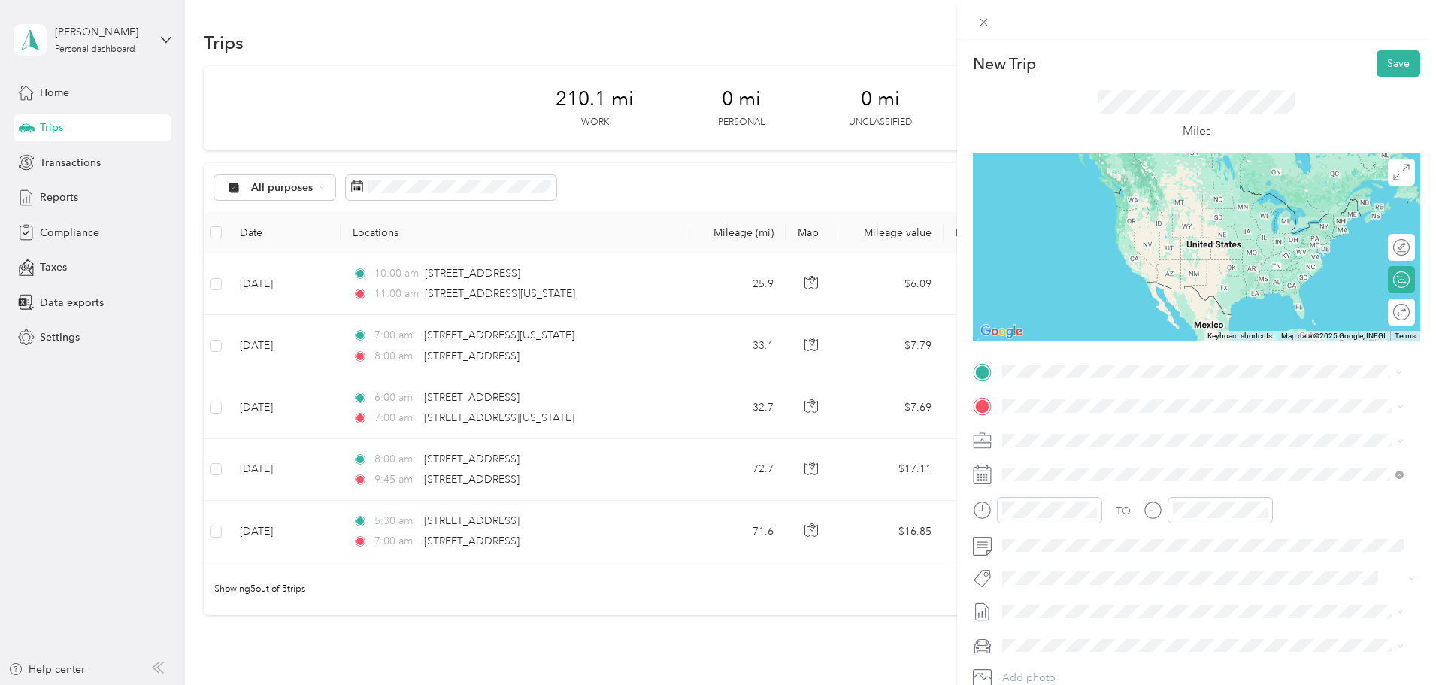
click at [1047, 433] on span "[STREET_ADDRESS][US_STATE][US_STATE]" at bounding box center [1133, 427] width 205 height 14
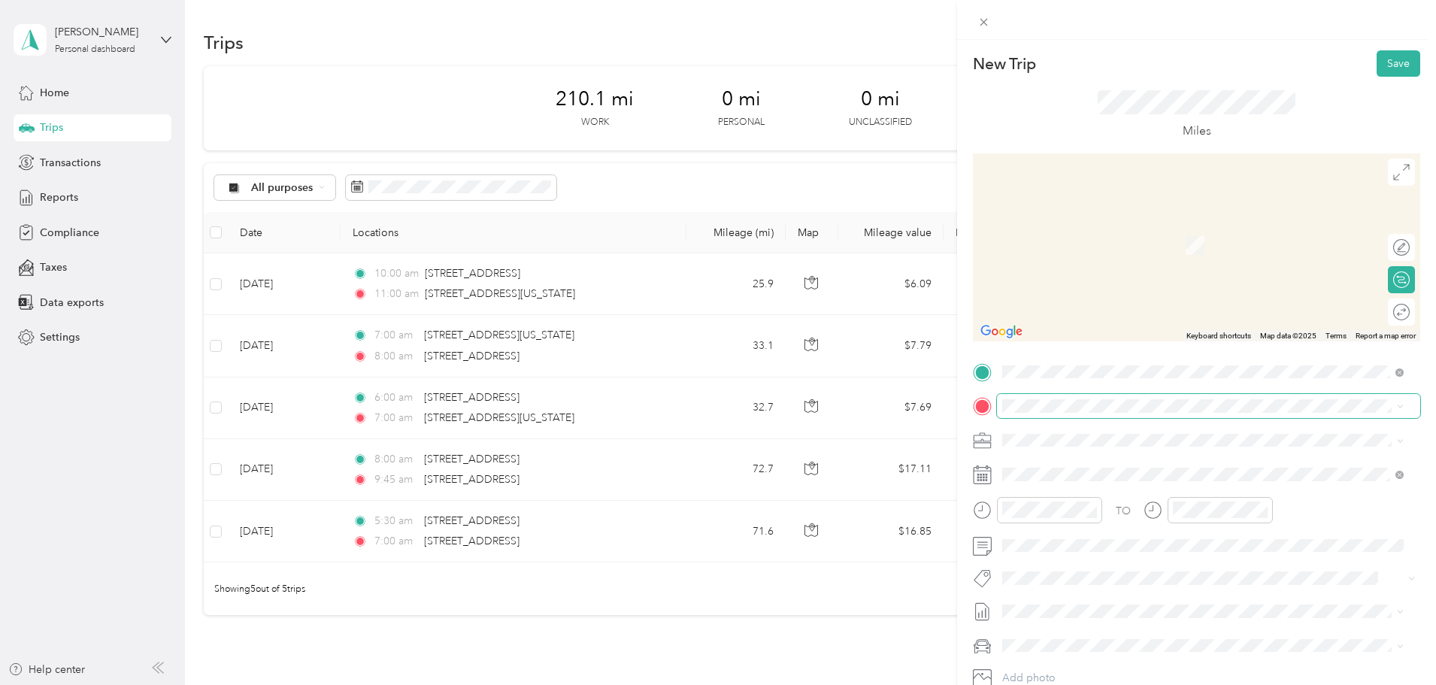
click at [1032, 413] on span at bounding box center [1208, 406] width 423 height 24
click at [1056, 467] on span "[STREET_ADDRESS][US_STATE]" at bounding box center [1106, 460] width 150 height 14
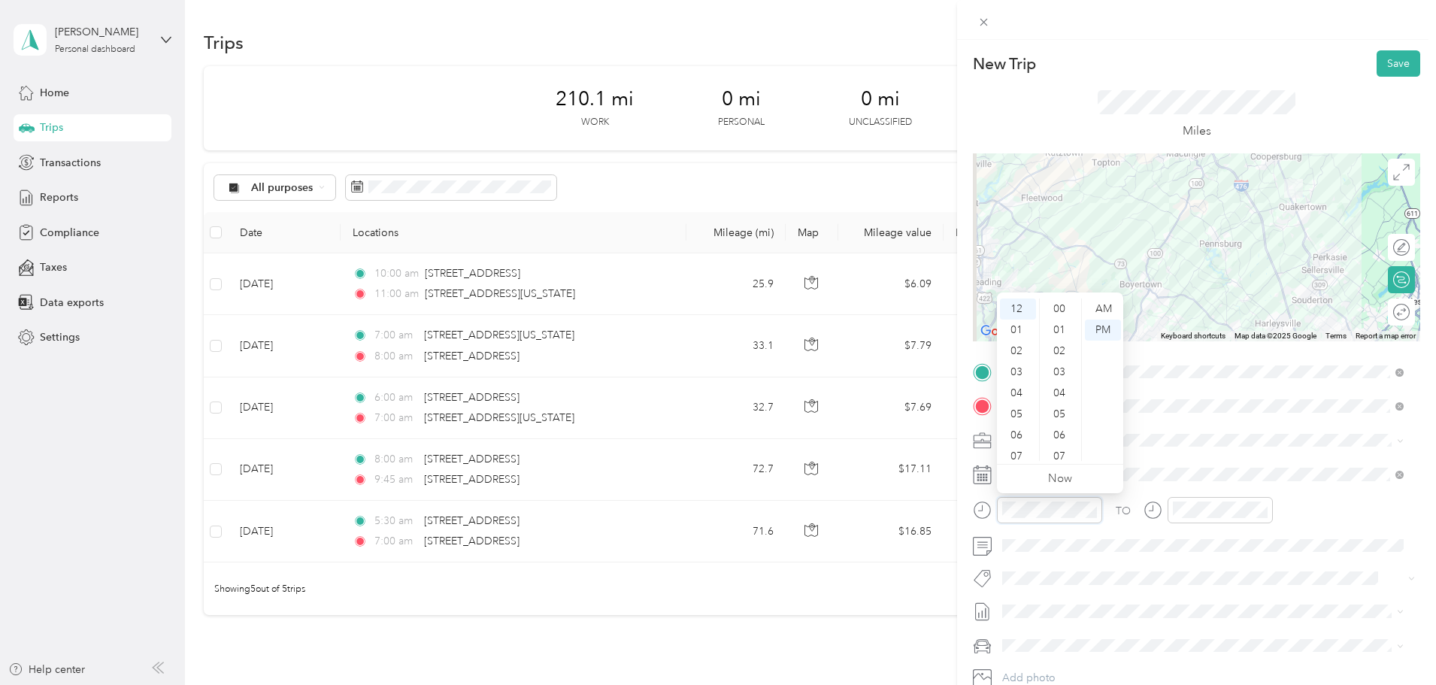
scroll to position [1095, 0]
click at [1013, 329] on div "01" at bounding box center [1018, 330] width 36 height 21
drag, startPoint x: 1062, startPoint y: 308, endPoint x: 1101, endPoint y: 309, distance: 39.1
click at [1068, 308] on div "00" at bounding box center [1061, 308] width 36 height 21
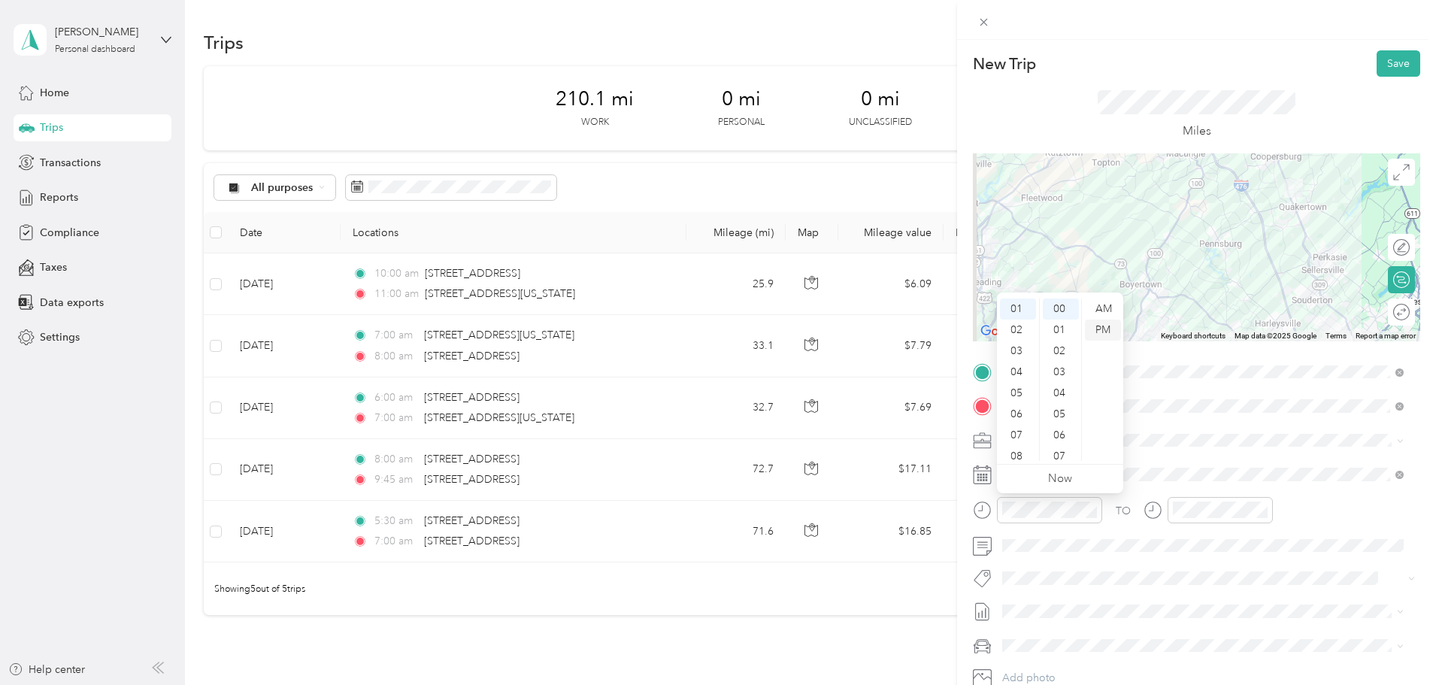
click at [1102, 329] on div "PM" at bounding box center [1103, 330] width 36 height 21
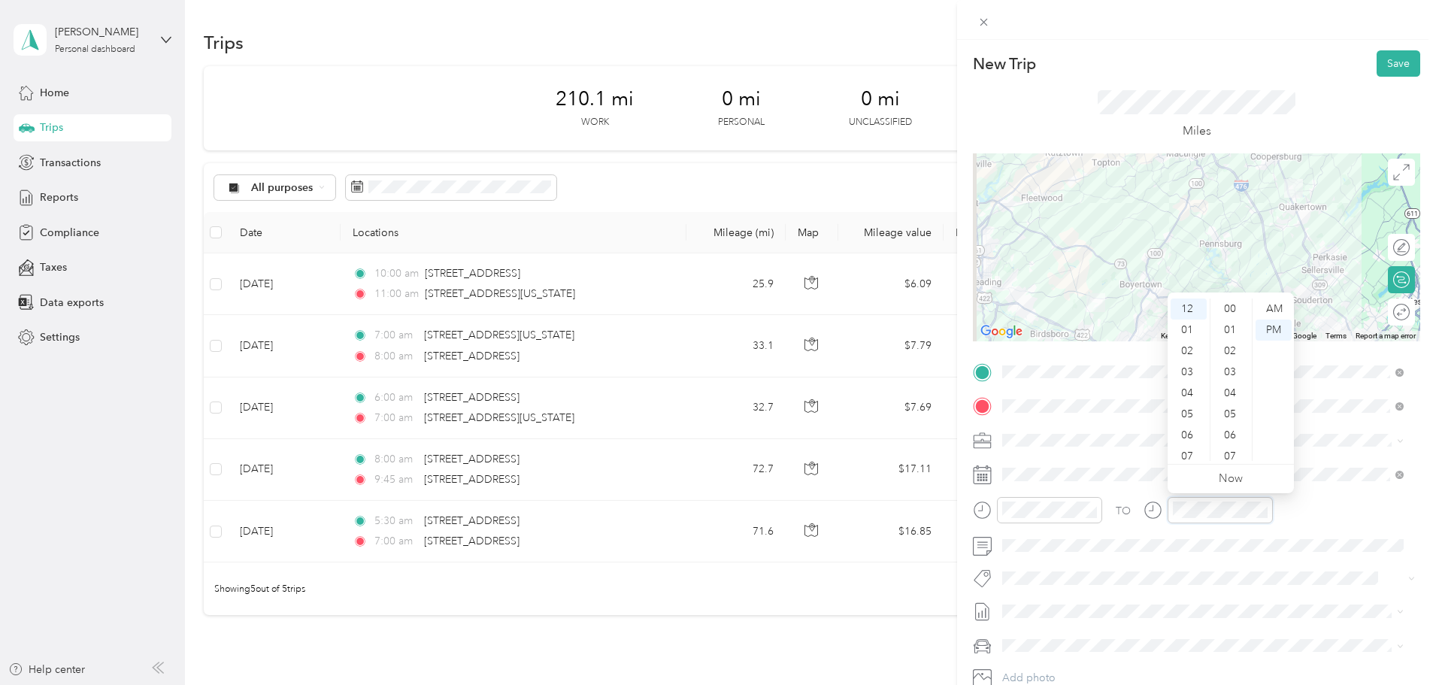
scroll to position [1095, 0]
click at [1181, 346] on div "02" at bounding box center [1189, 351] width 36 height 21
click at [1228, 304] on div "00" at bounding box center [1231, 308] width 36 height 21
click at [1390, 58] on button "Save" at bounding box center [1399, 63] width 44 height 26
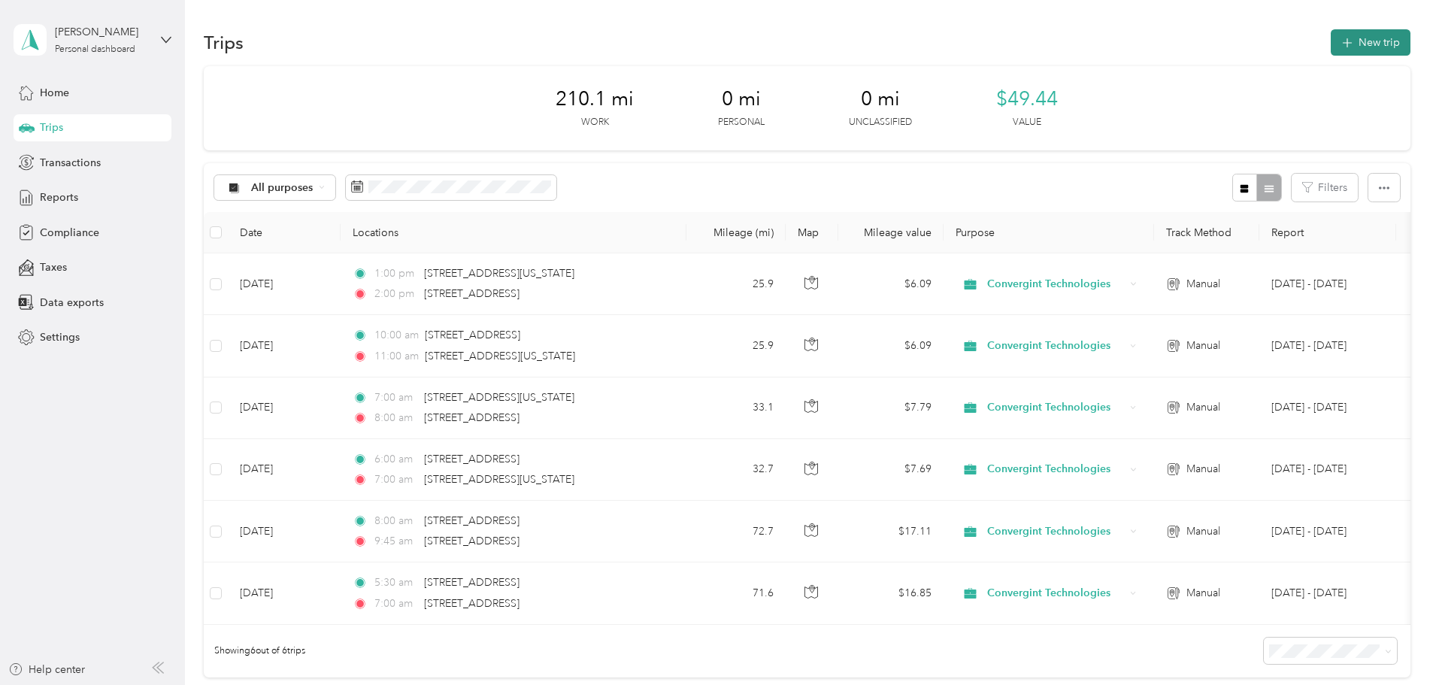
click at [1331, 44] on button "New trip" at bounding box center [1371, 42] width 80 height 26
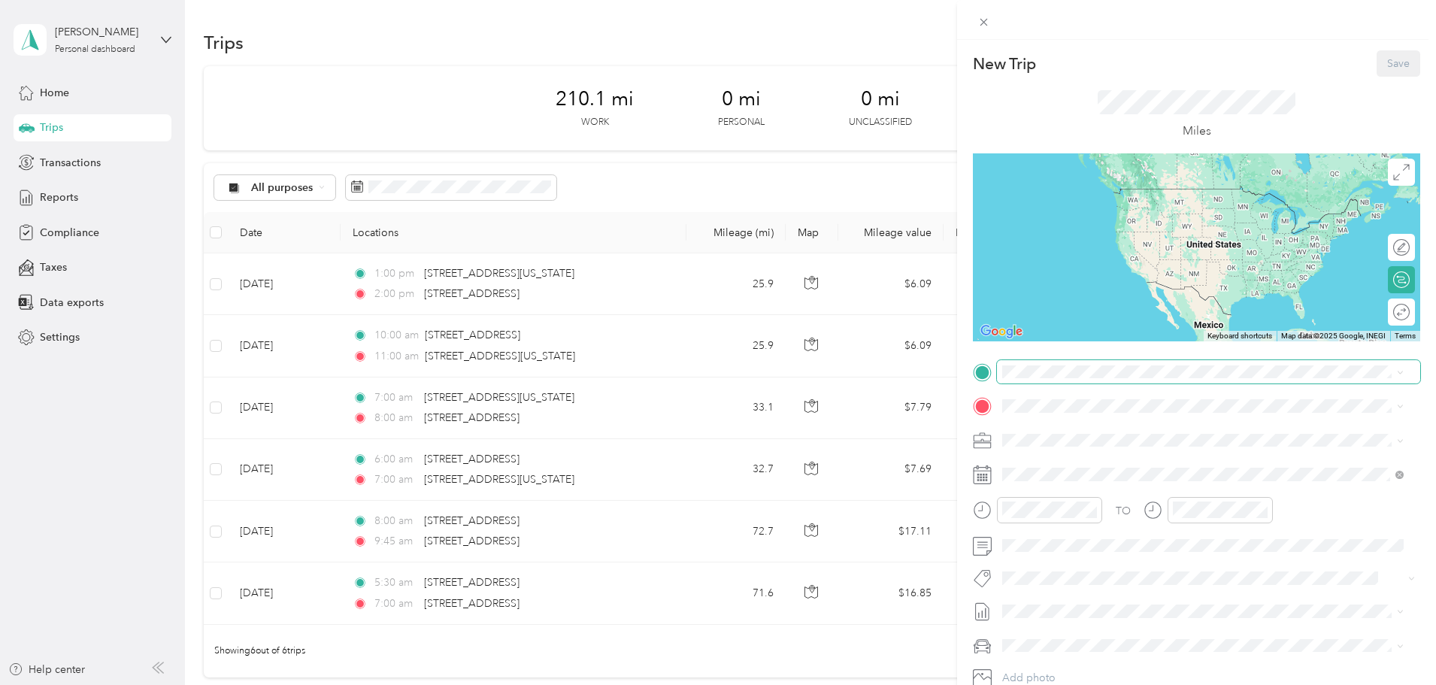
click at [1072, 380] on span at bounding box center [1208, 372] width 423 height 24
click at [1062, 432] on span "[STREET_ADDRESS][US_STATE]" at bounding box center [1106, 427] width 150 height 14
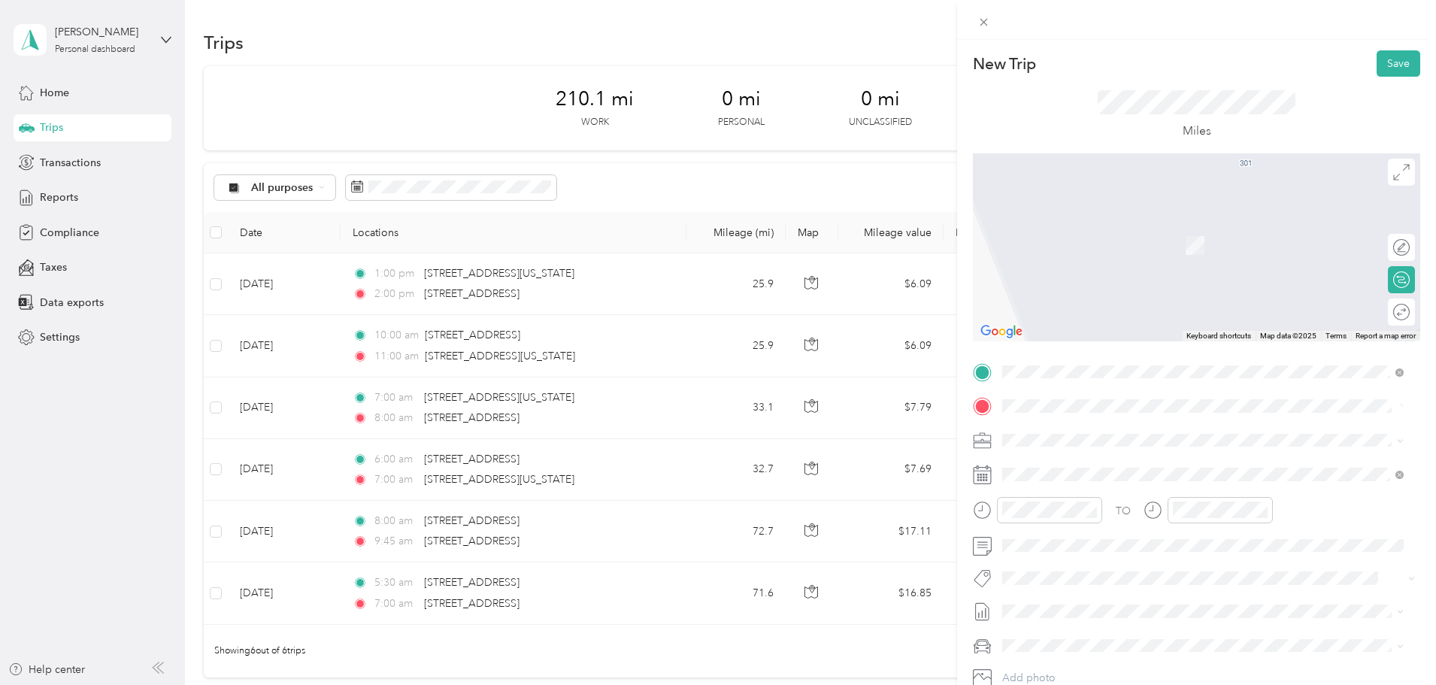
click at [1088, 461] on span "[STREET_ADDRESS][US_STATE][US_STATE]" at bounding box center [1133, 460] width 205 height 14
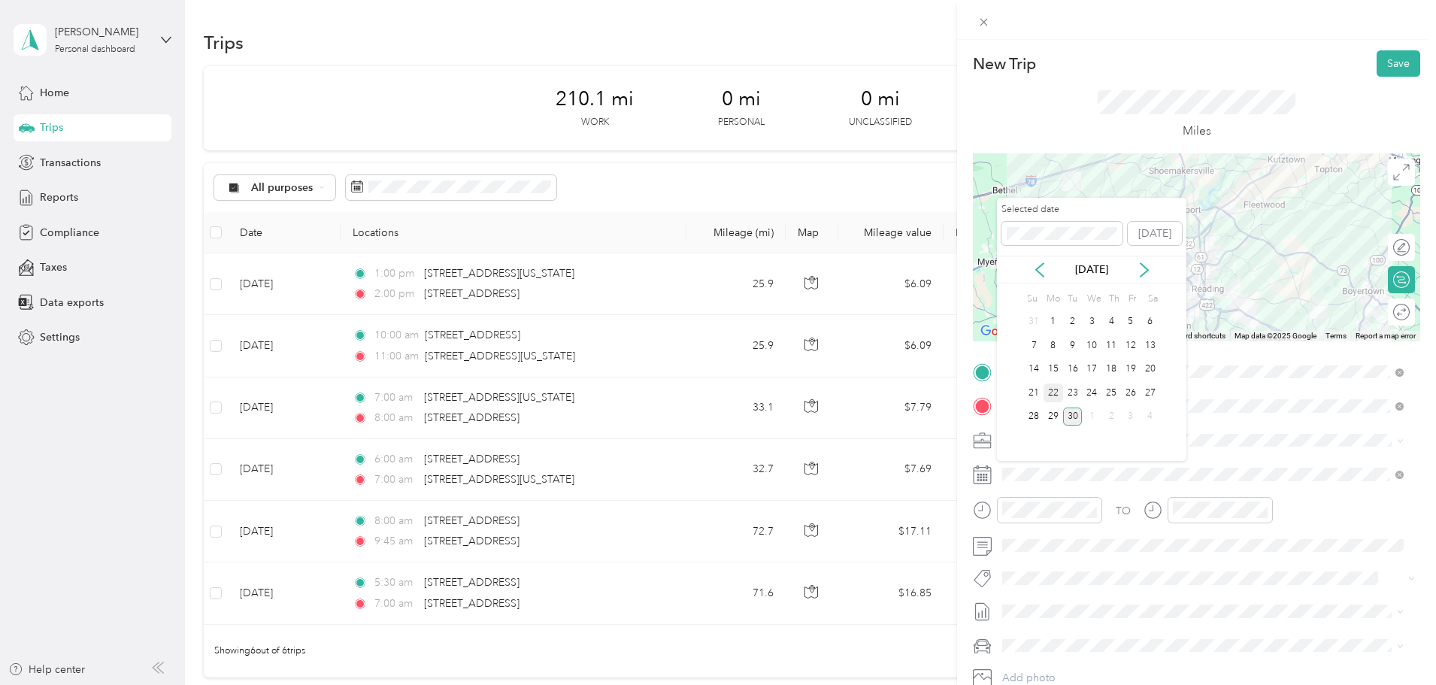
click at [1050, 394] on div "22" at bounding box center [1054, 392] width 20 height 19
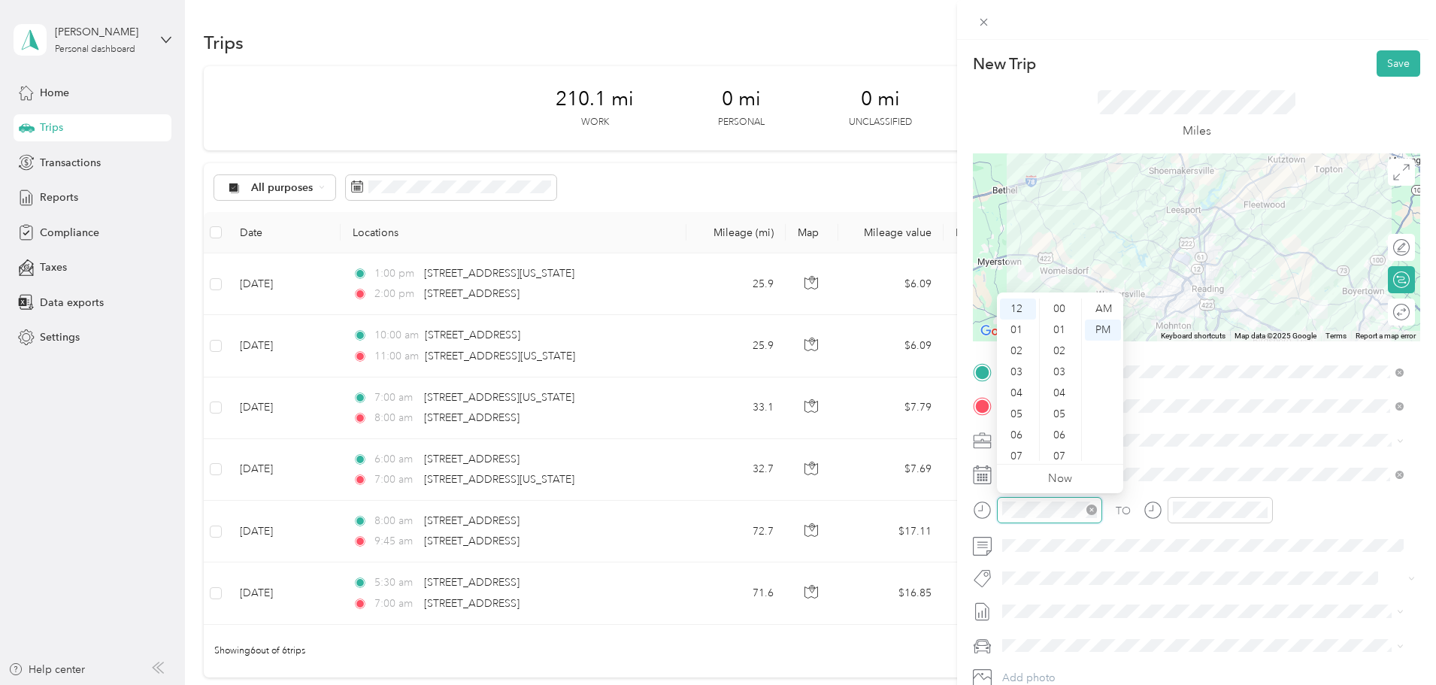
scroll to position [1101, 0]
click at [1020, 432] on div "06" at bounding box center [1018, 435] width 36 height 21
click at [1104, 303] on div "AM" at bounding box center [1103, 308] width 36 height 21
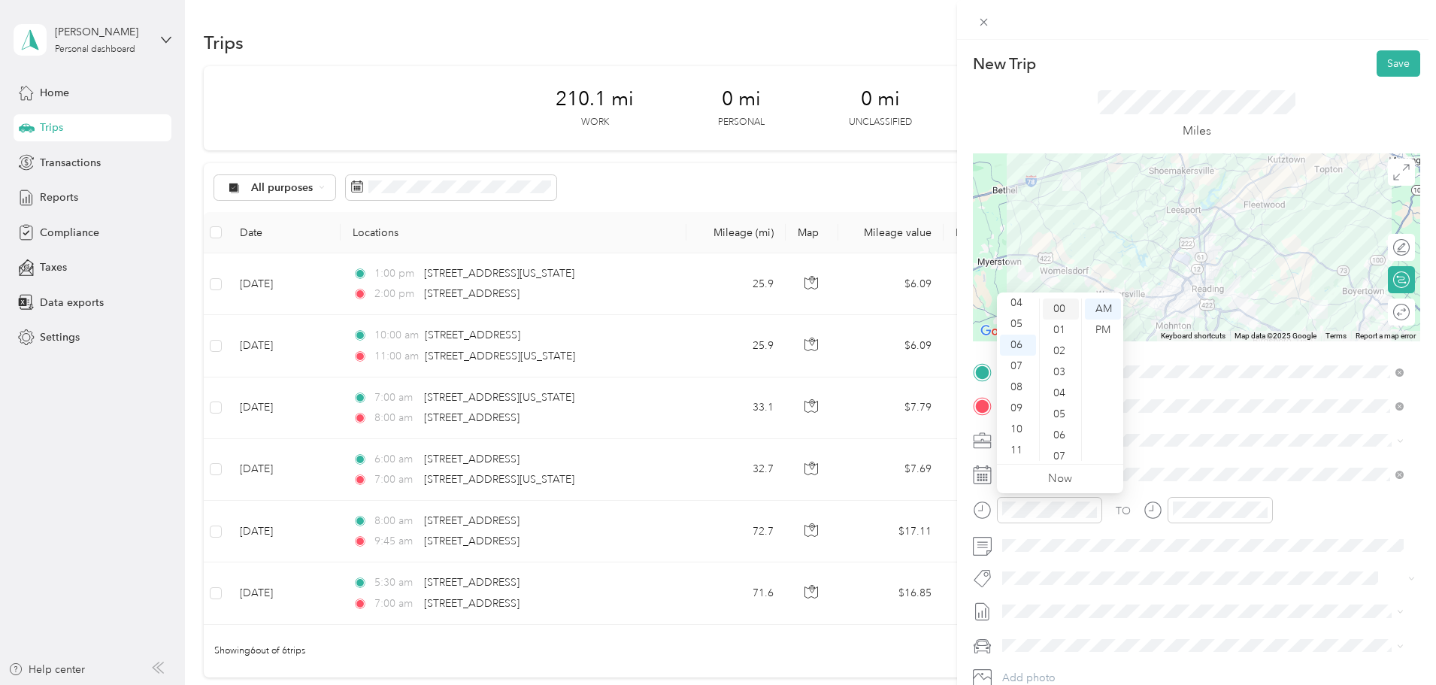
drag, startPoint x: 1056, startPoint y: 308, endPoint x: 1088, endPoint y: 383, distance: 82.5
click at [1056, 308] on div "00" at bounding box center [1061, 308] width 36 height 21
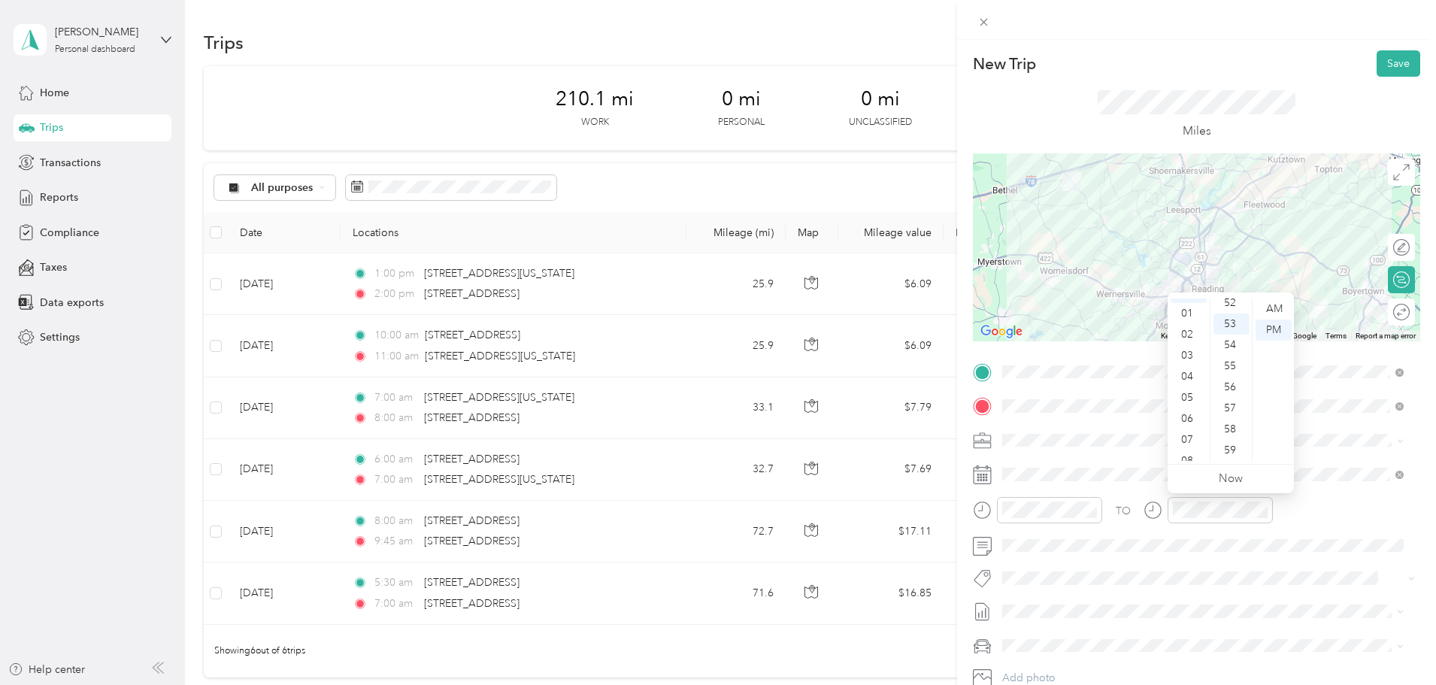
scroll to position [30, 0]
click at [1195, 423] on div "07" at bounding box center [1189, 426] width 36 height 21
click at [1225, 308] on div "00" at bounding box center [1231, 308] width 36 height 21
click at [1283, 307] on div "AM" at bounding box center [1274, 308] width 36 height 21
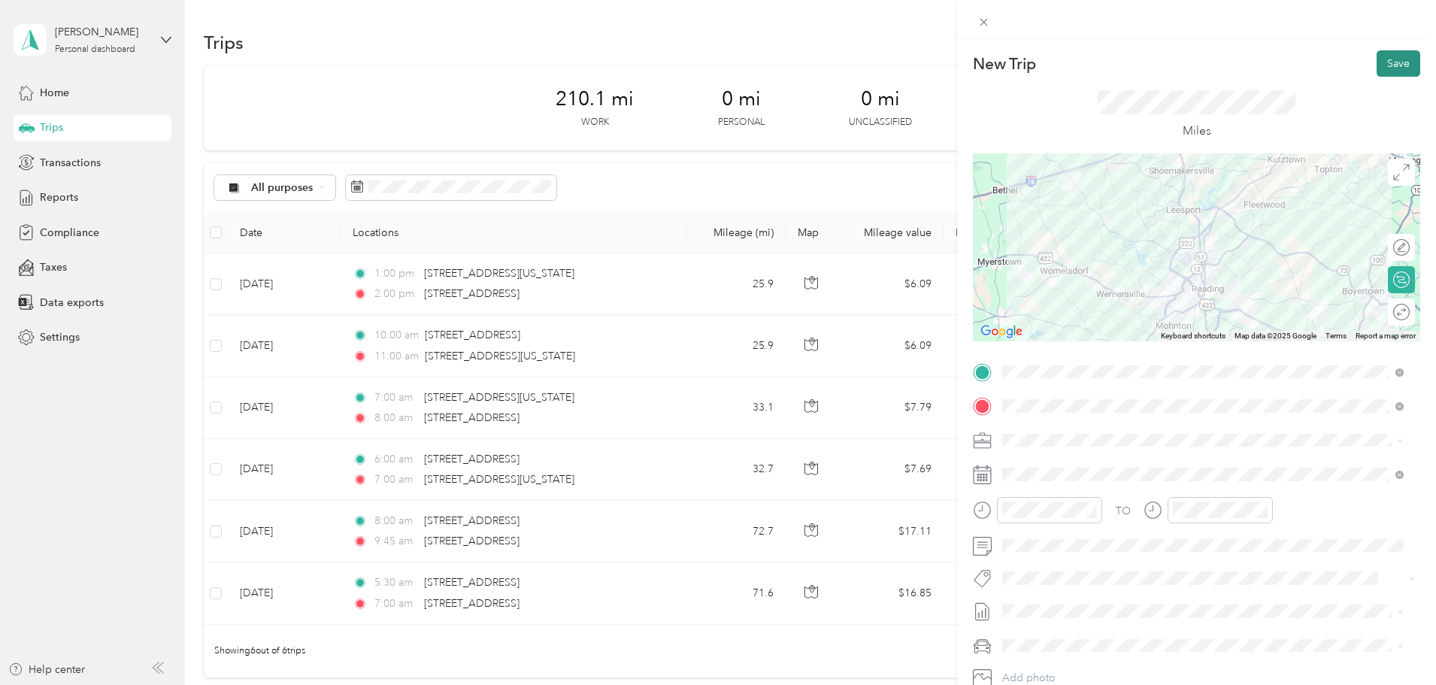
click at [1392, 63] on button "Save" at bounding box center [1399, 63] width 44 height 26
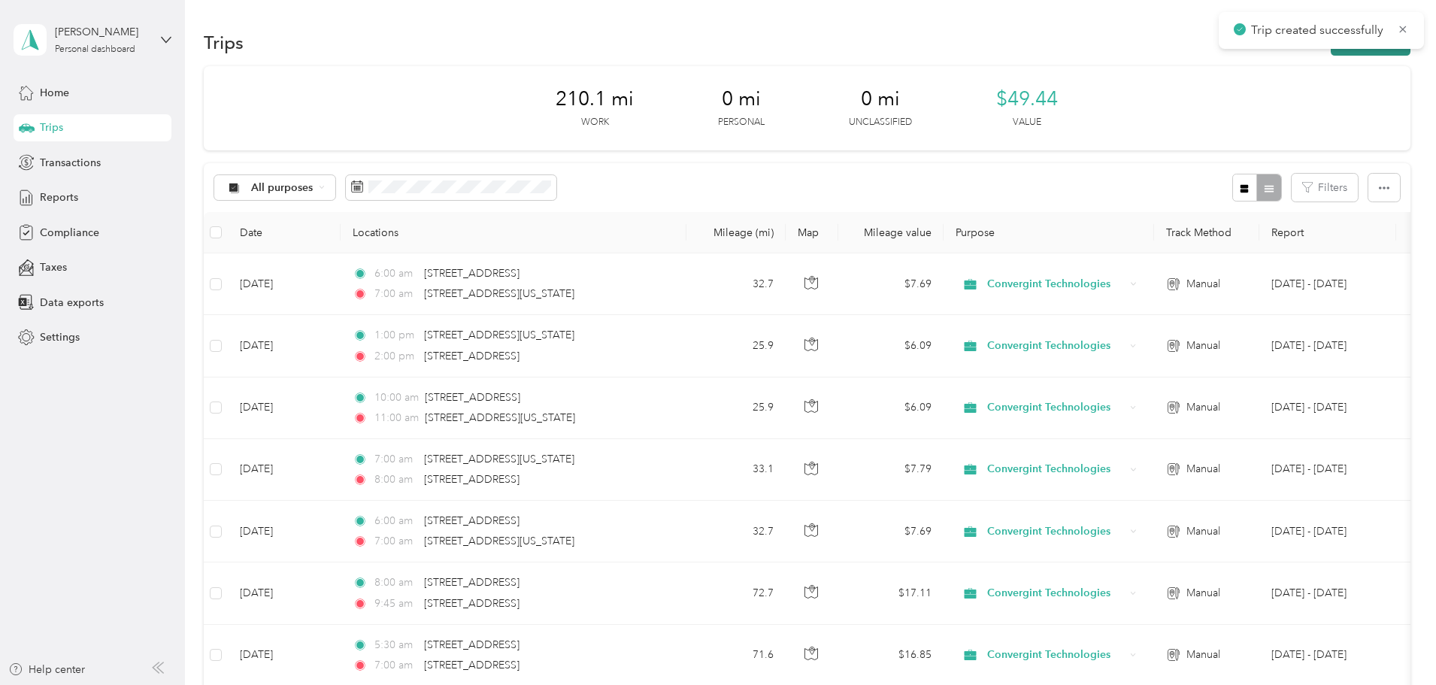
click at [1331, 51] on button "New trip" at bounding box center [1371, 42] width 80 height 26
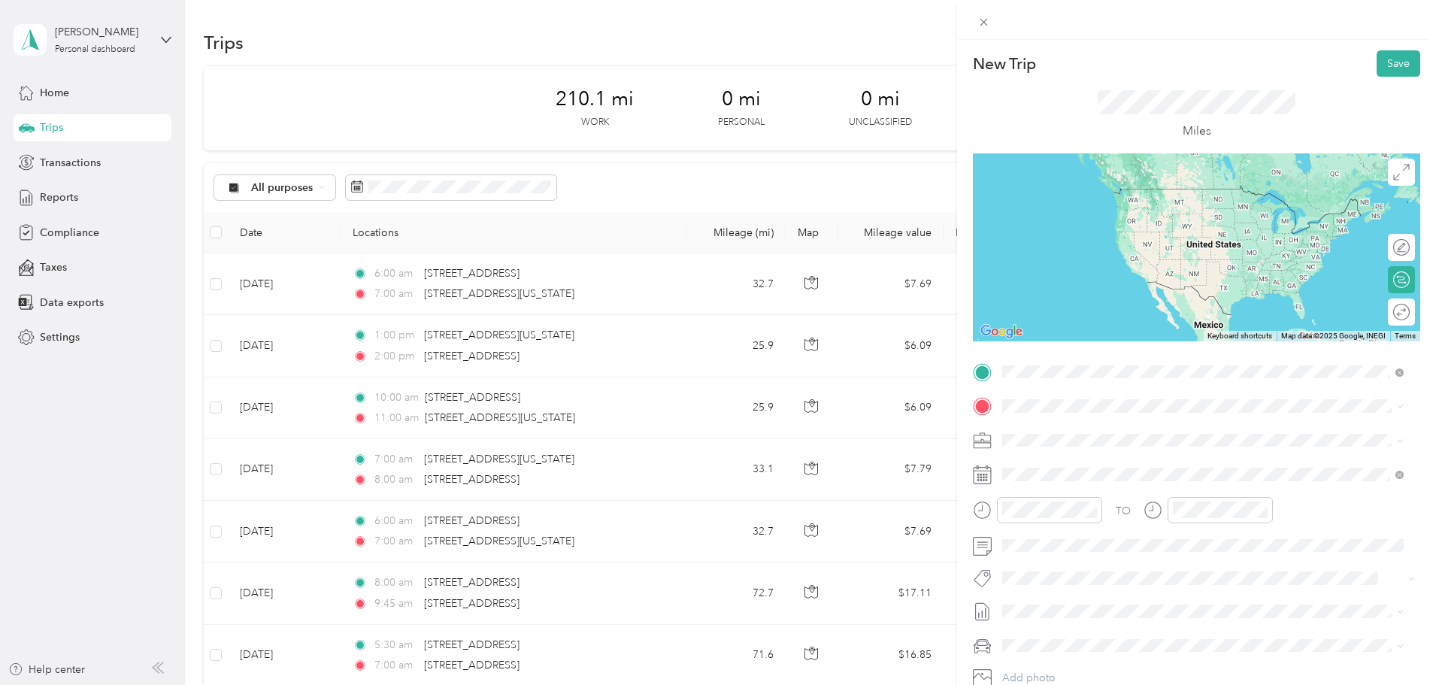
click at [1059, 420] on span "[STREET_ADDRESS][US_STATE][US_STATE]" at bounding box center [1133, 427] width 205 height 14
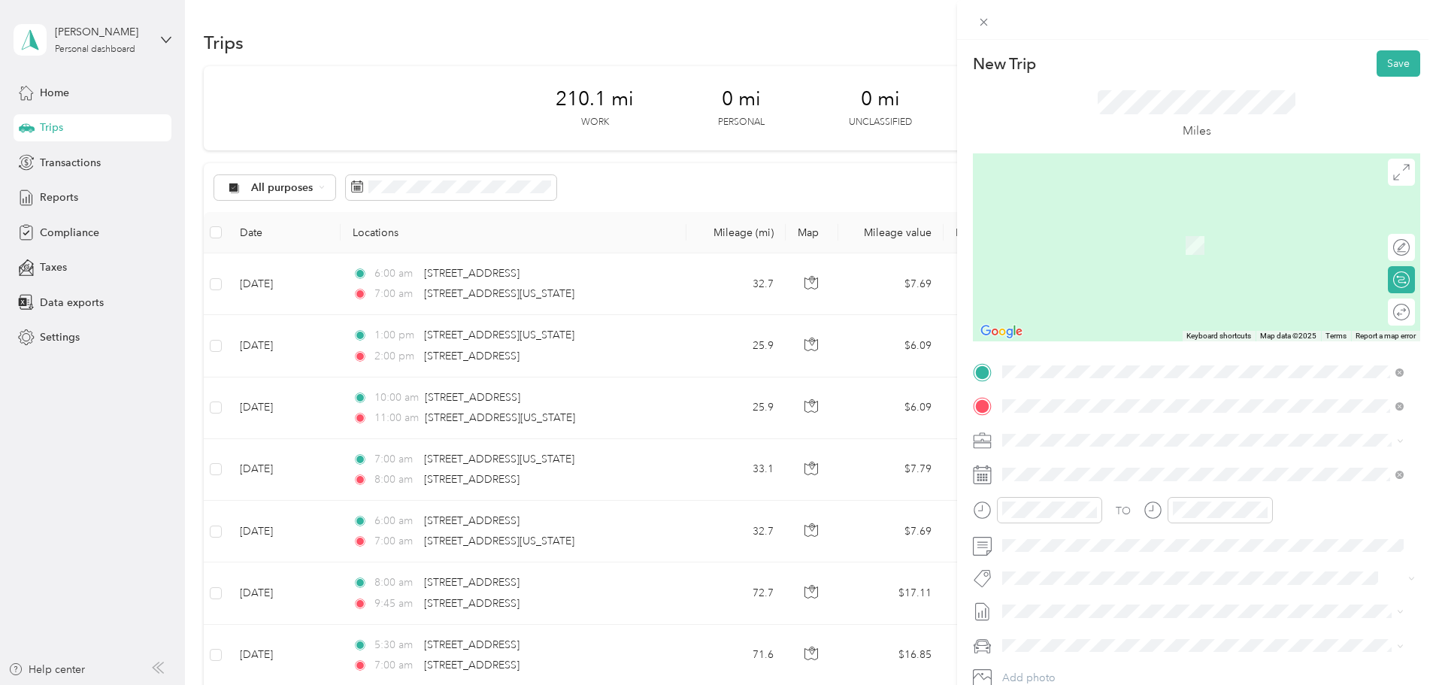
click at [1083, 465] on span "[STREET_ADDRESS][US_STATE]" at bounding box center [1106, 460] width 150 height 14
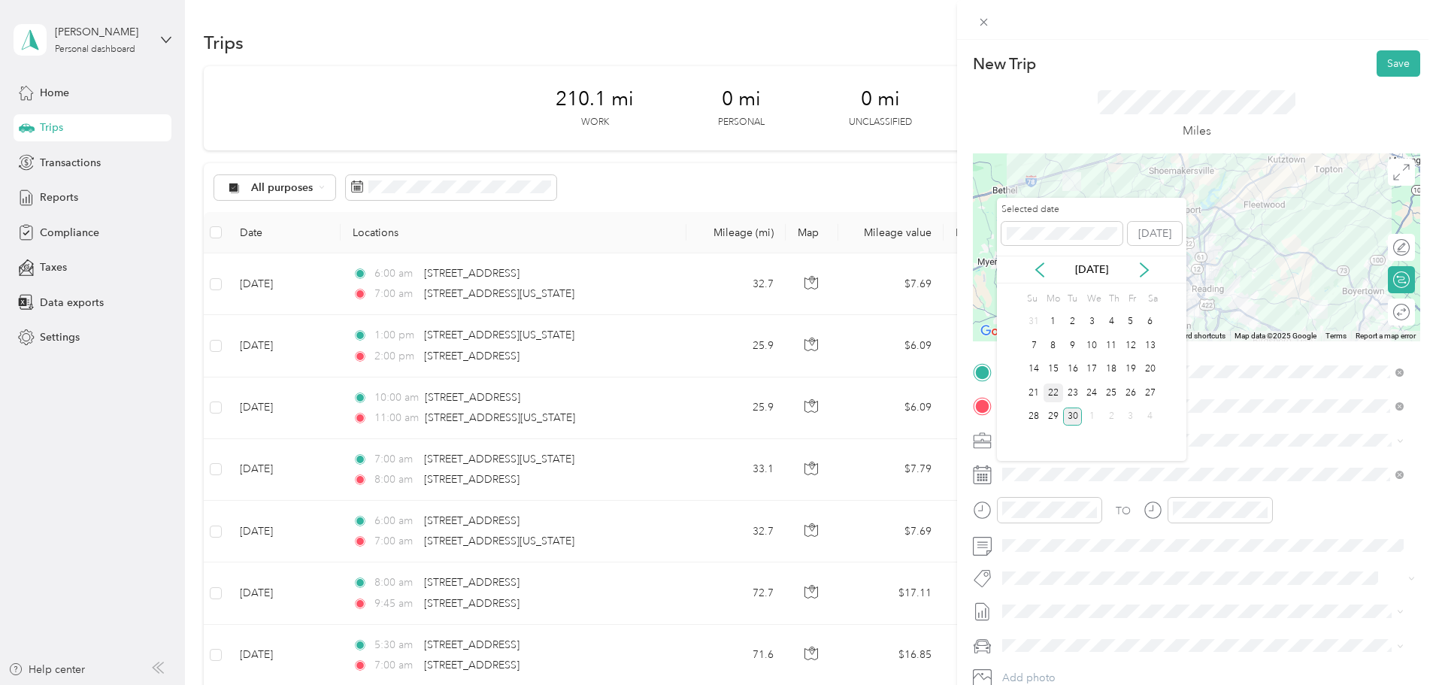
click at [1057, 390] on div "22" at bounding box center [1054, 392] width 20 height 19
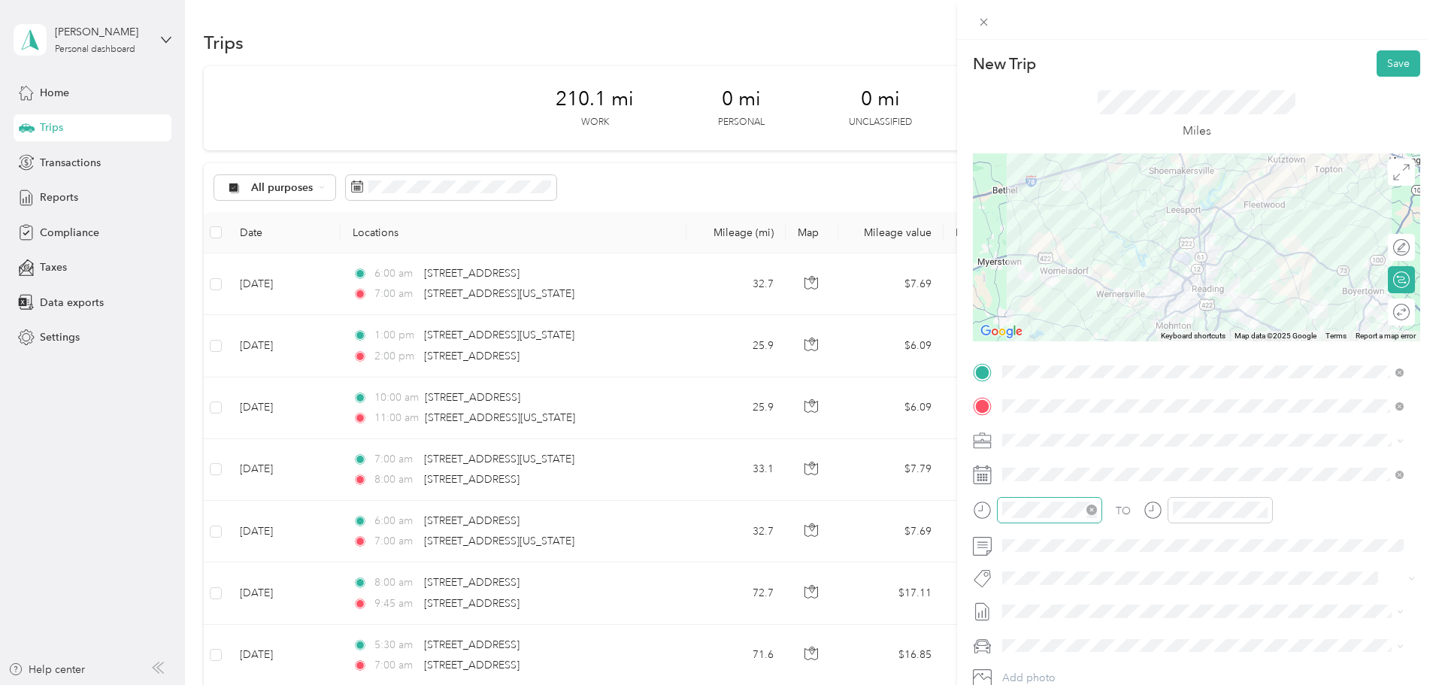
click at [1047, 518] on div at bounding box center [1049, 510] width 105 height 26
click at [1022, 420] on div "09" at bounding box center [1018, 423] width 36 height 21
click at [1098, 310] on div "AM" at bounding box center [1103, 308] width 36 height 21
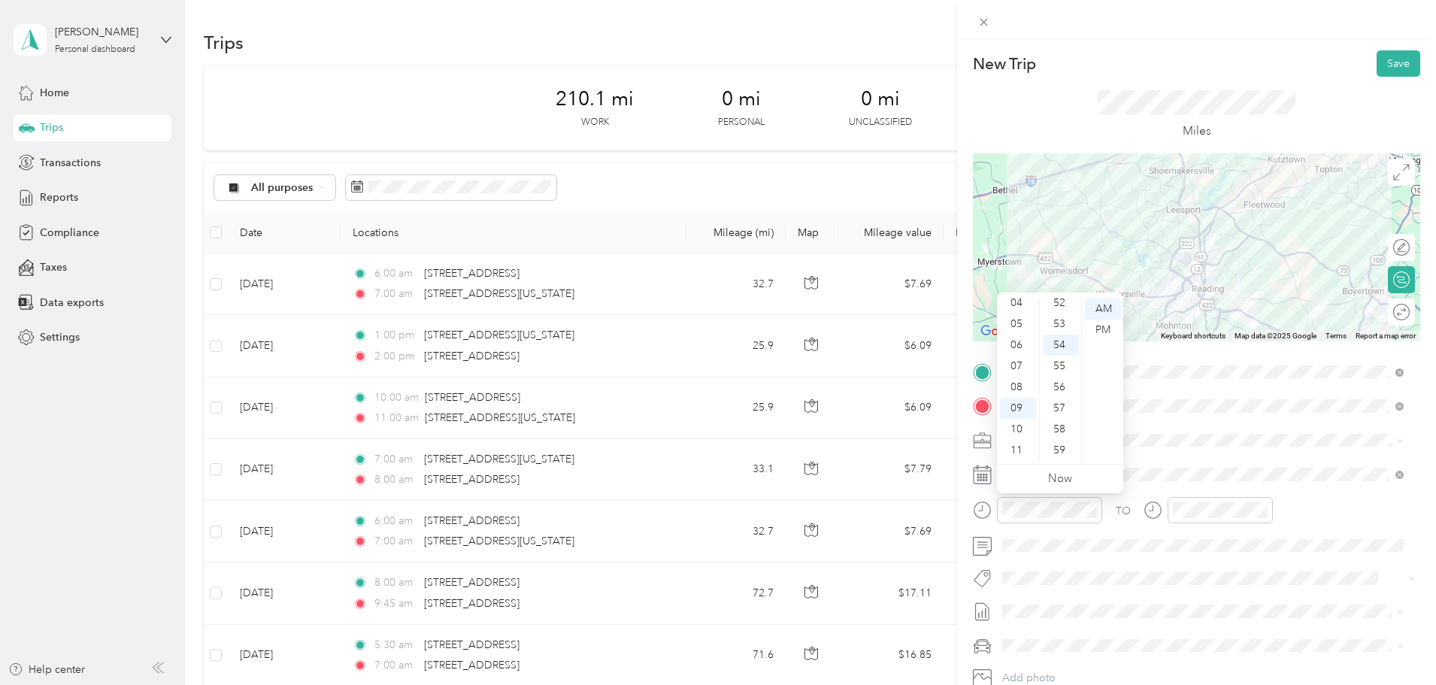
scroll to position [0, 0]
click at [1064, 306] on div "00" at bounding box center [1061, 308] width 36 height 21
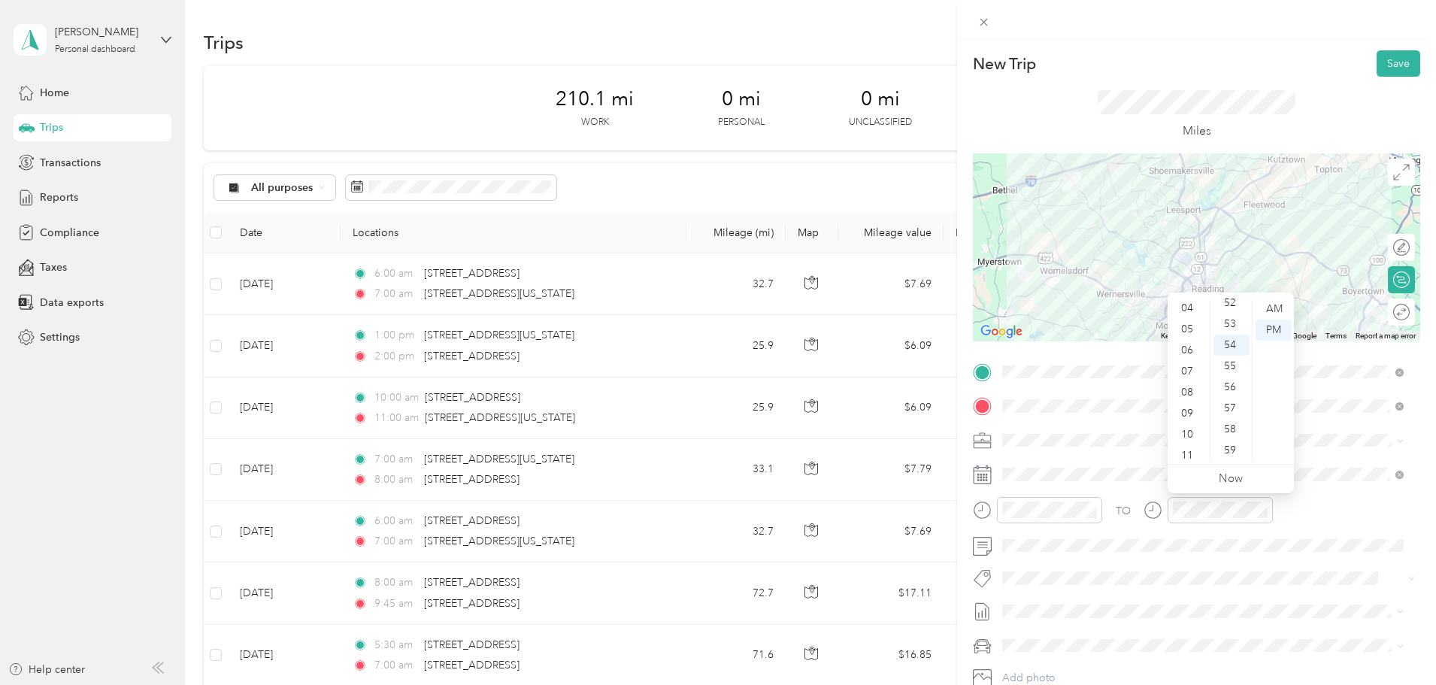
scroll to position [90, 0]
click at [1187, 430] on div "10" at bounding box center [1189, 429] width 36 height 21
click at [1232, 297] on div "12 01 02 03 04 05 06 07 08 09 10 11 00 01 02 03 04 05 06 07 08 09 10 11 12 13 1…" at bounding box center [1231, 379] width 126 height 168
click at [1231, 305] on div "01" at bounding box center [1231, 310] width 36 height 21
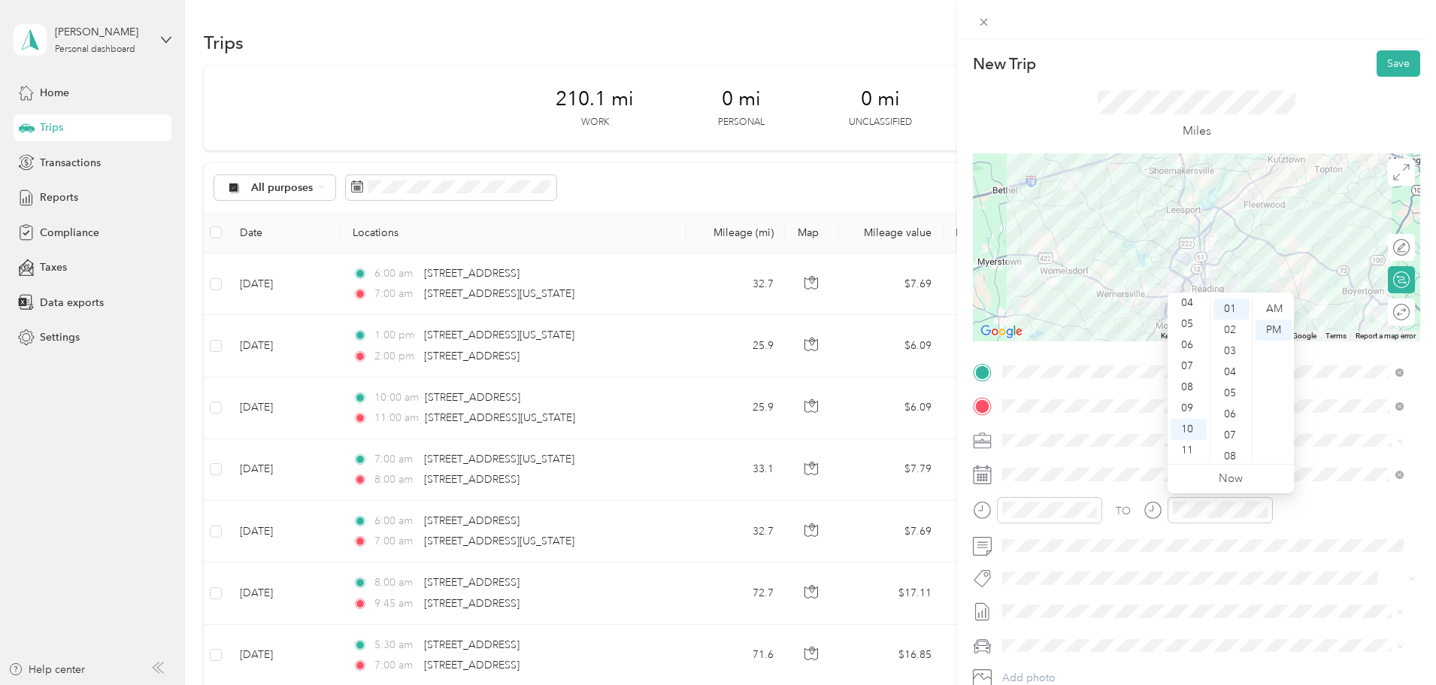
scroll to position [0, 0]
click at [1236, 304] on div "00" at bounding box center [1231, 308] width 36 height 21
click at [1267, 305] on div "AM" at bounding box center [1274, 308] width 36 height 21
drag, startPoint x: 1376, startPoint y: 67, endPoint x: 1343, endPoint y: 68, distance: 33.1
click at [1377, 65] on button "Save" at bounding box center [1399, 63] width 44 height 26
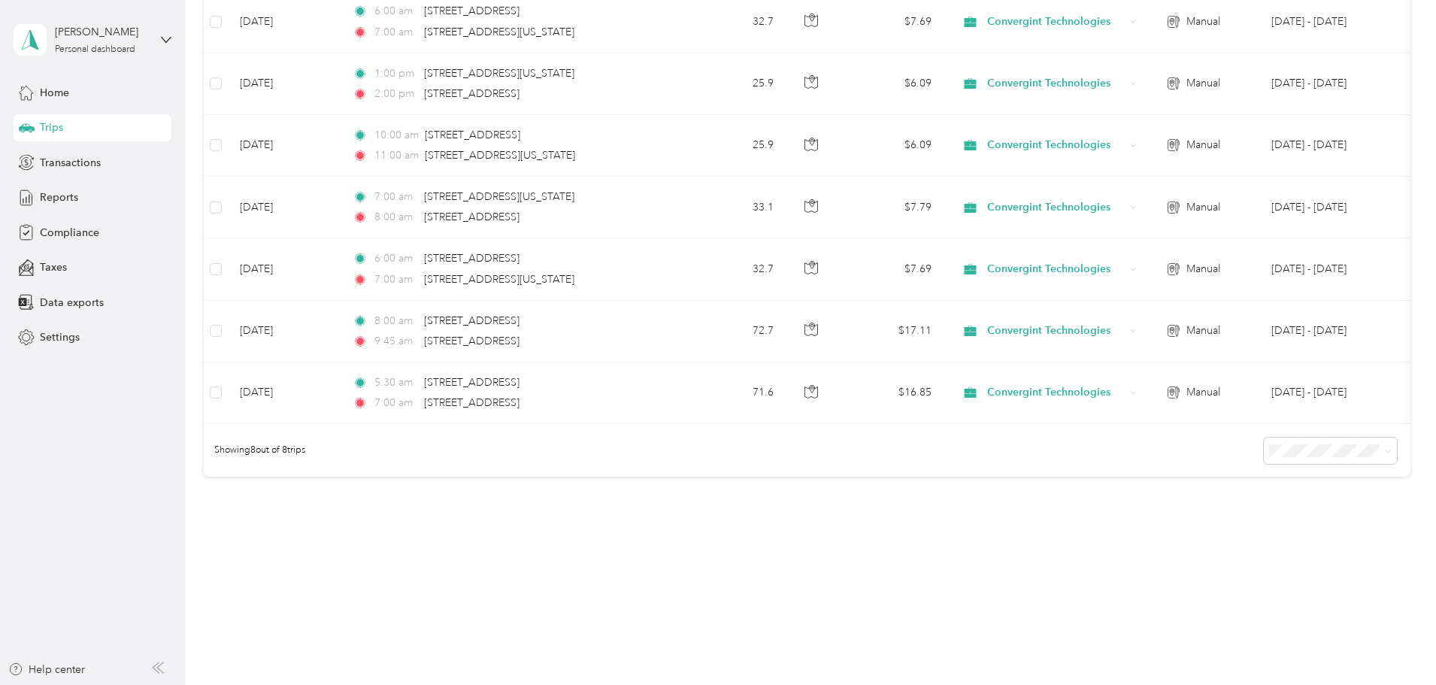
scroll to position [335, 0]
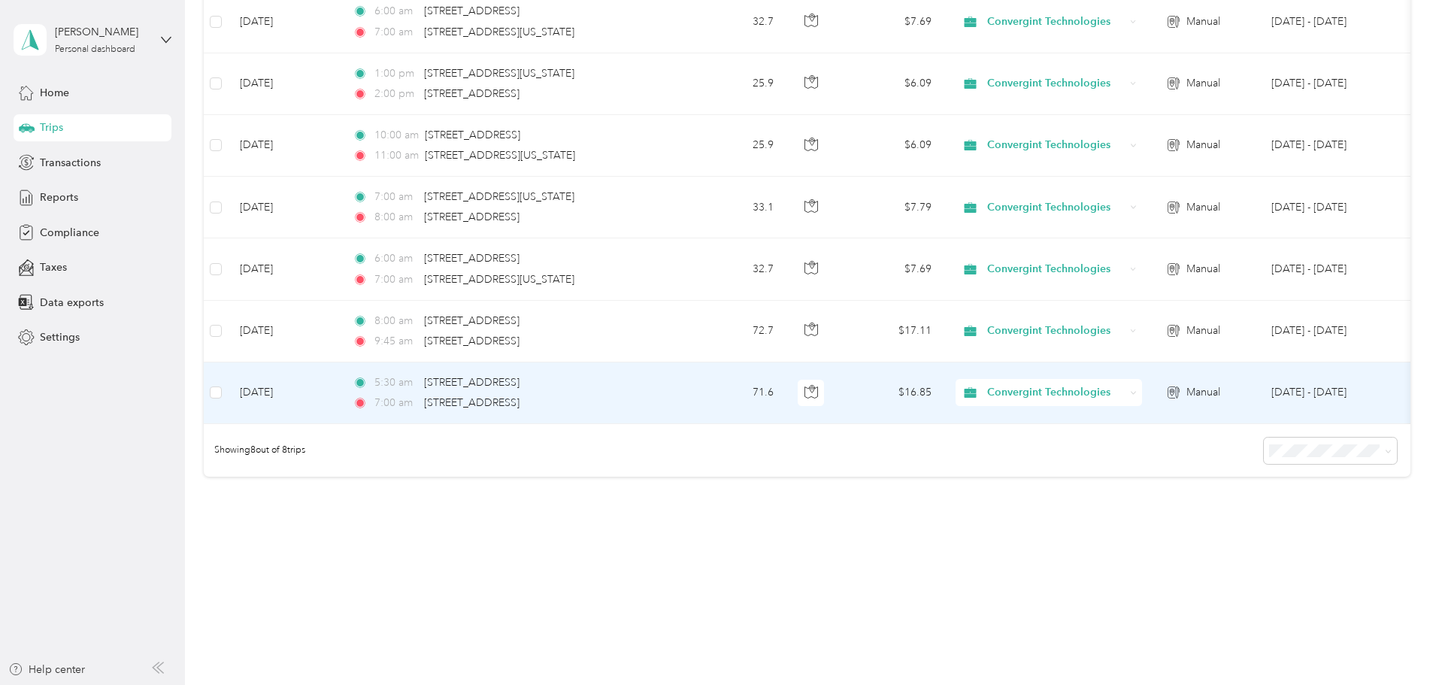
drag, startPoint x: 716, startPoint y: 393, endPoint x: 529, endPoint y: 399, distance: 186.6
click at [529, 399] on div "7:00 am [STREET_ADDRESS]" at bounding box center [511, 403] width 316 height 17
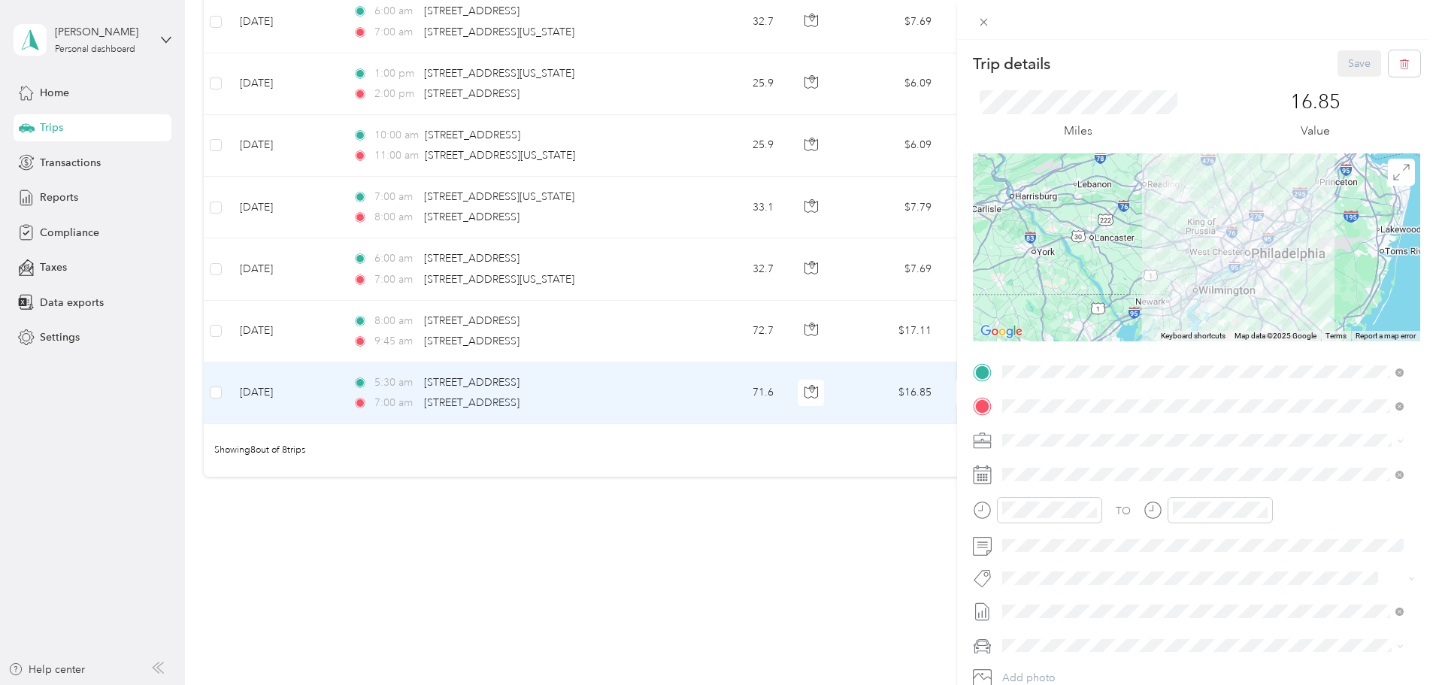
click at [248, 148] on div "Trip details Save This trip cannot be edited because it is either under review,…" at bounding box center [718, 342] width 1436 height 685
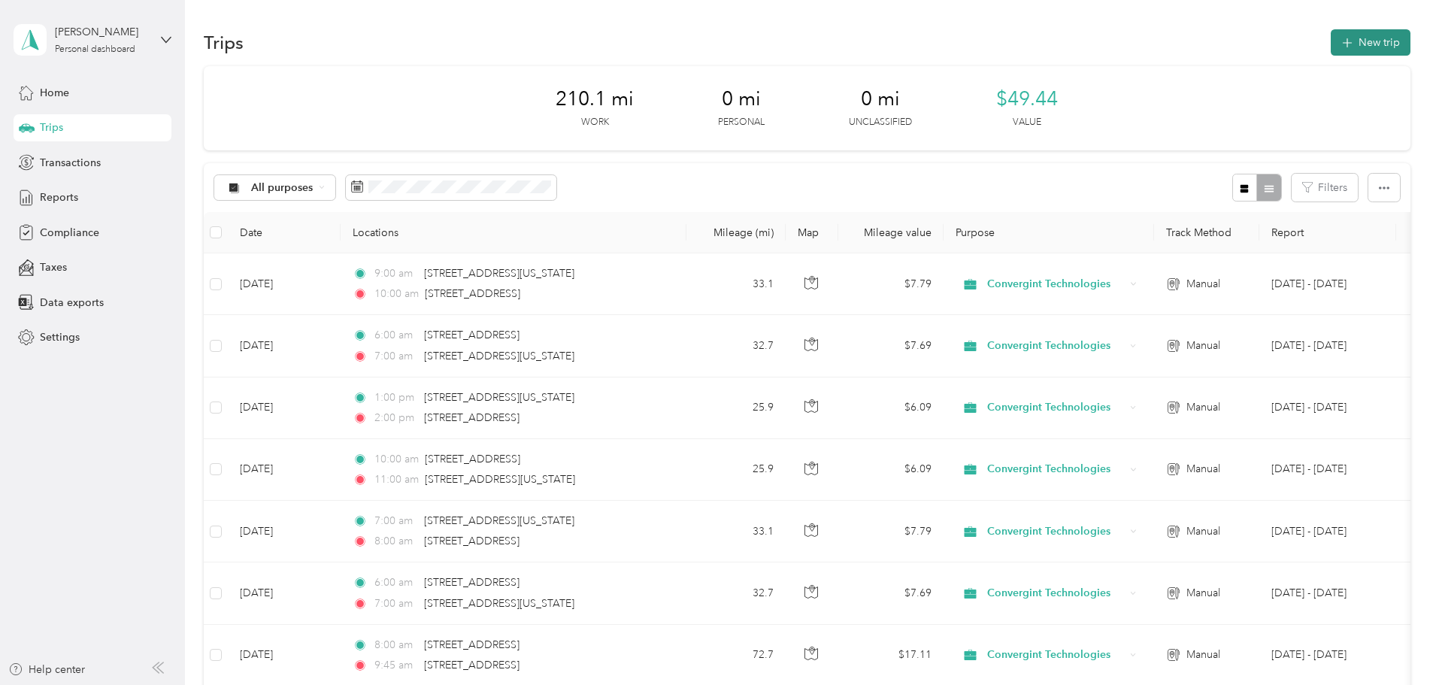
click at [1331, 44] on button "New trip" at bounding box center [1371, 42] width 80 height 26
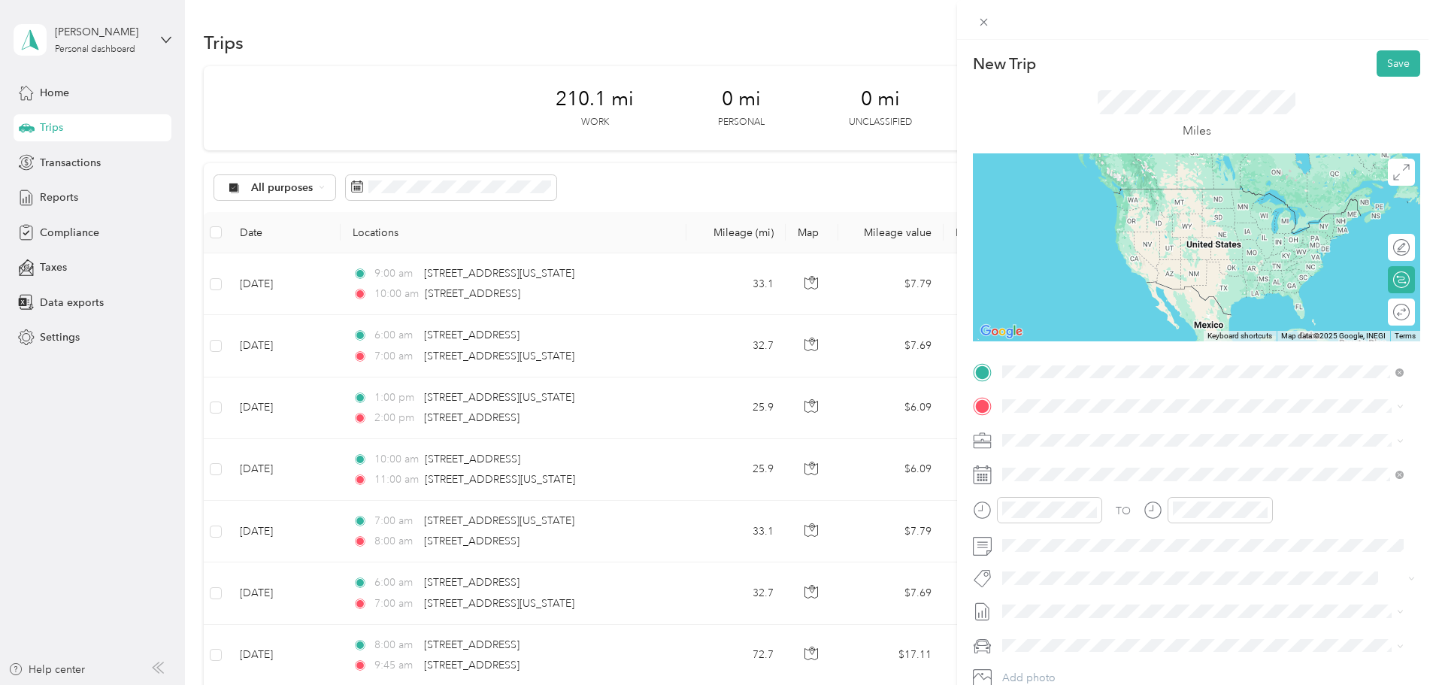
click at [1064, 428] on span "[STREET_ADDRESS][US_STATE]" at bounding box center [1106, 427] width 150 height 14
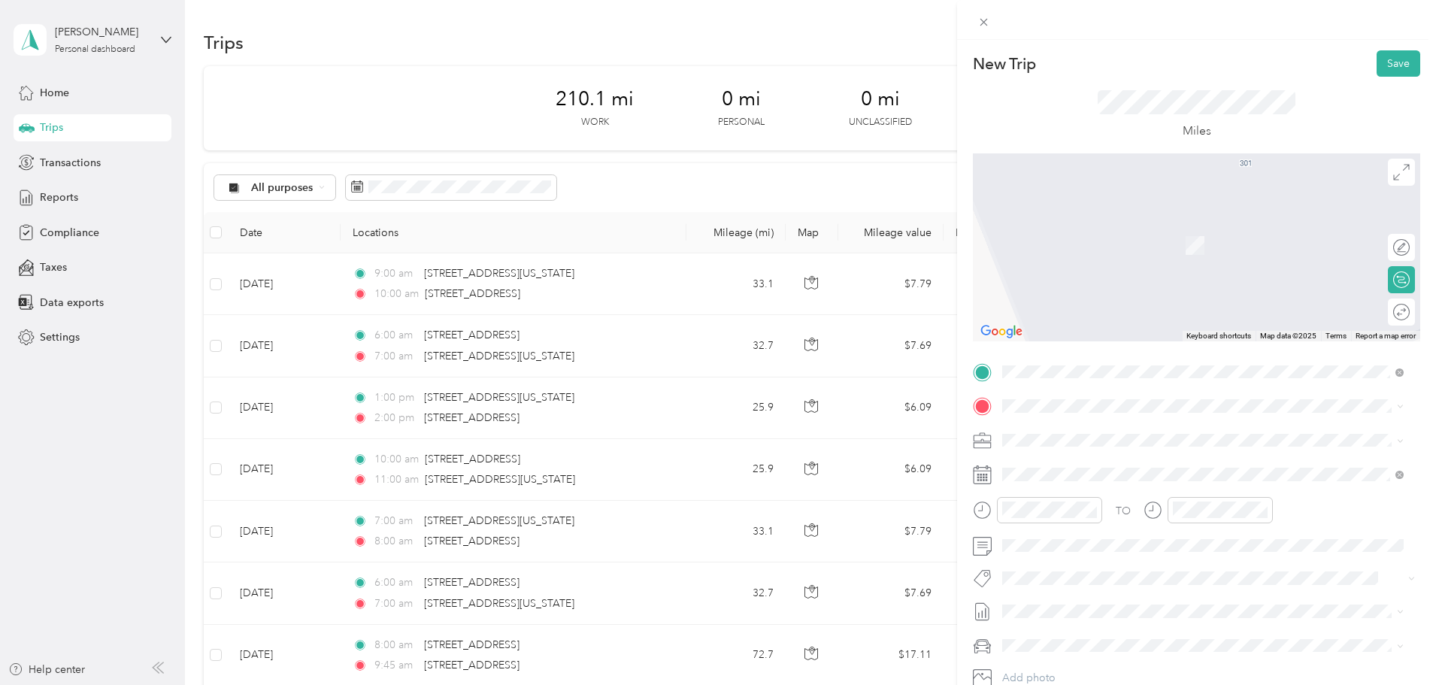
click at [1079, 455] on span "[STREET_ADDRESS][US_STATE]" at bounding box center [1106, 460] width 150 height 14
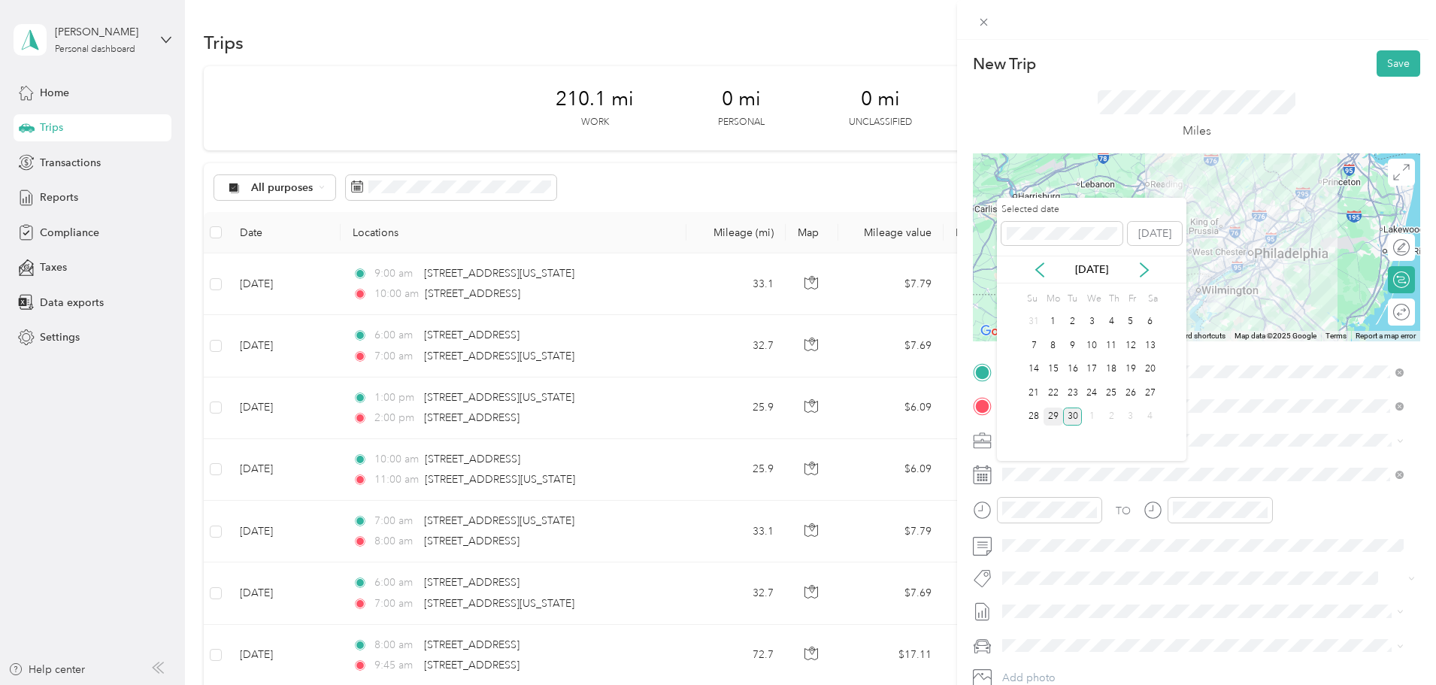
click at [1050, 413] on div "29" at bounding box center [1054, 417] width 20 height 19
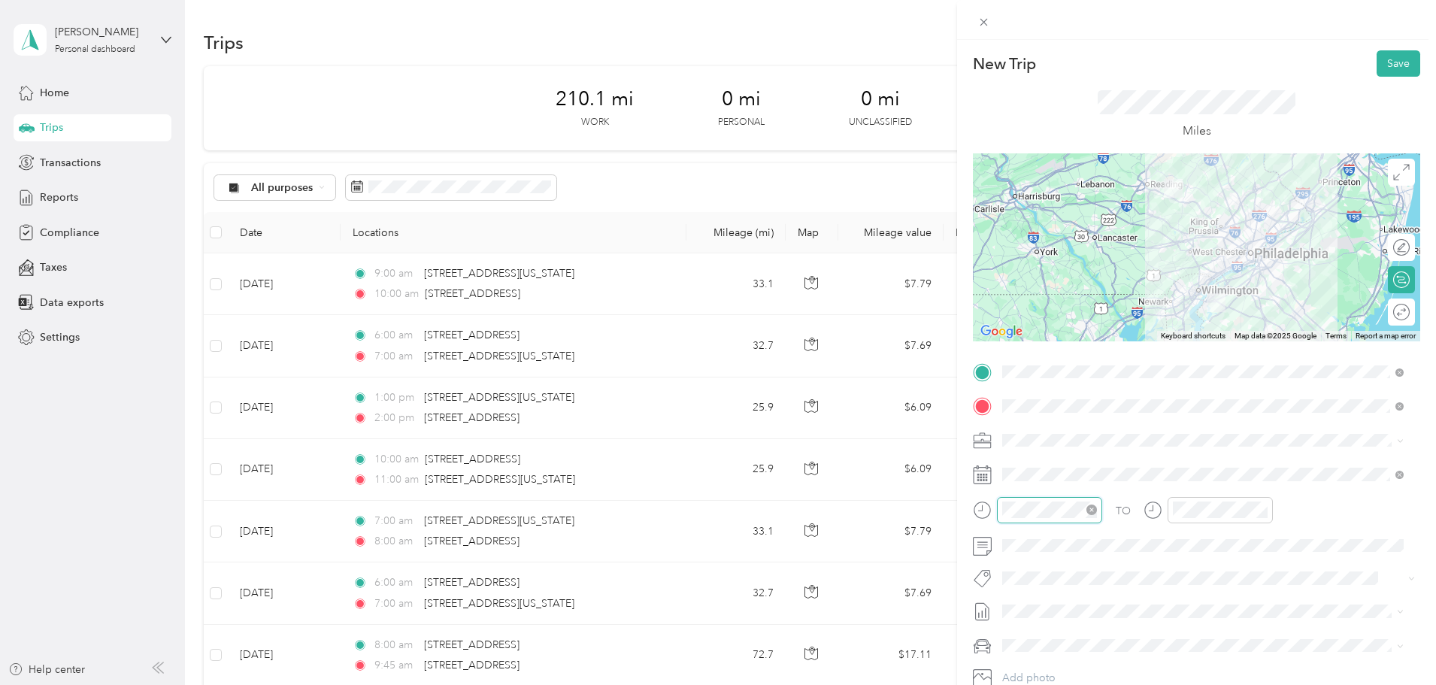
scroll to position [1101, 0]
drag, startPoint x: 1018, startPoint y: 414, endPoint x: 1045, endPoint y: 418, distance: 27.3
click at [1019, 414] on div "05" at bounding box center [1018, 414] width 36 height 21
click at [1060, 368] on div "30" at bounding box center [1061, 366] width 36 height 21
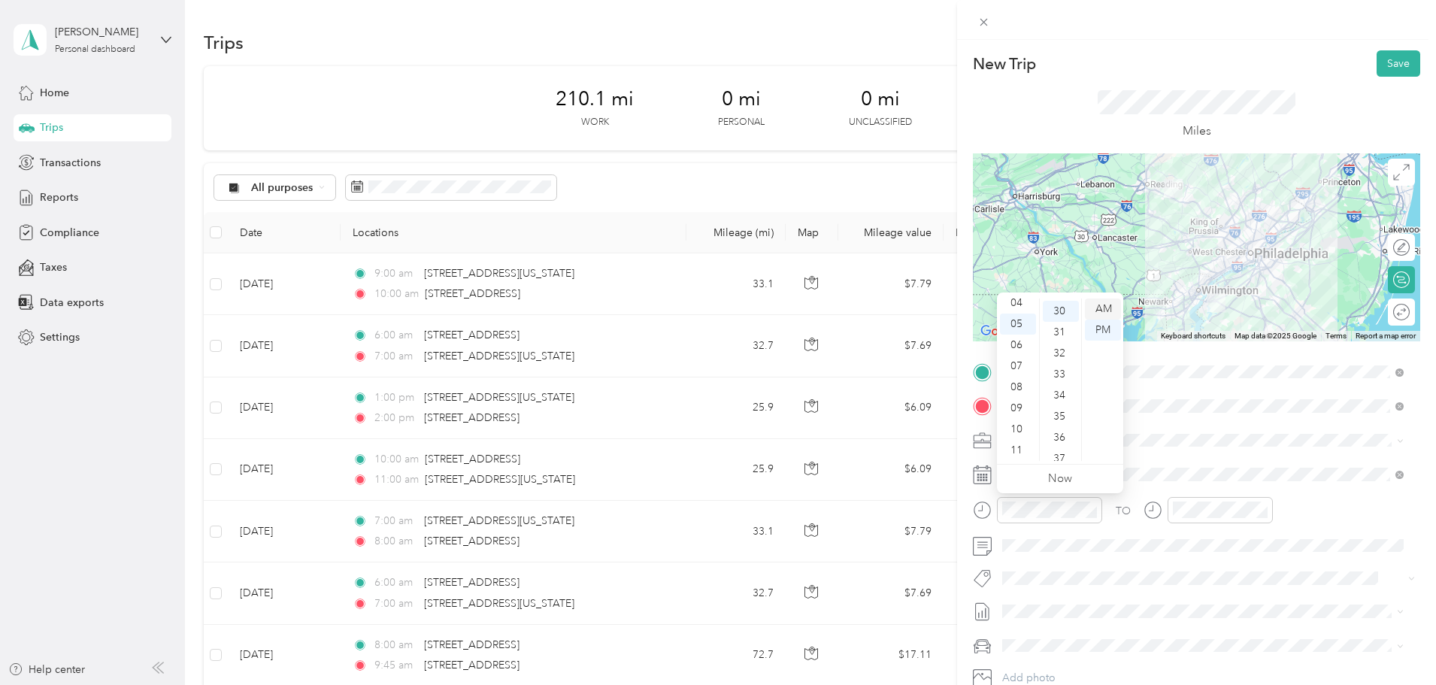
scroll to position [632, 0]
click at [1104, 305] on div "AM" at bounding box center [1103, 308] width 36 height 21
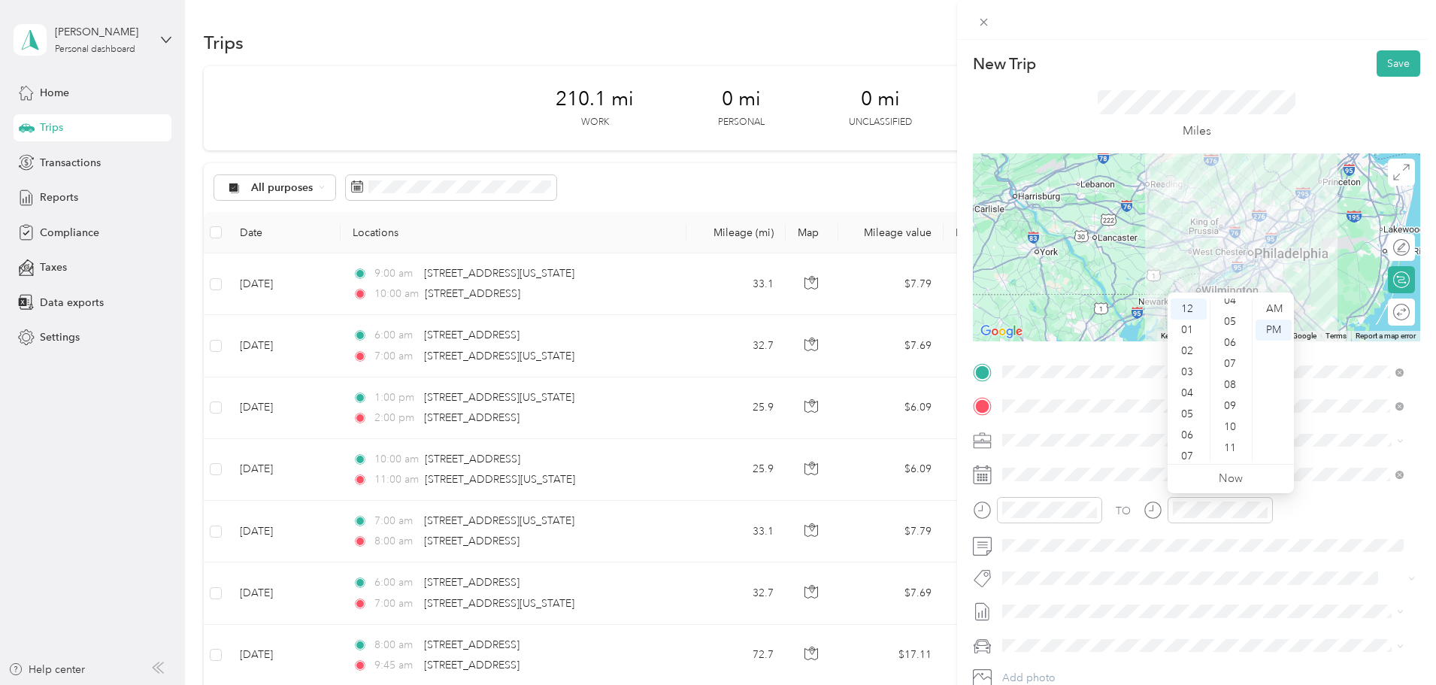
scroll to position [0, 0]
drag, startPoint x: 1235, startPoint y: 308, endPoint x: 1179, endPoint y: 415, distance: 121.4
click at [1235, 308] on div "00" at bounding box center [1231, 308] width 36 height 21
drag, startPoint x: 1189, startPoint y: 459, endPoint x: 1195, endPoint y: 447, distance: 13.2
click at [1190, 456] on div "07" at bounding box center [1189, 456] width 36 height 21
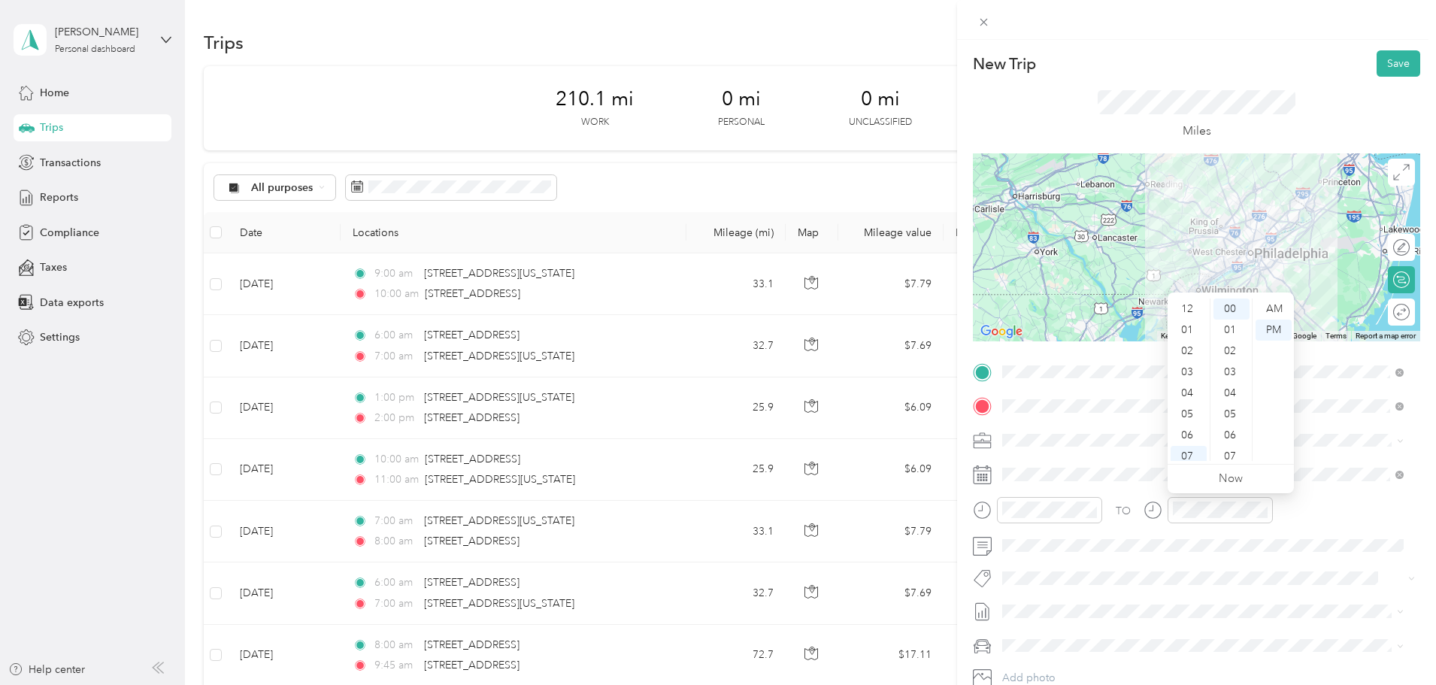
scroll to position [90, 0]
click at [1265, 308] on div "AM" at bounding box center [1274, 308] width 36 height 21
click at [1307, 45] on div "New Trip Save This trip cannot be edited because it is either under review, app…" at bounding box center [1196, 382] width 479 height 685
click at [1387, 69] on button "Save" at bounding box center [1399, 63] width 44 height 26
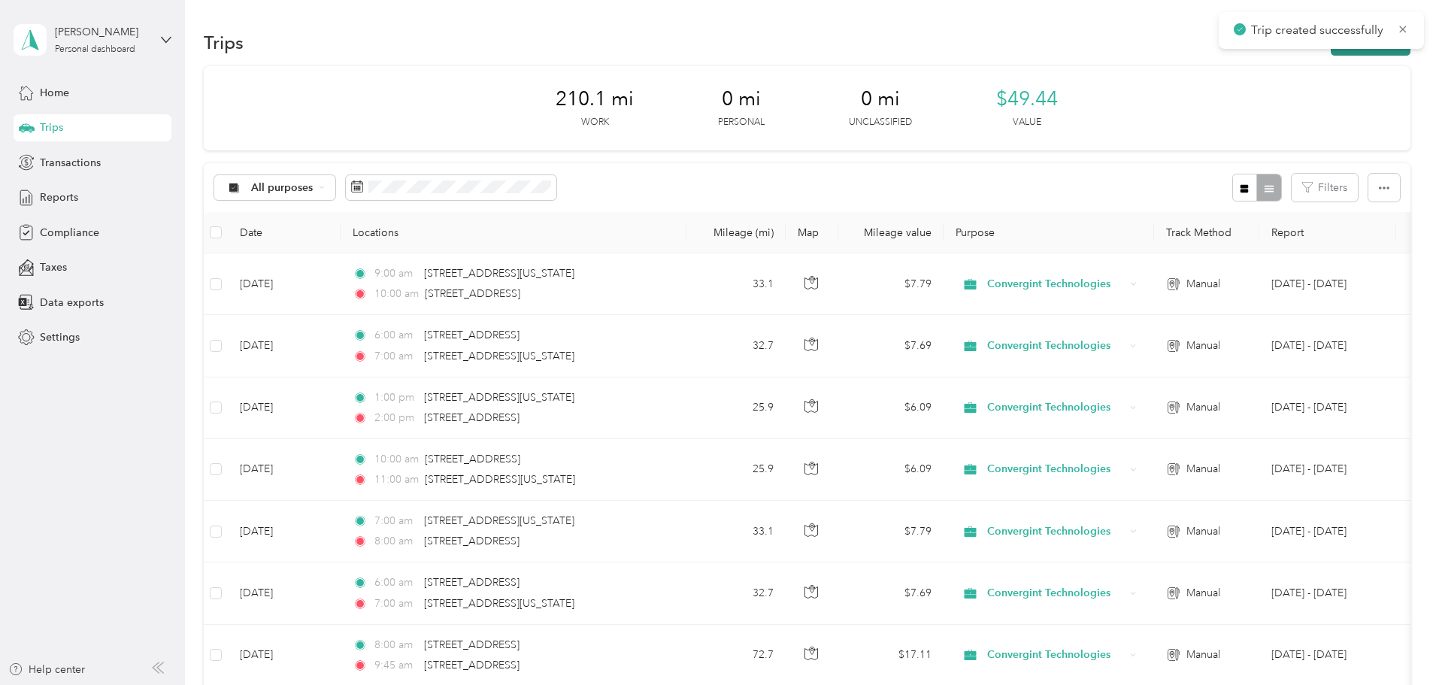
click at [1331, 51] on button "New trip" at bounding box center [1371, 42] width 80 height 26
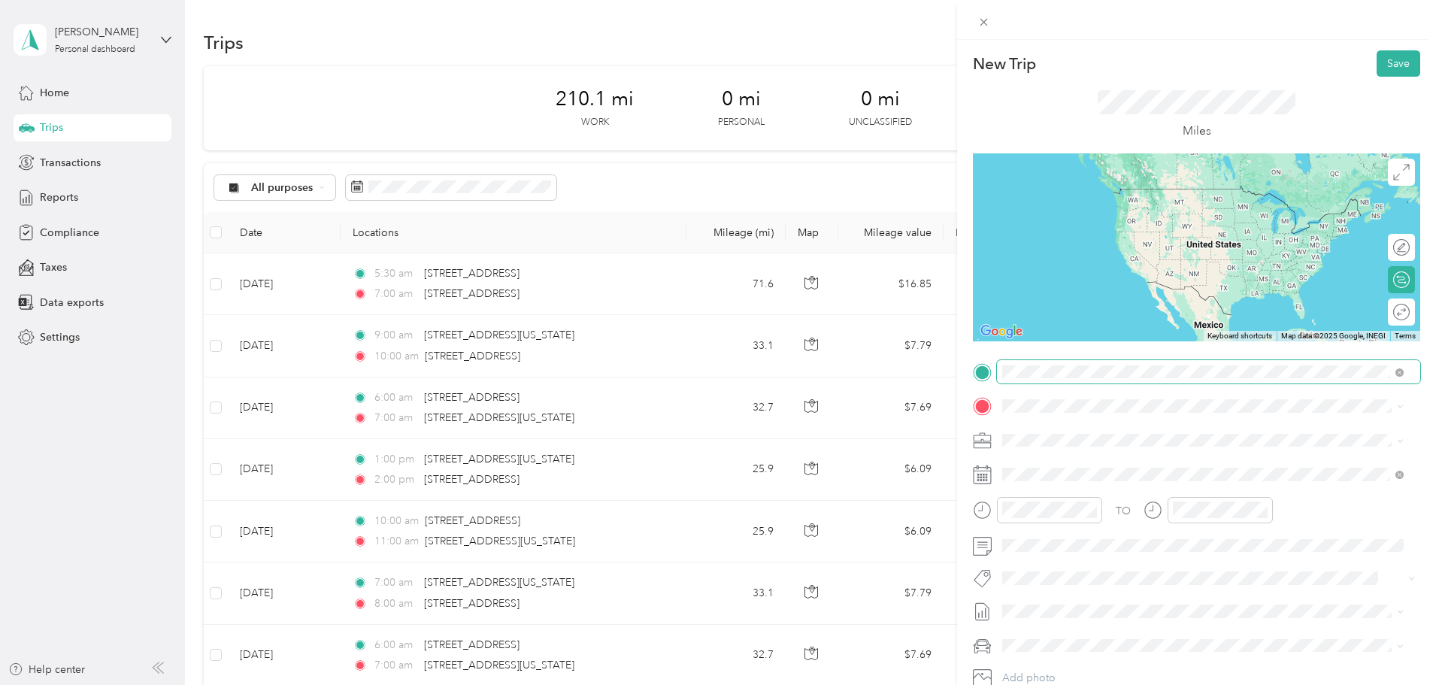
click at [1000, 369] on span at bounding box center [1208, 372] width 423 height 24
click at [1074, 433] on span "[STREET_ADDRESS][US_STATE]" at bounding box center [1106, 427] width 150 height 14
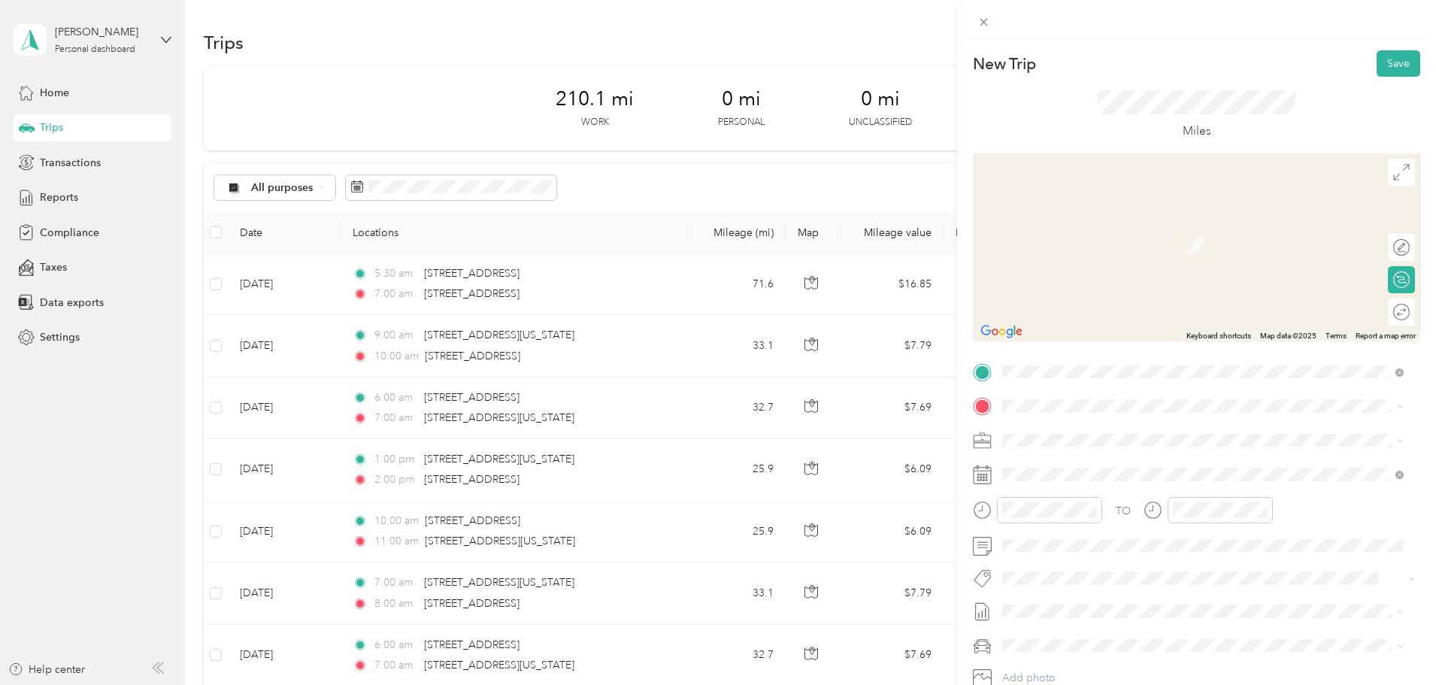
click at [1083, 464] on span "[STREET_ADDRESS][US_STATE]" at bounding box center [1106, 457] width 150 height 14
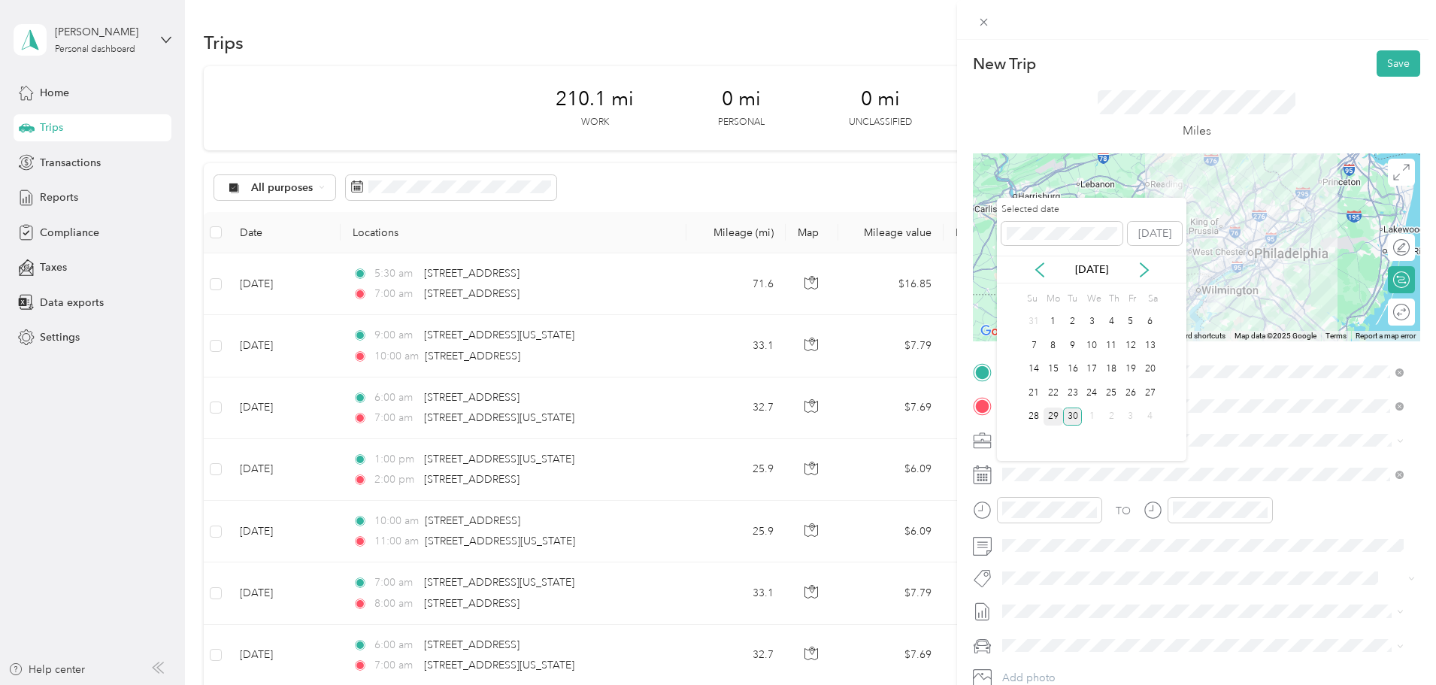
click at [1050, 417] on div "29" at bounding box center [1054, 417] width 20 height 19
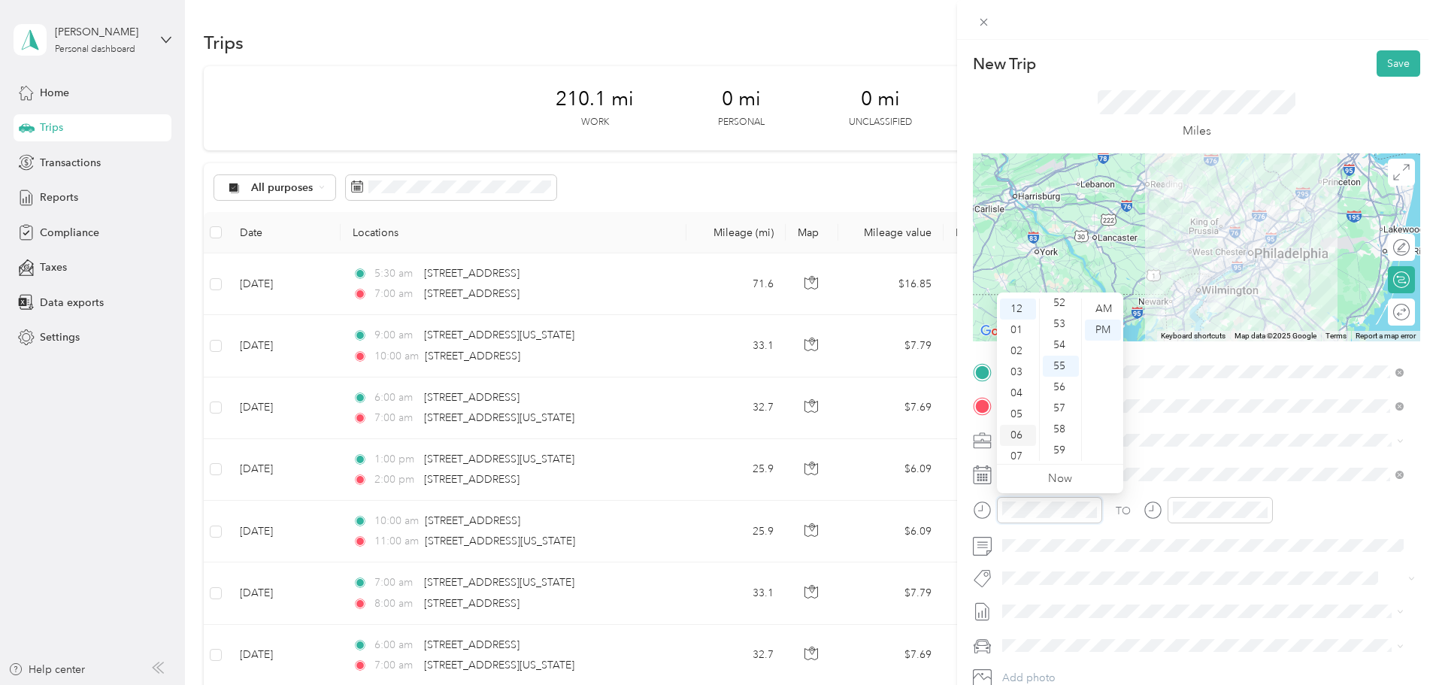
scroll to position [75, 0]
click at [1012, 424] on div "09" at bounding box center [1018, 423] width 36 height 21
click at [1057, 304] on div "00" at bounding box center [1061, 308] width 36 height 21
click at [1059, 310] on div "00" at bounding box center [1061, 308] width 36 height 21
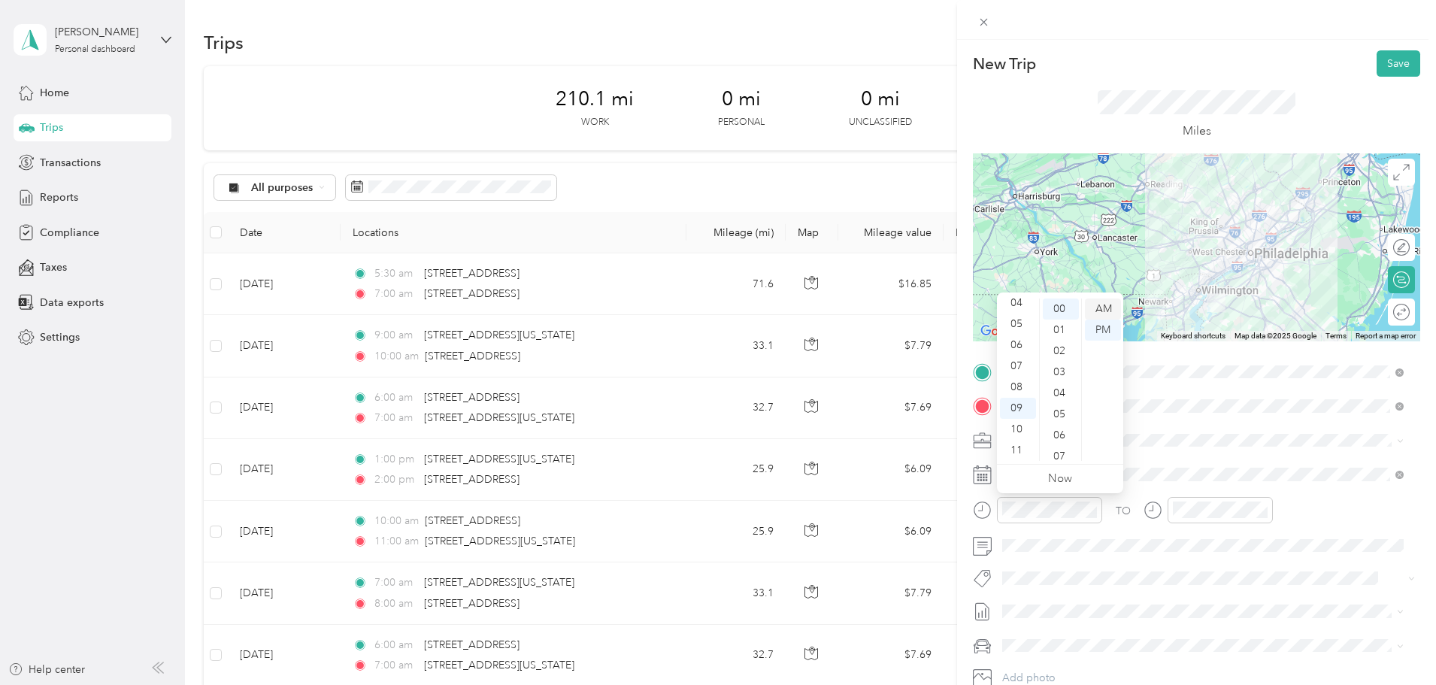
click at [1102, 317] on div "AM" at bounding box center [1103, 308] width 36 height 21
click at [1102, 306] on div "AM" at bounding box center [1103, 308] width 36 height 21
click at [1183, 500] on div at bounding box center [1220, 510] width 105 height 26
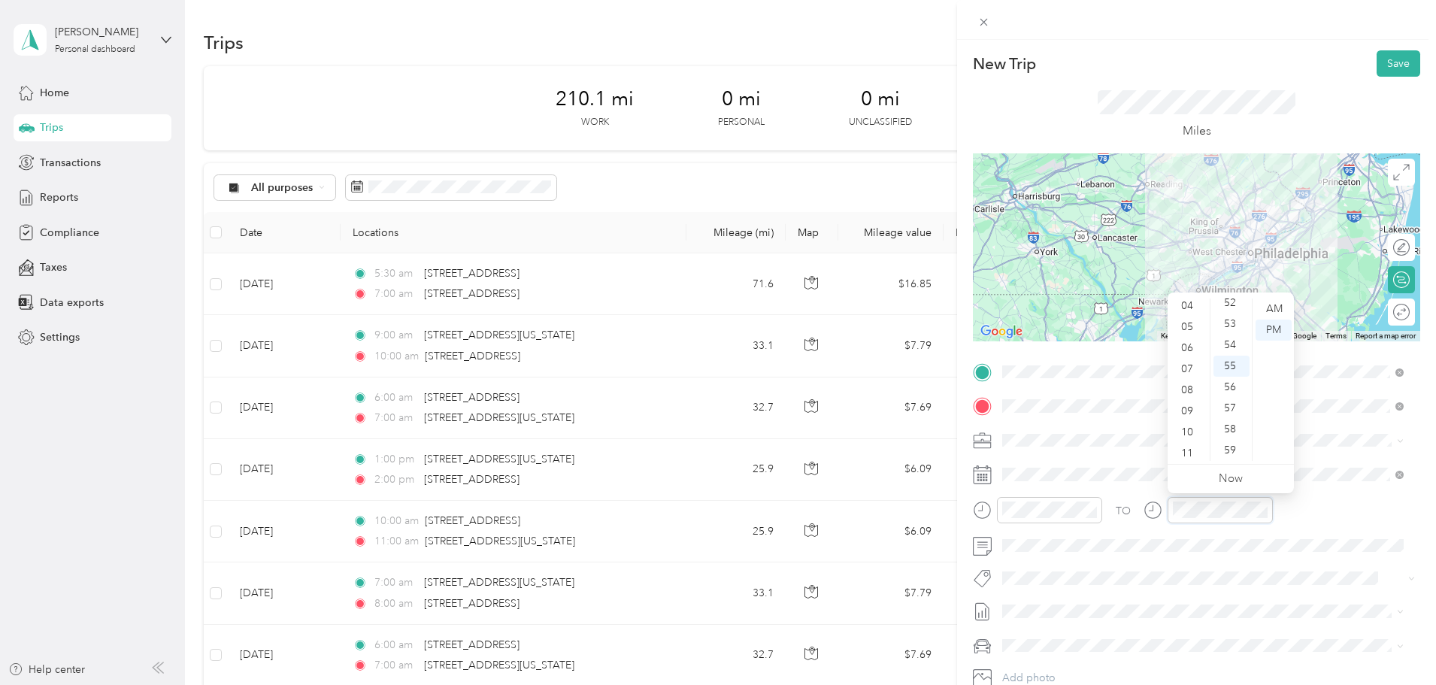
scroll to position [90, 0]
click at [1190, 430] on div "10" at bounding box center [1189, 429] width 36 height 21
click at [1238, 363] on div "31" at bounding box center [1231, 366] width 36 height 21
click at [1268, 312] on div "AM" at bounding box center [1274, 308] width 36 height 21
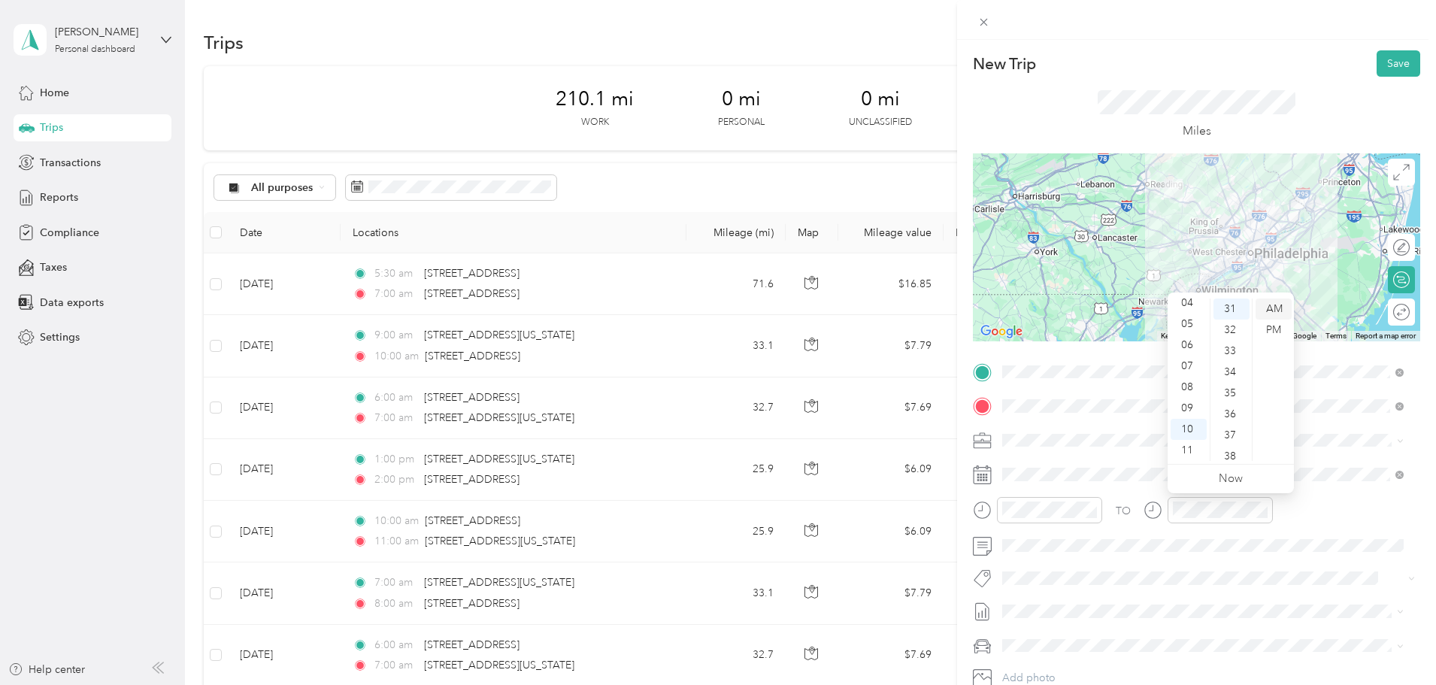
click at [1270, 311] on div "AM" at bounding box center [1274, 308] width 36 height 21
click at [1265, 120] on div "Miles" at bounding box center [1197, 115] width 198 height 50
click at [1396, 68] on button "Save" at bounding box center [1399, 63] width 44 height 26
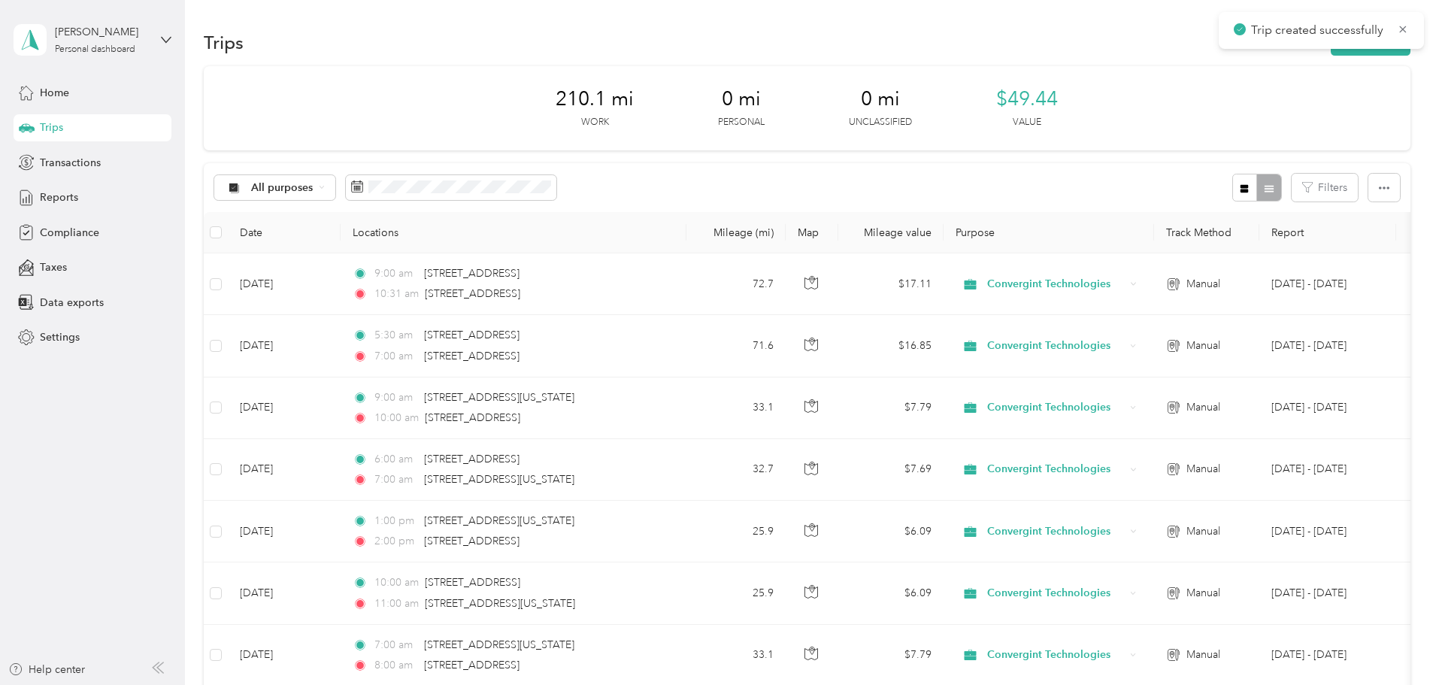
drag, startPoint x: 62, startPoint y: 96, endPoint x: 39, endPoint y: 117, distance: 30.9
click at [62, 92] on span "Home" at bounding box center [54, 93] width 29 height 16
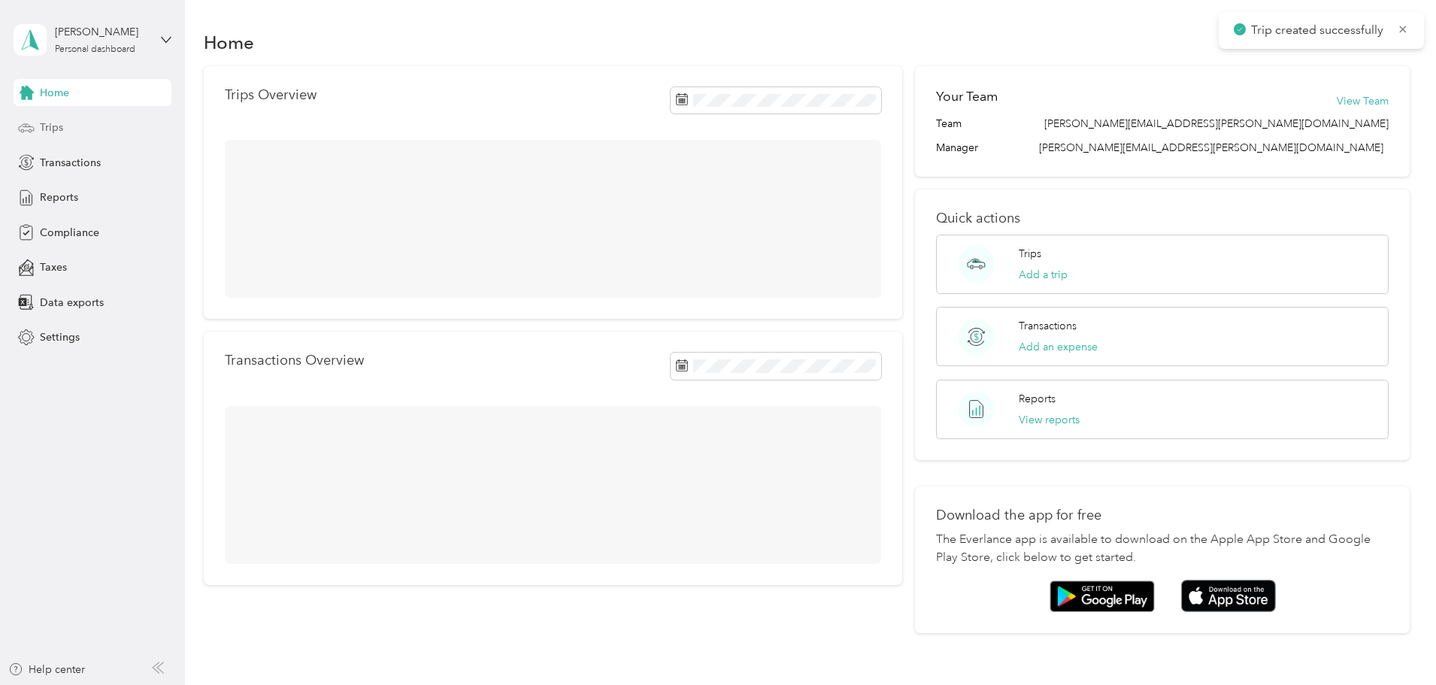
click at [45, 130] on span "Trips" at bounding box center [51, 128] width 23 height 16
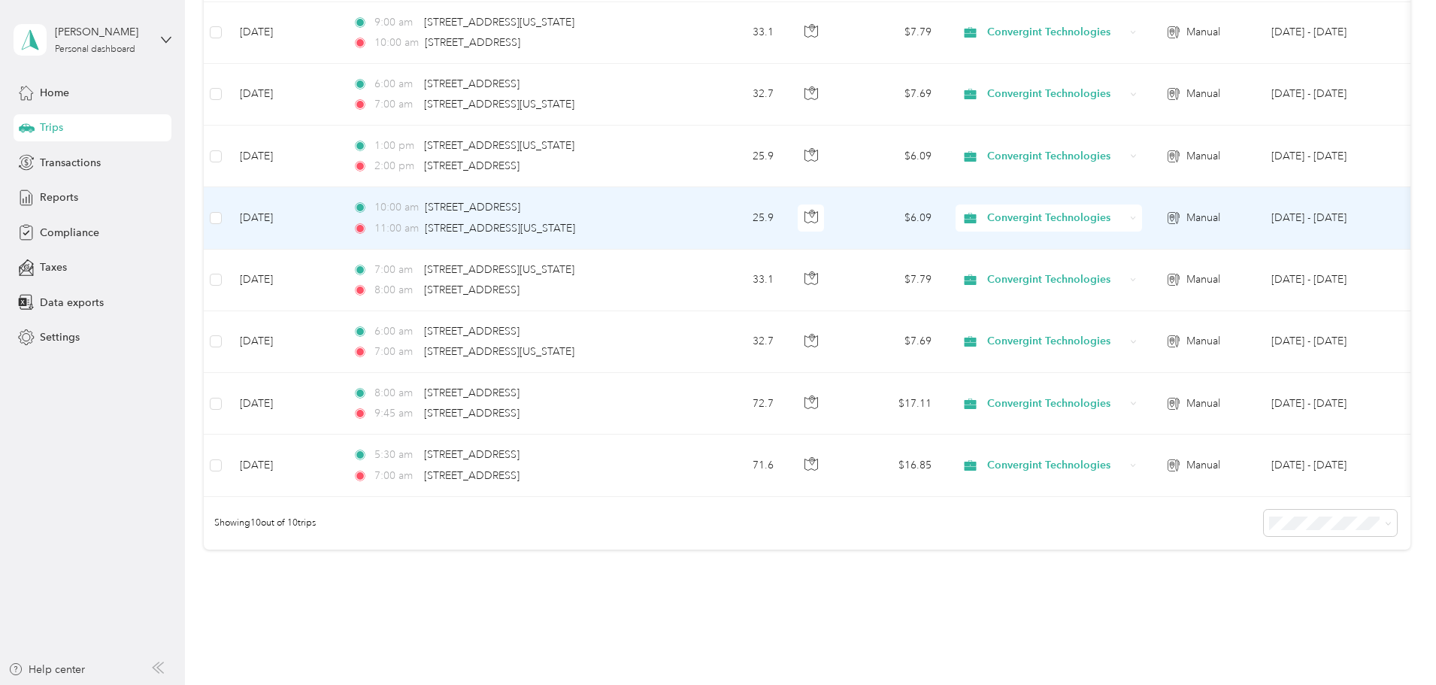
scroll to position [376, 0]
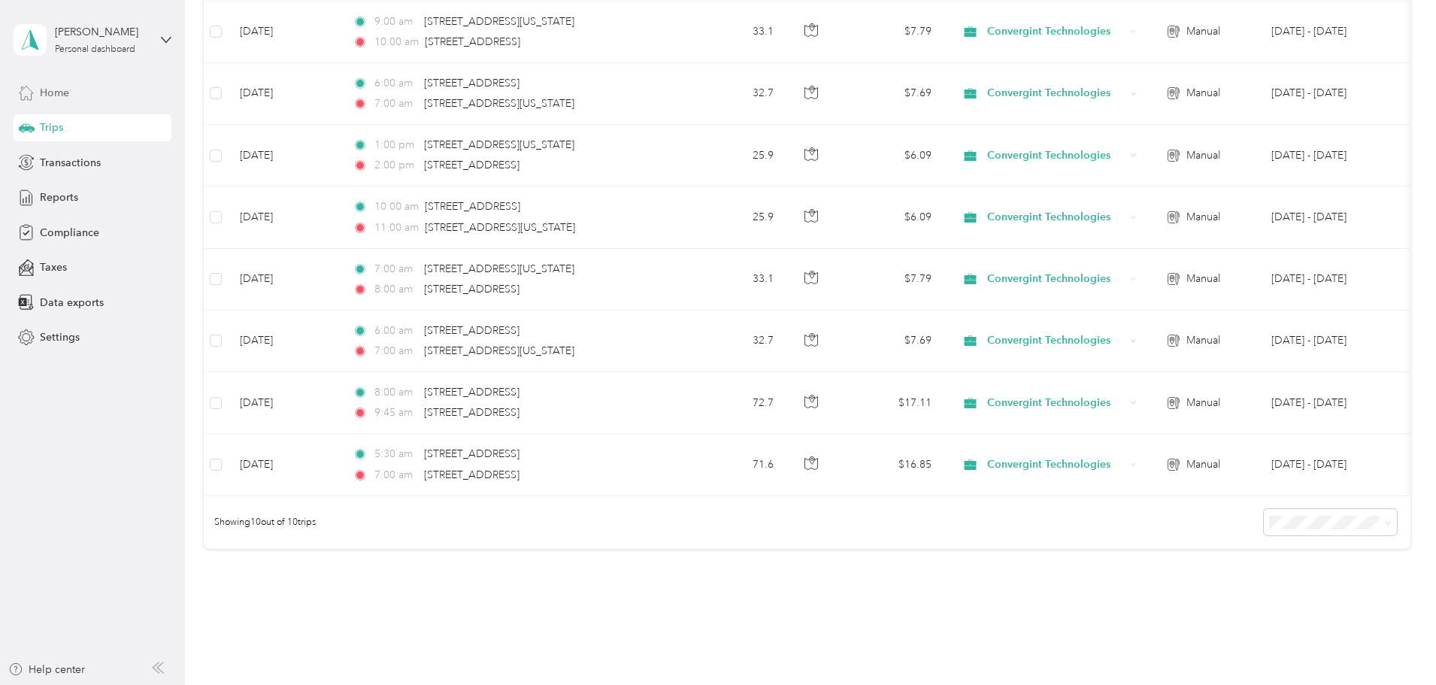
click at [57, 91] on span "Home" at bounding box center [54, 93] width 29 height 16
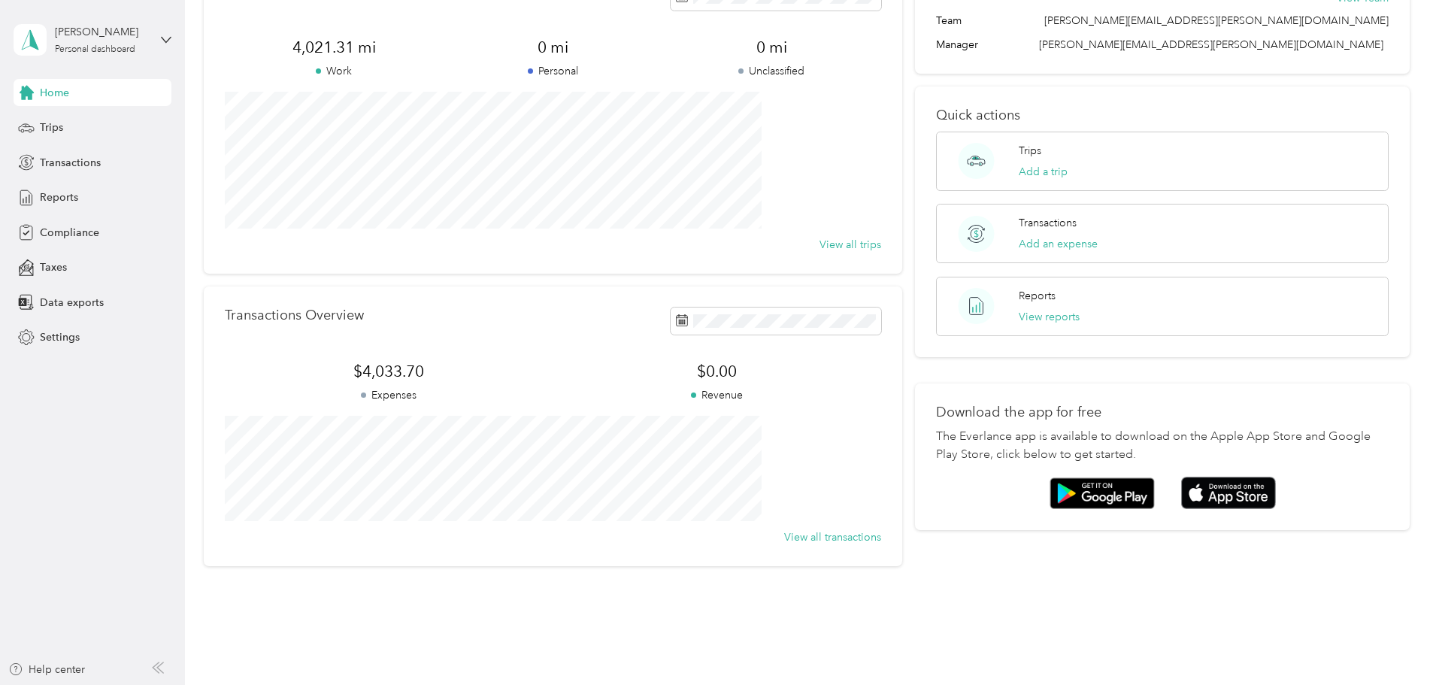
scroll to position [139, 0]
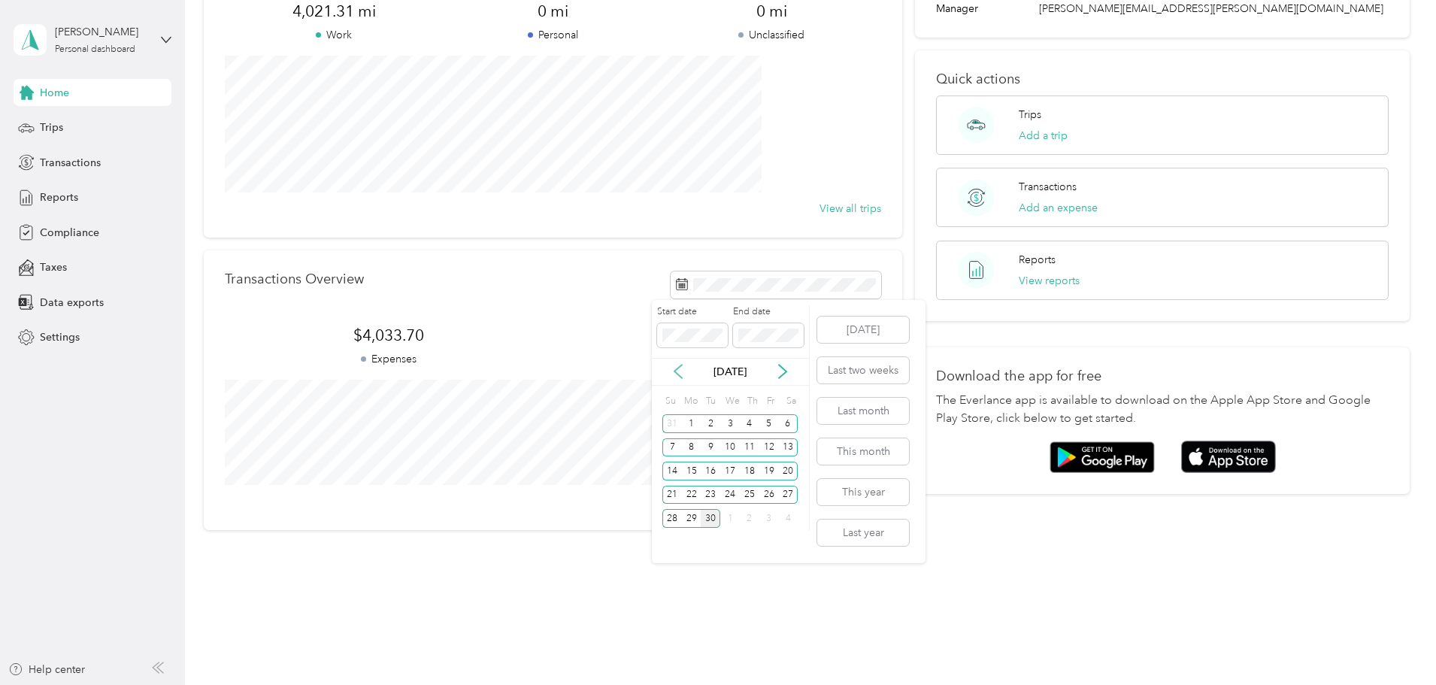
click at [680, 367] on icon at bounding box center [678, 372] width 8 height 14
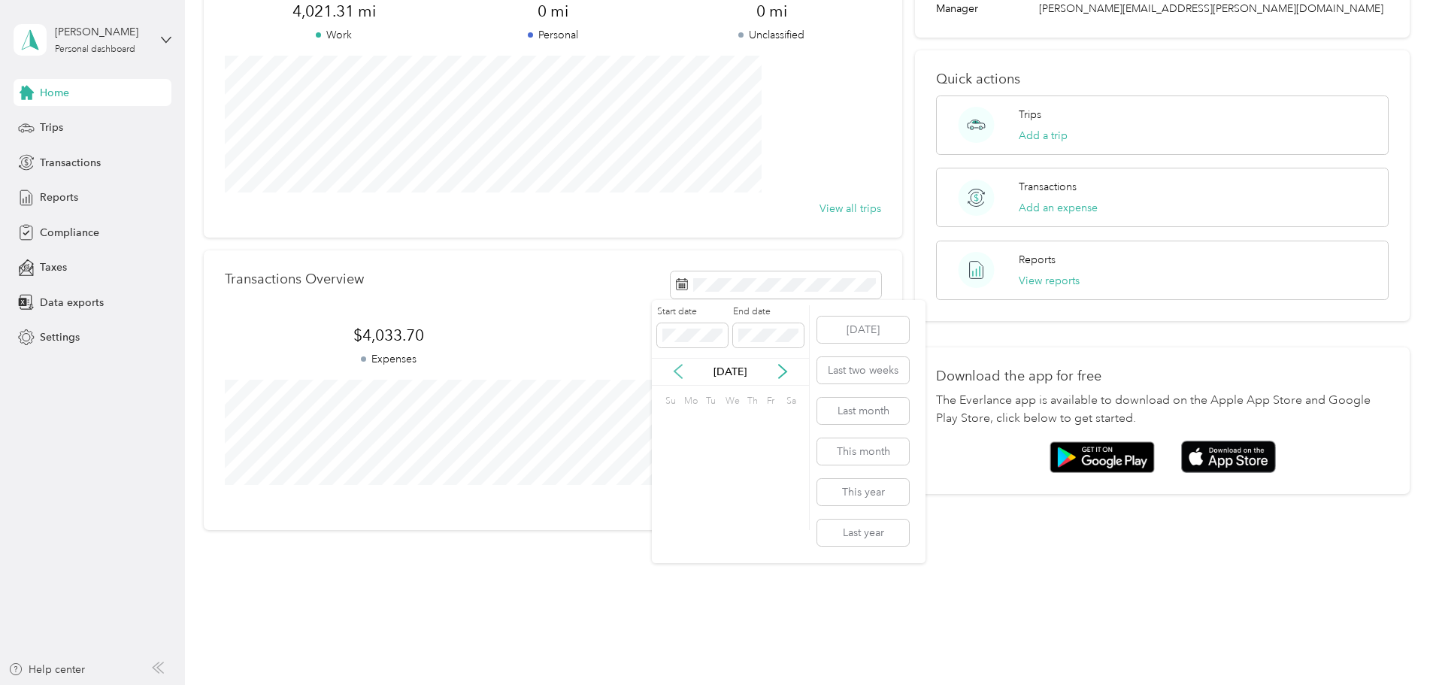
click at [680, 367] on icon at bounding box center [678, 372] width 8 height 14
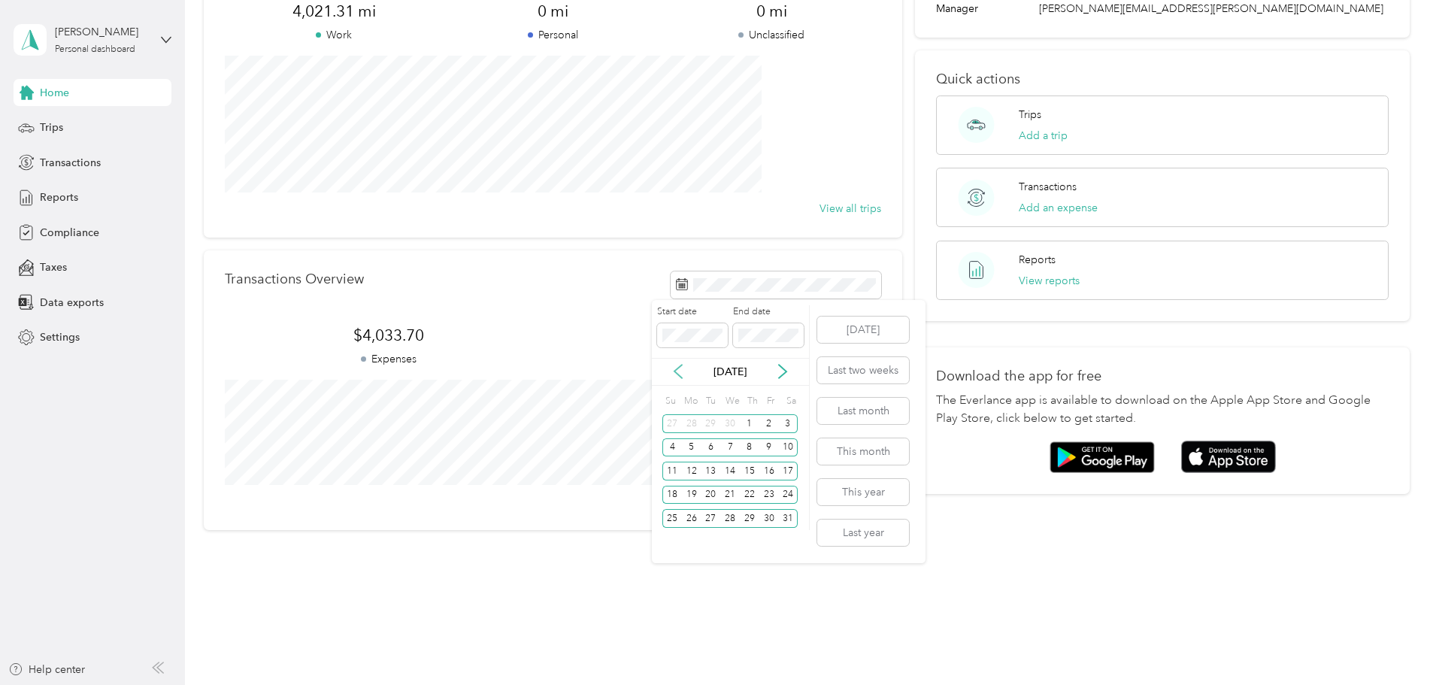
click at [680, 367] on icon at bounding box center [678, 372] width 8 height 14
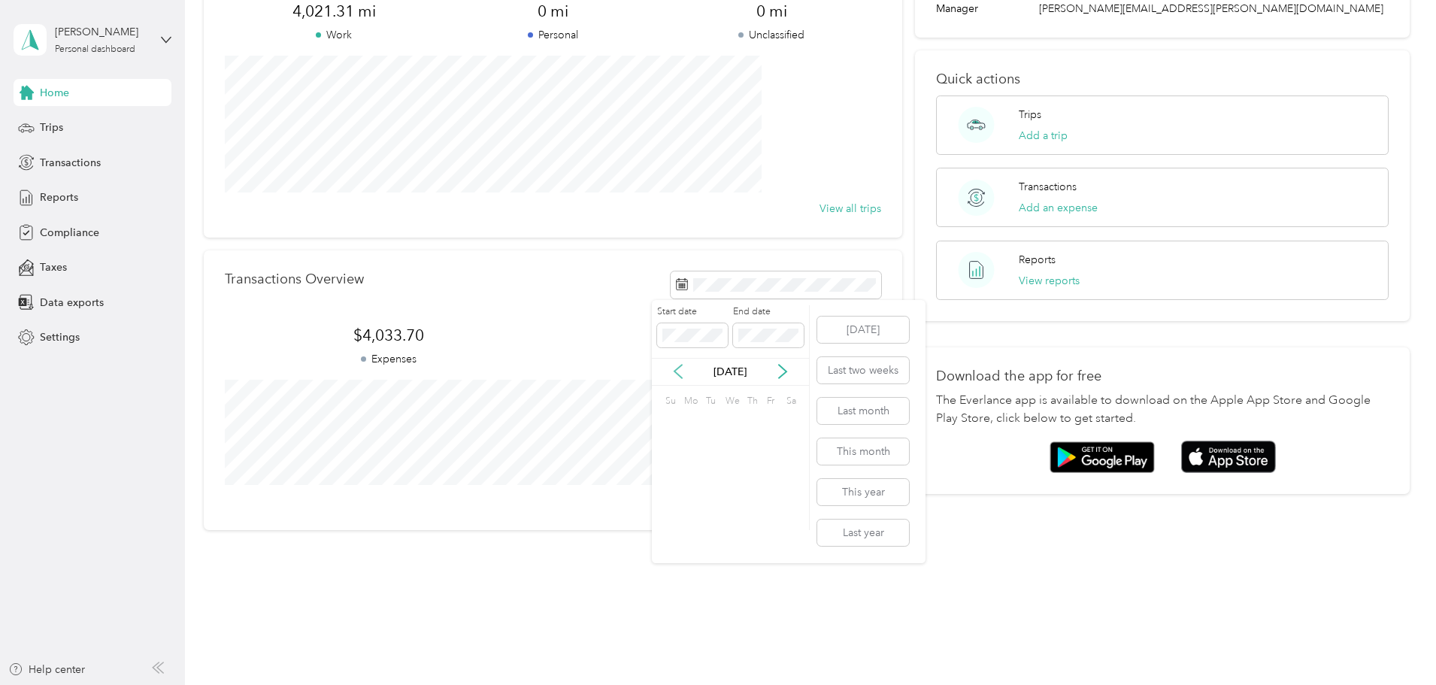
click at [680, 367] on icon at bounding box center [678, 372] width 8 height 14
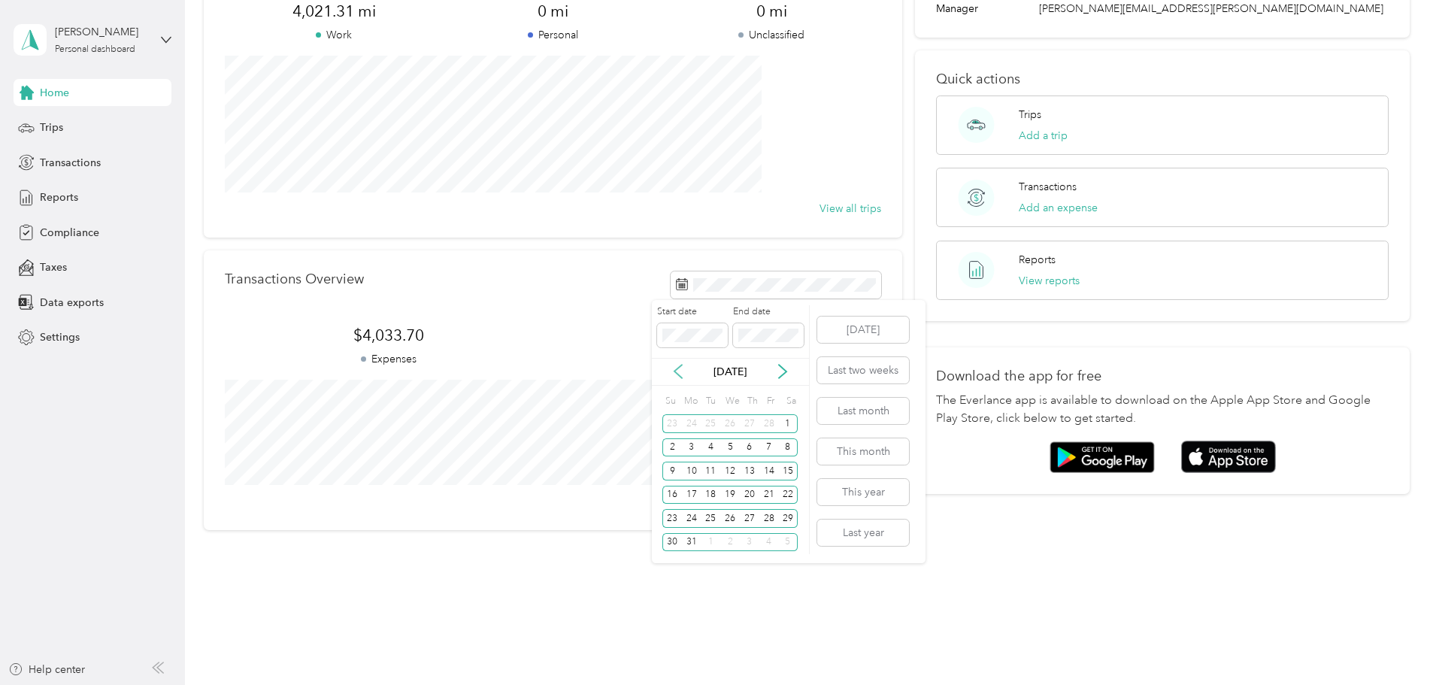
click at [680, 367] on icon at bounding box center [678, 372] width 8 height 14
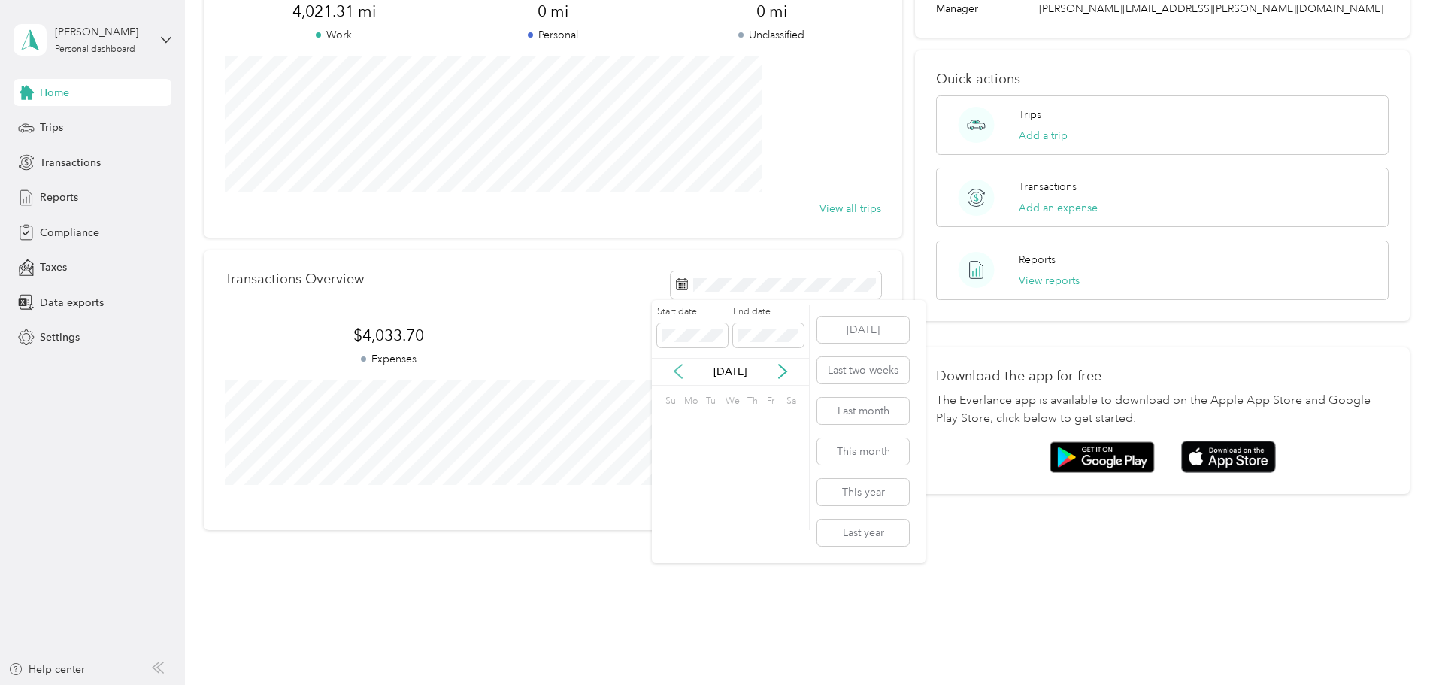
click at [680, 367] on icon at bounding box center [678, 372] width 8 height 14
click at [780, 374] on icon at bounding box center [782, 371] width 15 height 15
click at [669, 412] on div "1" at bounding box center [672, 424] width 20 height 24
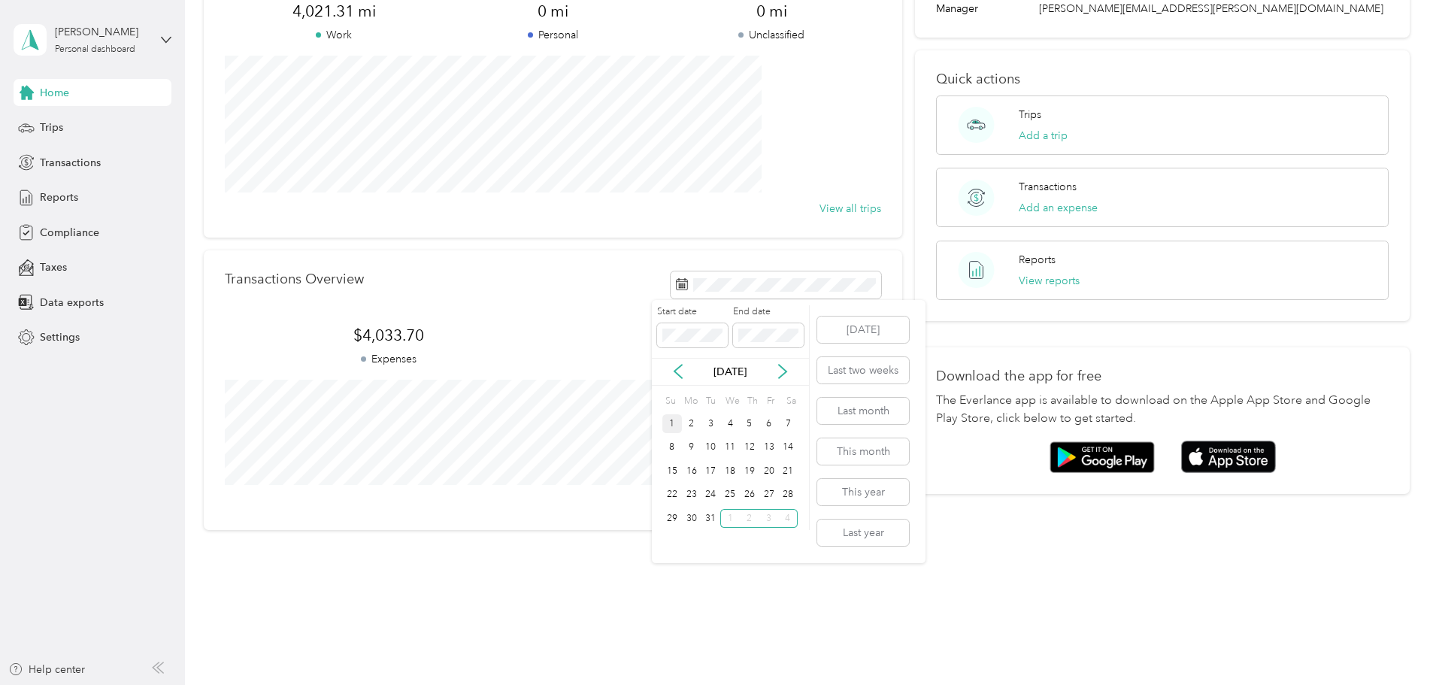
click at [671, 420] on div "1" at bounding box center [672, 423] width 20 height 19
click at [592, 309] on div "Transactions Overview $4,033.70 Expenses $0.00 Revenue View all transactions" at bounding box center [553, 389] width 698 height 279
click at [630, 265] on div "Transactions Overview $4,033.70 Expenses $0.00 Revenue View all transactions" at bounding box center [553, 389] width 698 height 279
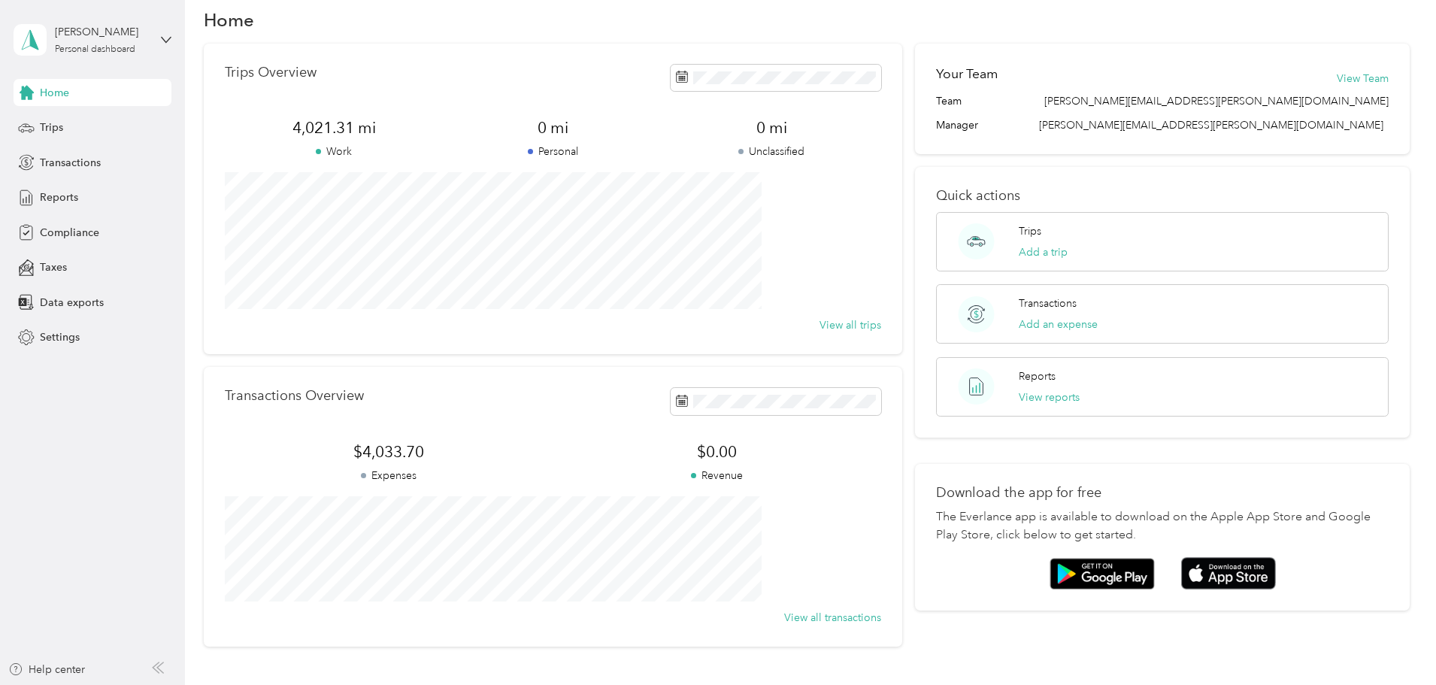
scroll to position [0, 0]
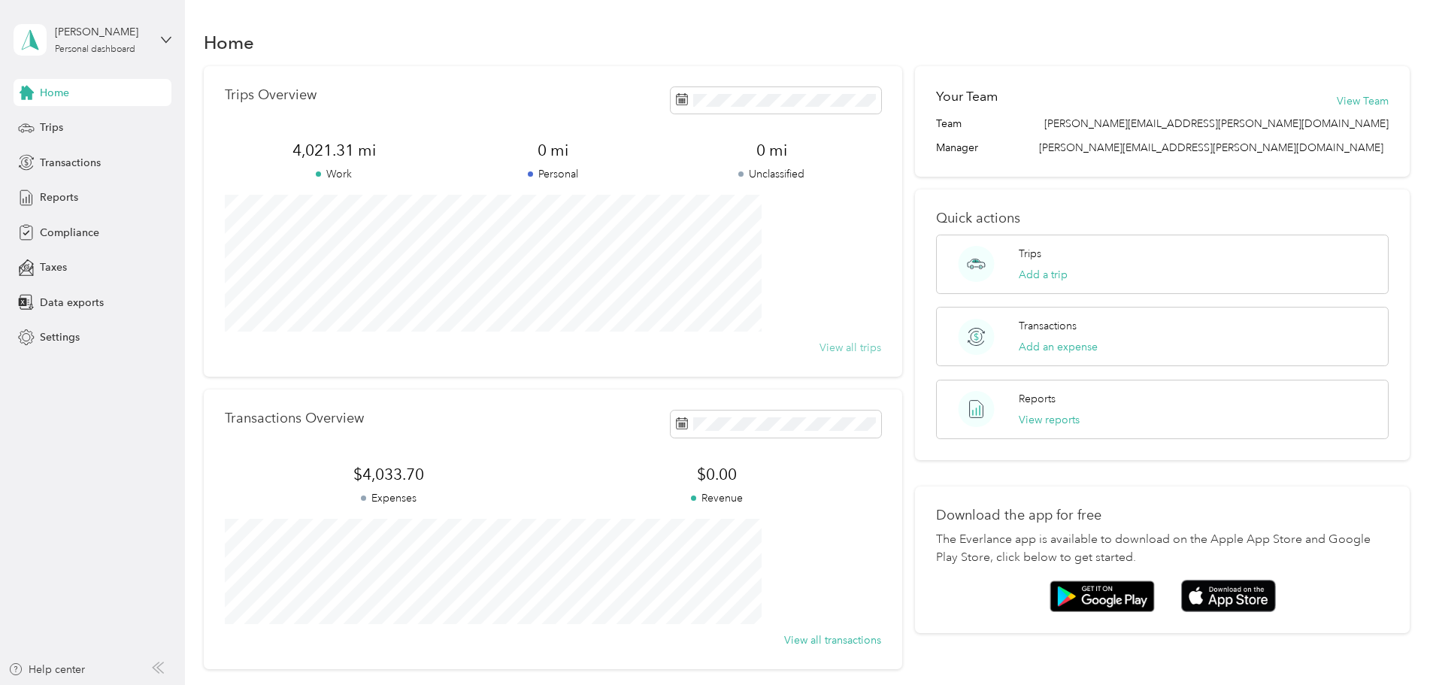
click at [841, 340] on button "View all trips" at bounding box center [851, 348] width 62 height 16
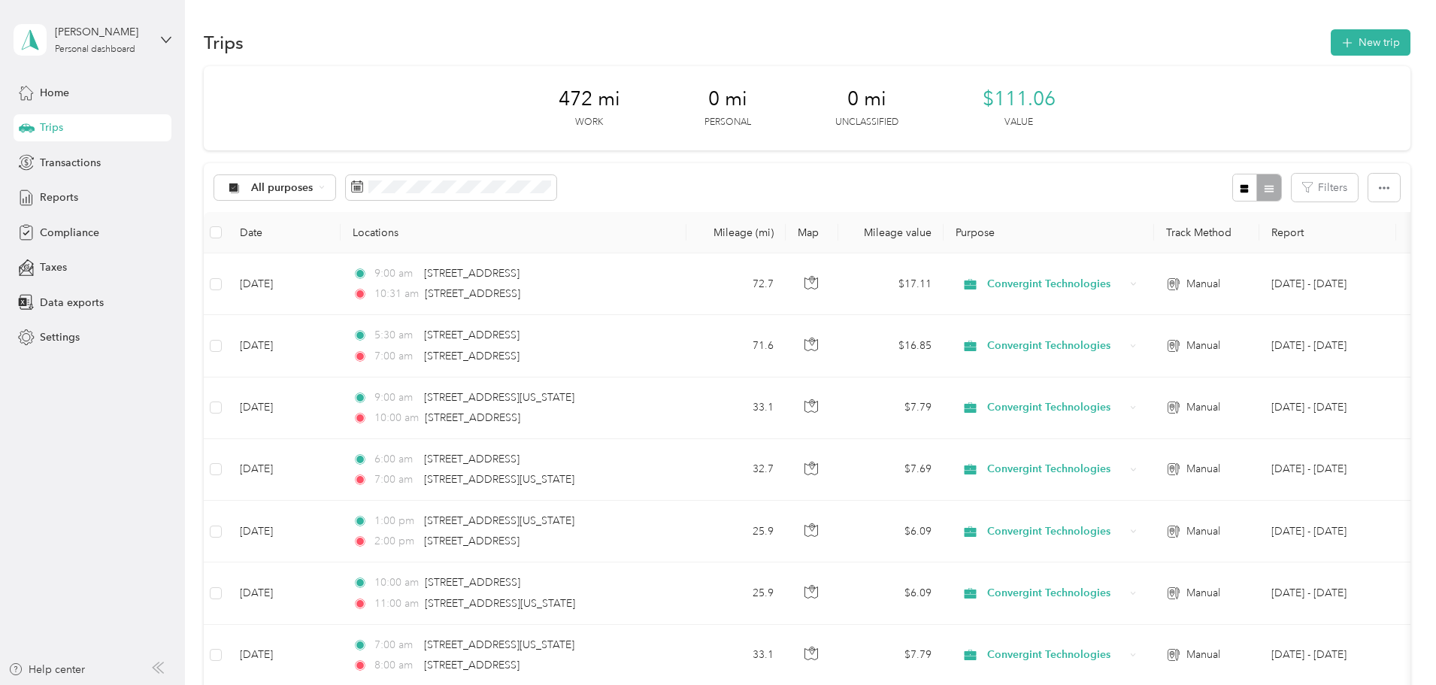
click at [60, 135] on span "Trips" at bounding box center [51, 128] width 23 height 16
click at [58, 124] on span "Trips" at bounding box center [51, 128] width 23 height 16
click at [63, 196] on span "Reports" at bounding box center [59, 197] width 38 height 16
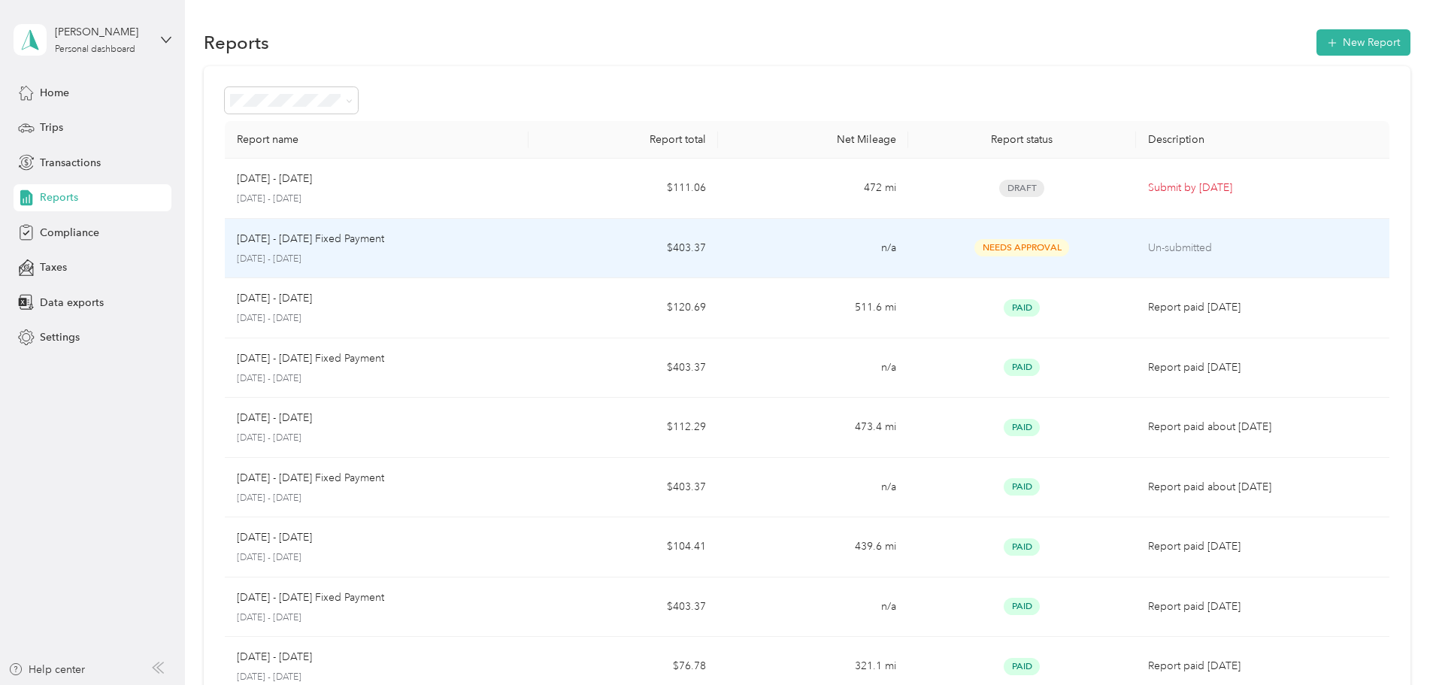
click at [477, 250] on div "[DATE] - [DATE] Fixed Payment [DATE] - [DATE]" at bounding box center [377, 248] width 280 height 35
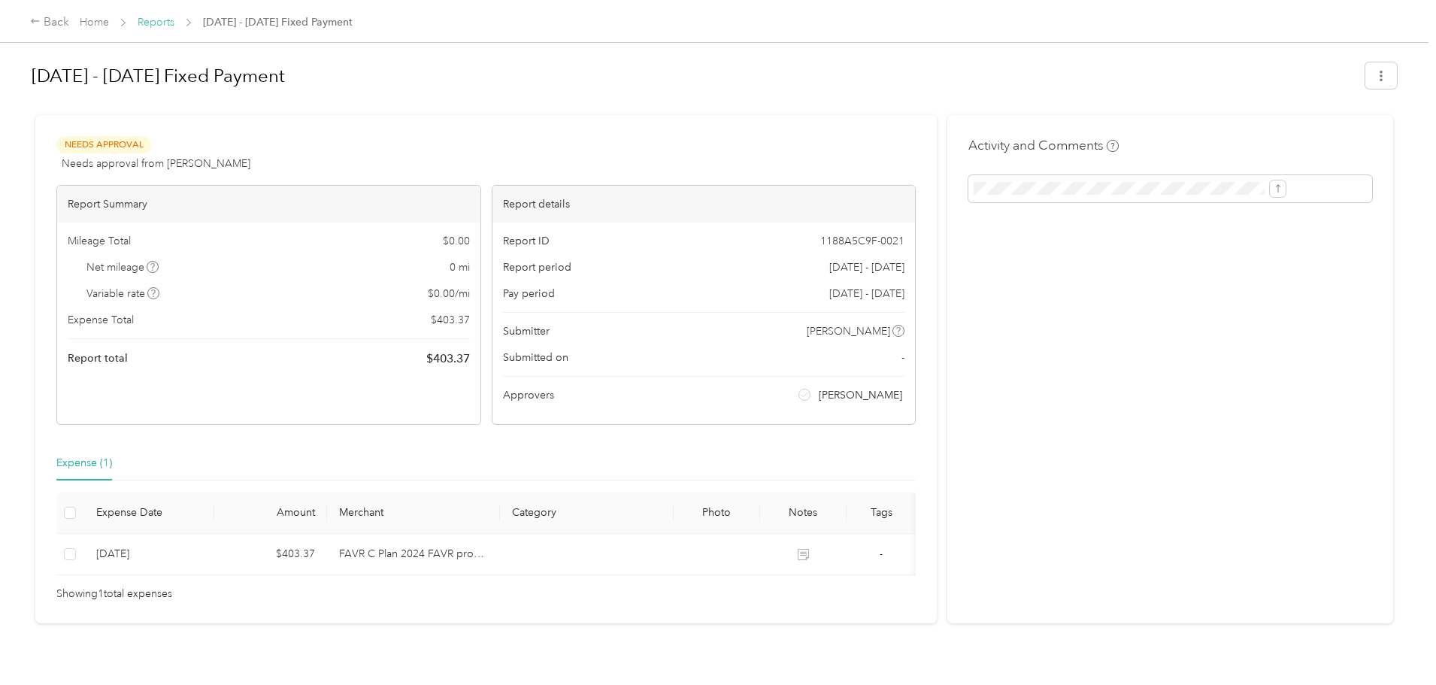
click at [174, 26] on link "Reports" at bounding box center [156, 22] width 37 height 13
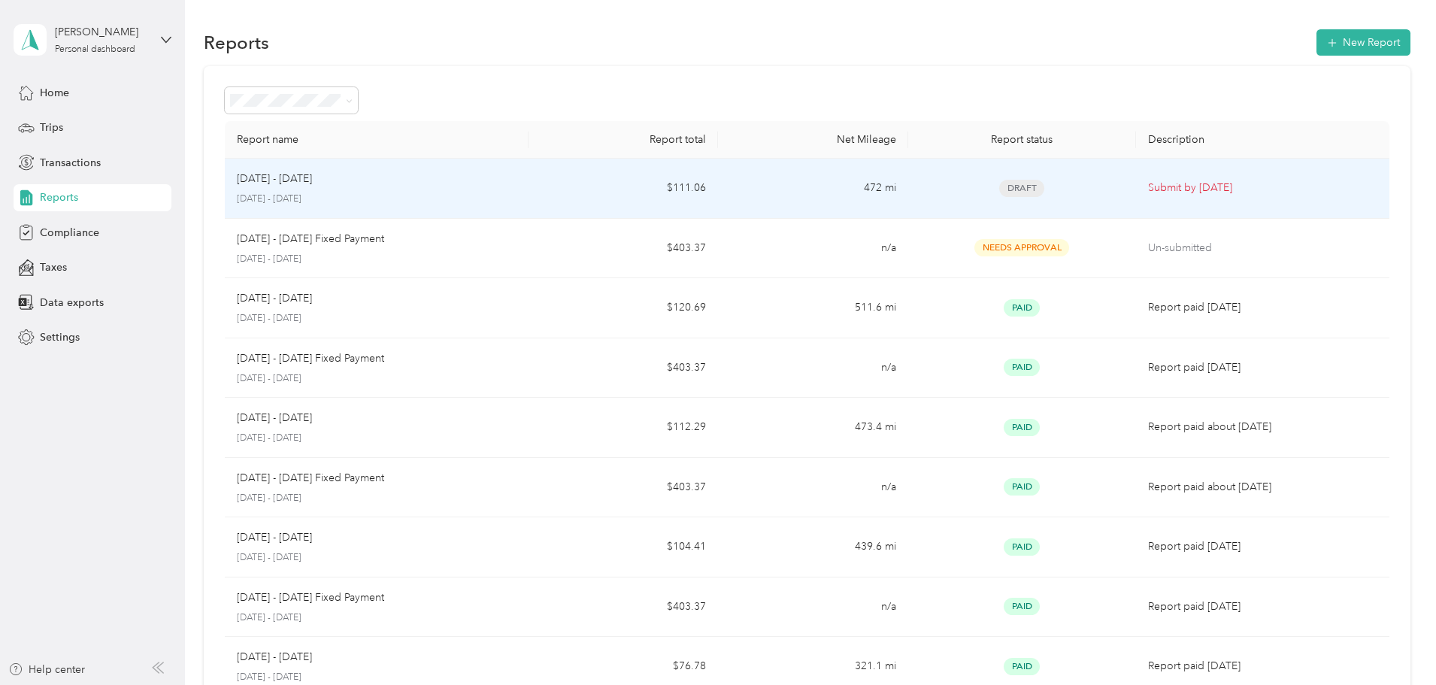
click at [517, 193] on p "[DATE] - [DATE]" at bounding box center [377, 199] width 280 height 14
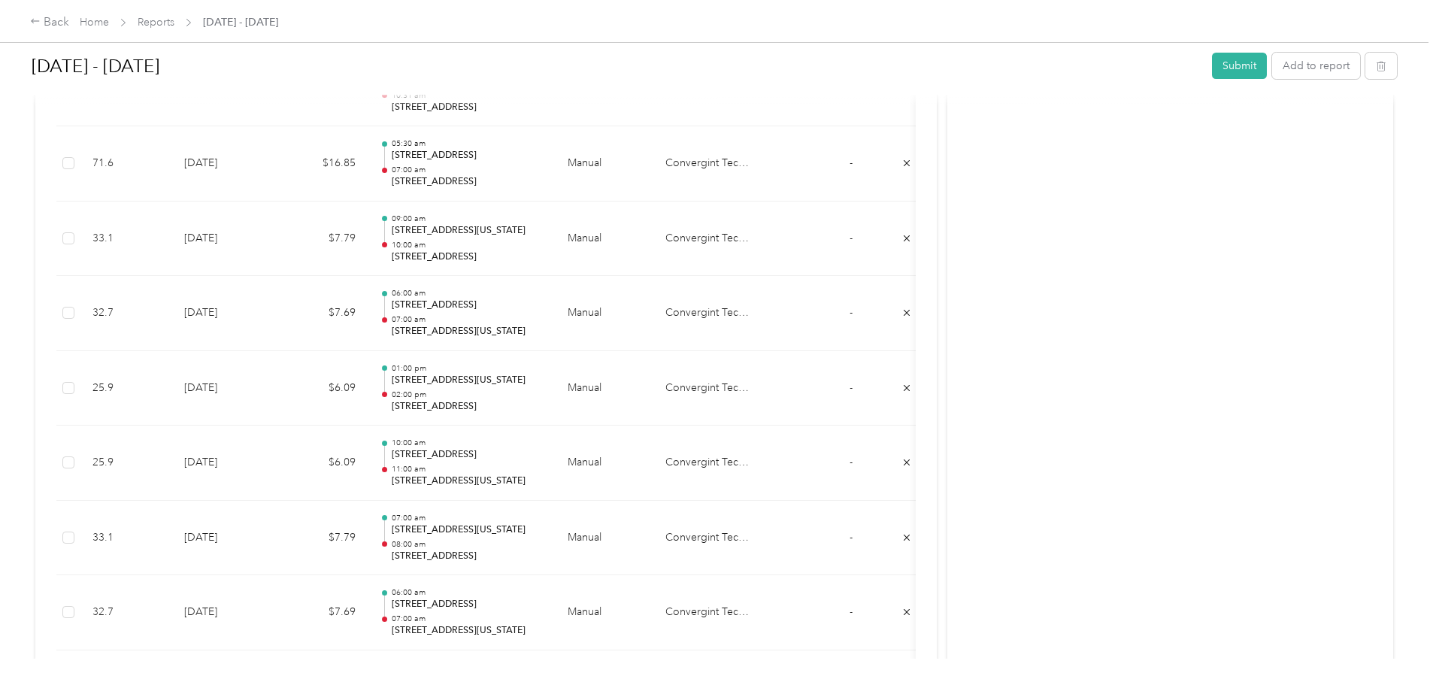
scroll to position [182, 0]
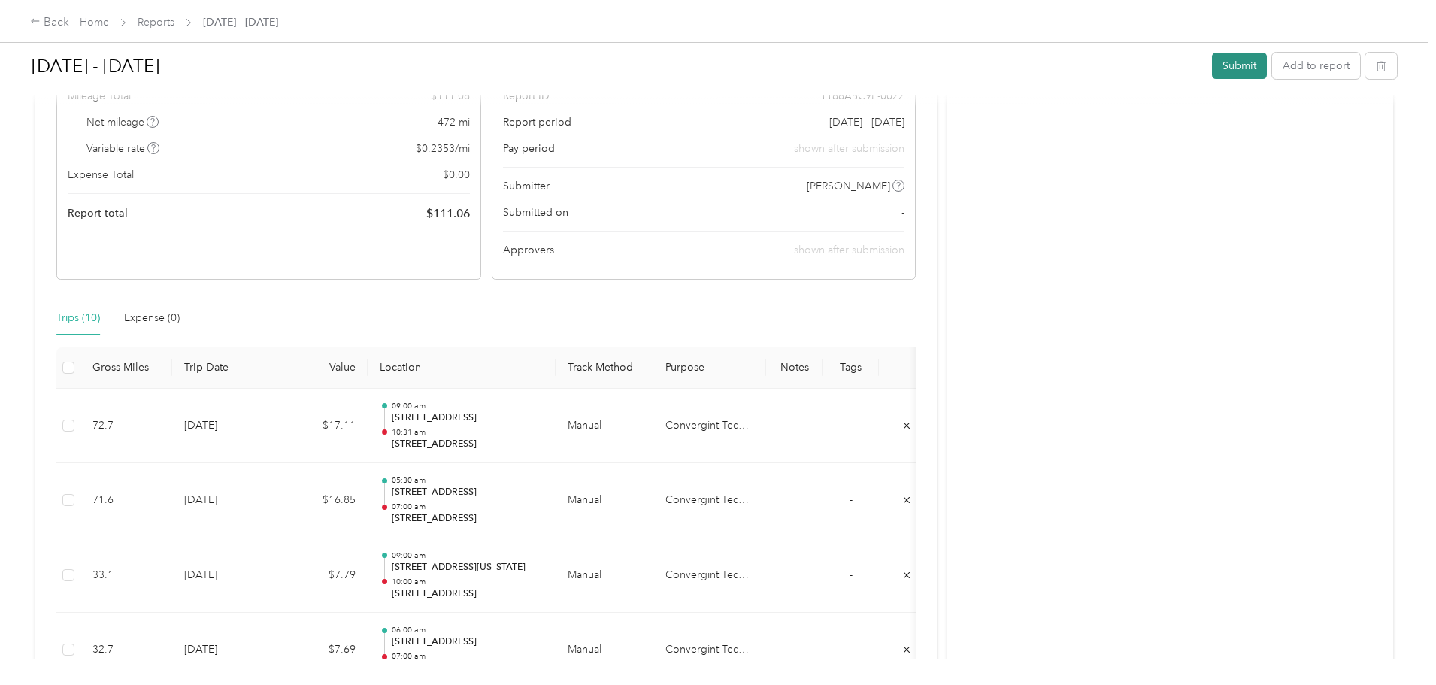
click at [1212, 62] on button "Submit" at bounding box center [1239, 66] width 55 height 26
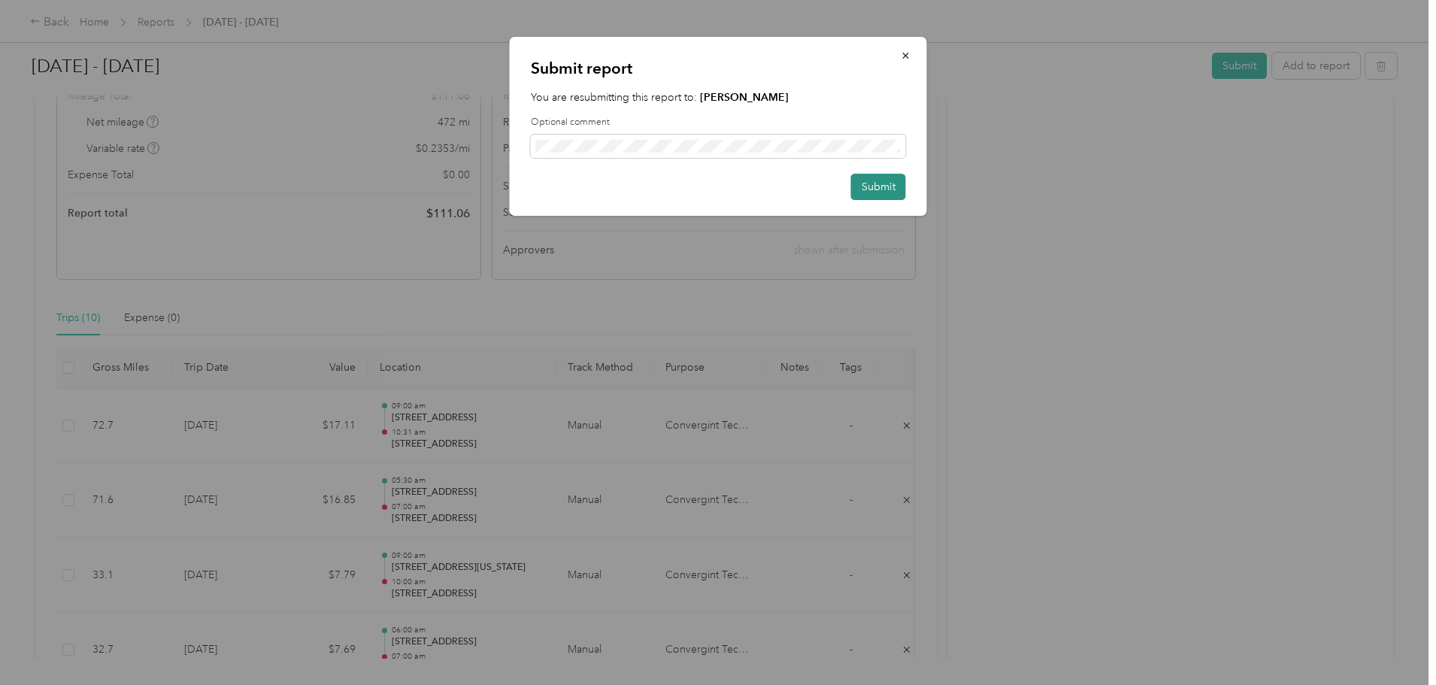
click at [881, 195] on button "Submit" at bounding box center [878, 187] width 55 height 26
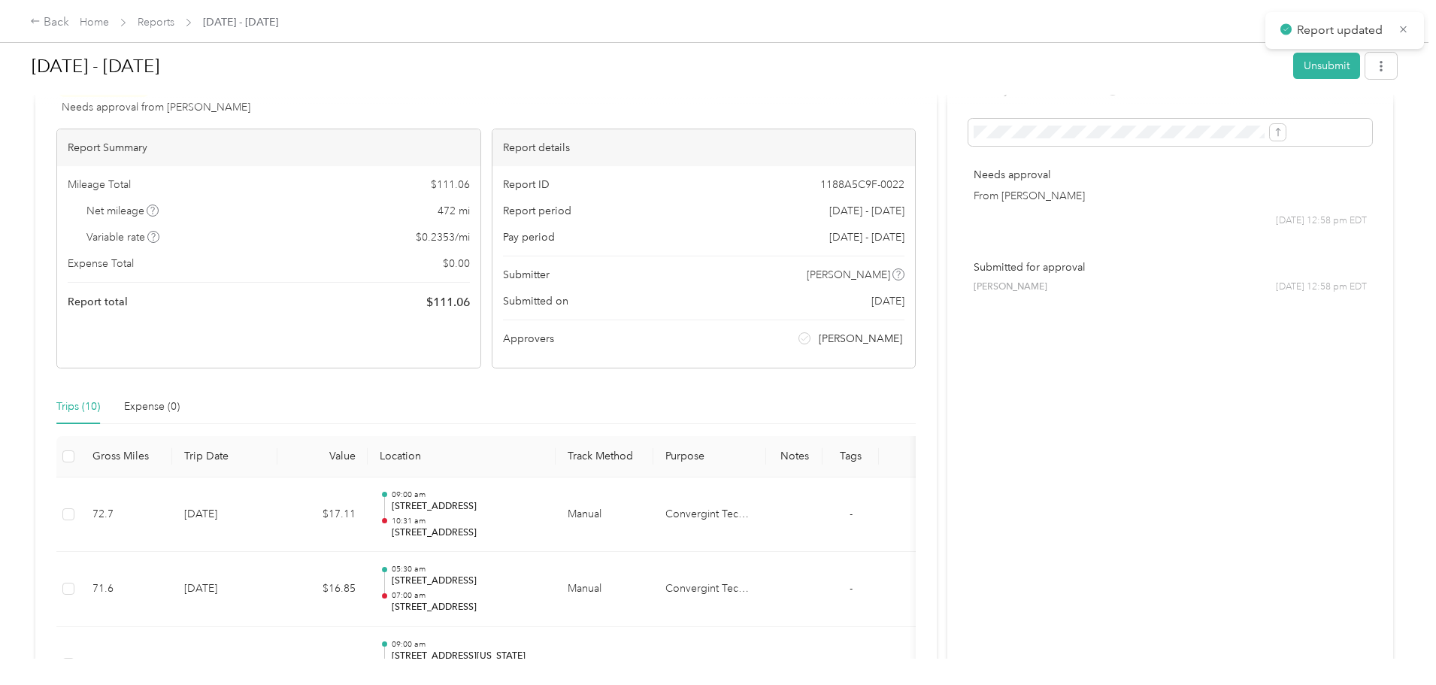
scroll to position [0, 0]
